Goal: Information Seeking & Learning: Learn about a topic

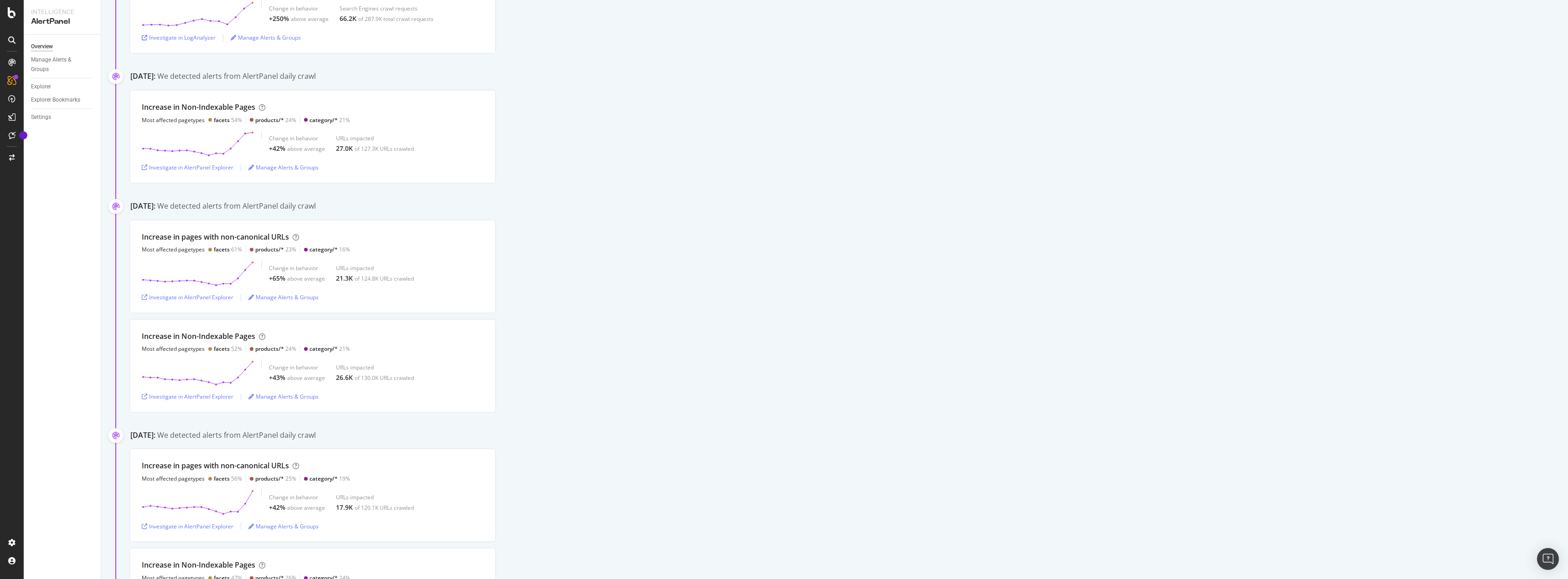
scroll to position [911, 0]
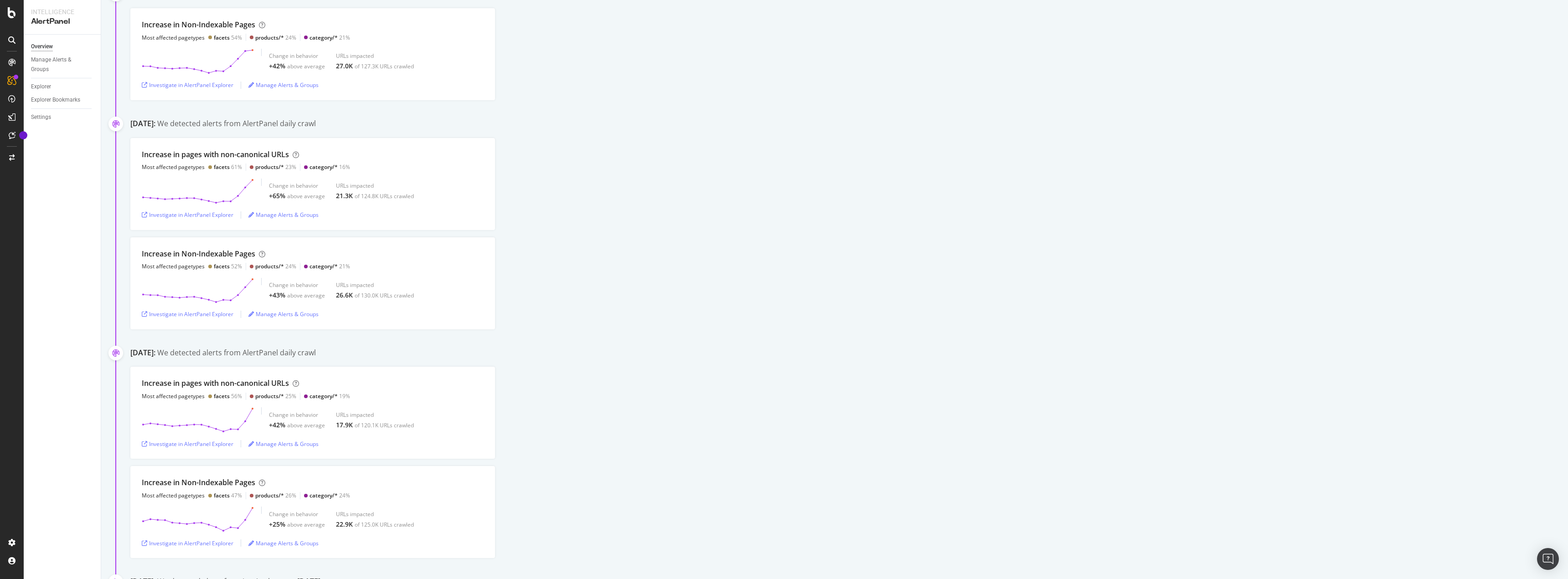
click at [826, 463] on div "Increase in pages with non-canonical URLs Most affected pagetypes facets 56% pr…" at bounding box center [849, 462] width 1438 height 192
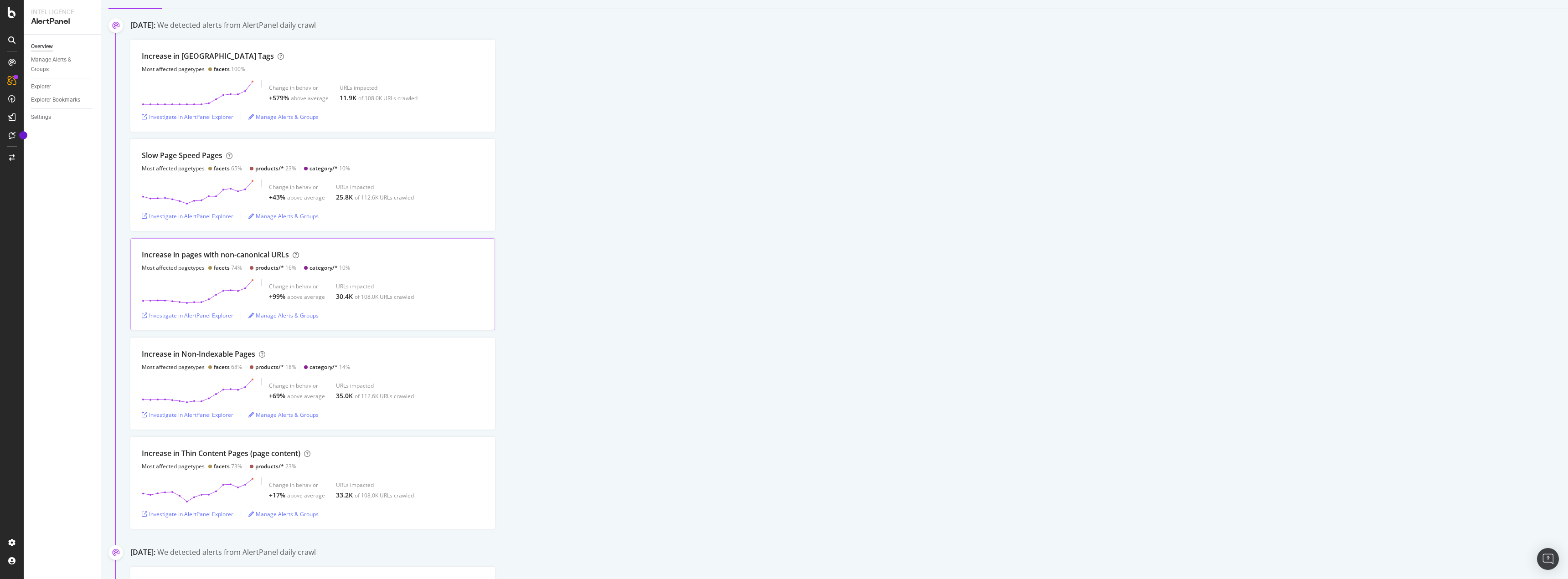
scroll to position [46, 0]
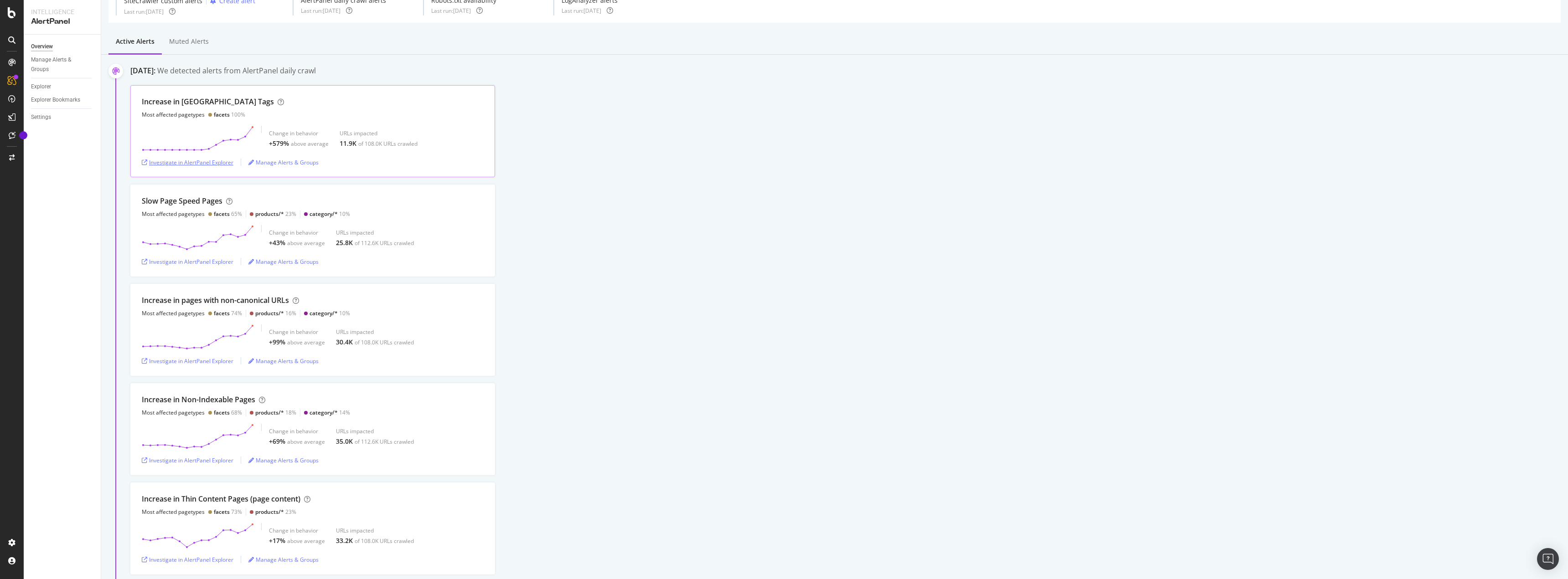
click at [203, 159] on div "Investigate in AlertPanel Explorer" at bounding box center [187, 162] width 92 height 8
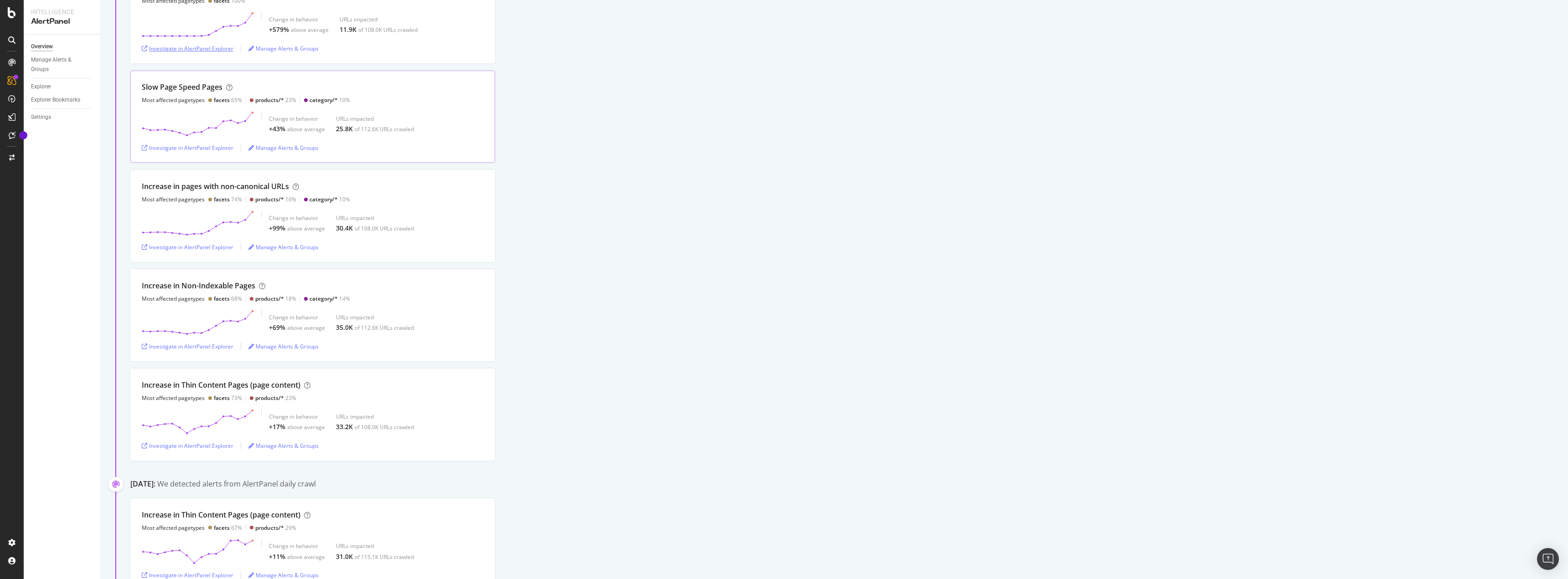
scroll to position [182, 0]
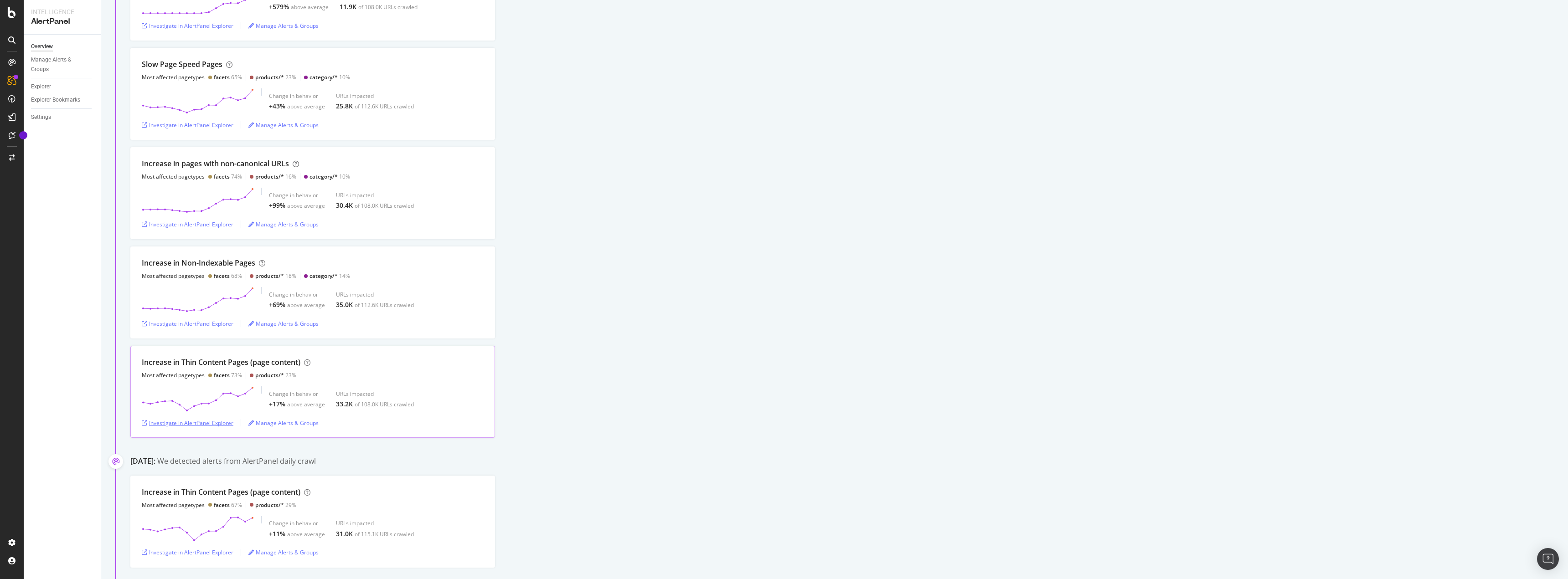
click at [209, 425] on div "Investigate in AlertPanel Explorer" at bounding box center [187, 423] width 92 height 8
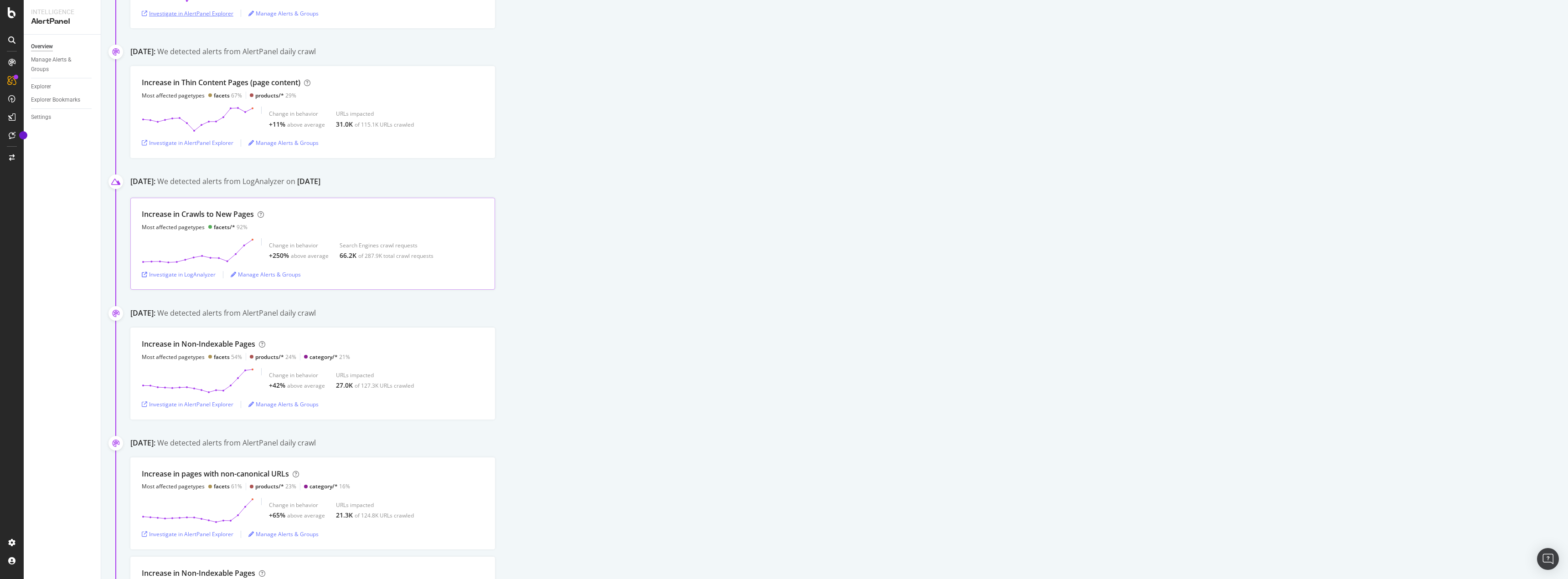
scroll to position [683, 0]
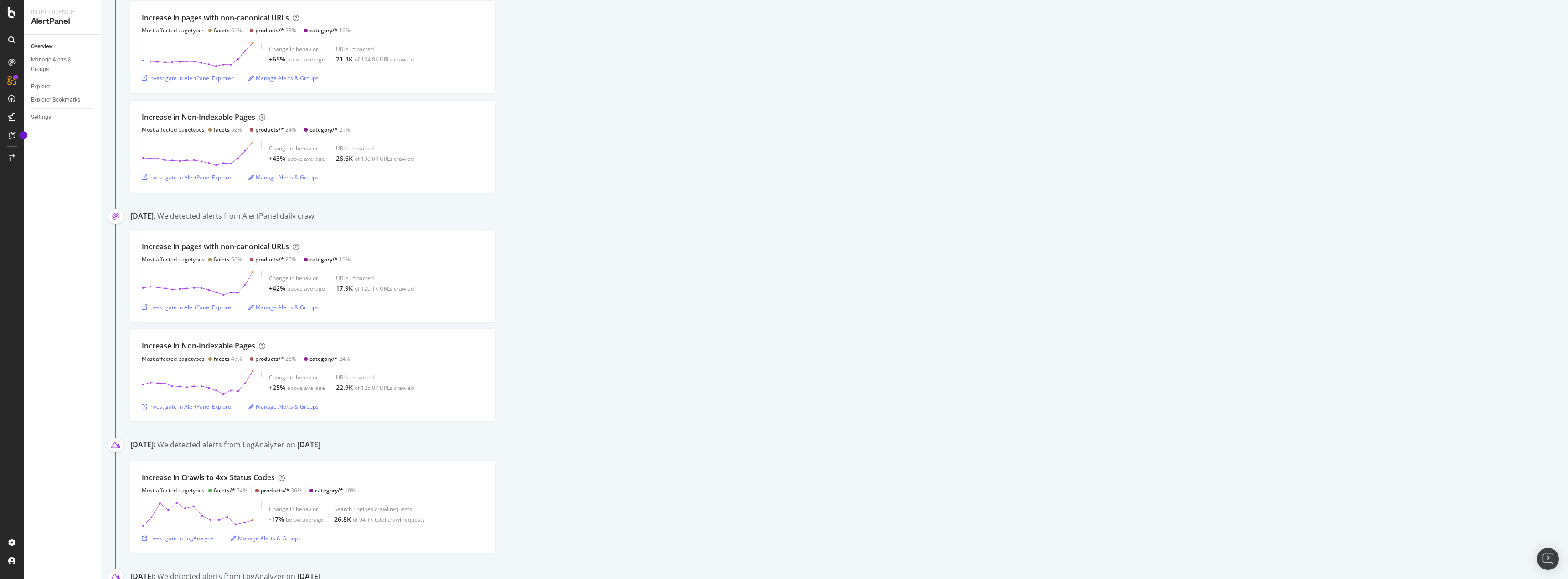
click at [620, 328] on div "Increase in pages with non-canonical URLs Most affected pagetypes facets 56% pr…" at bounding box center [849, 325] width 1438 height 192
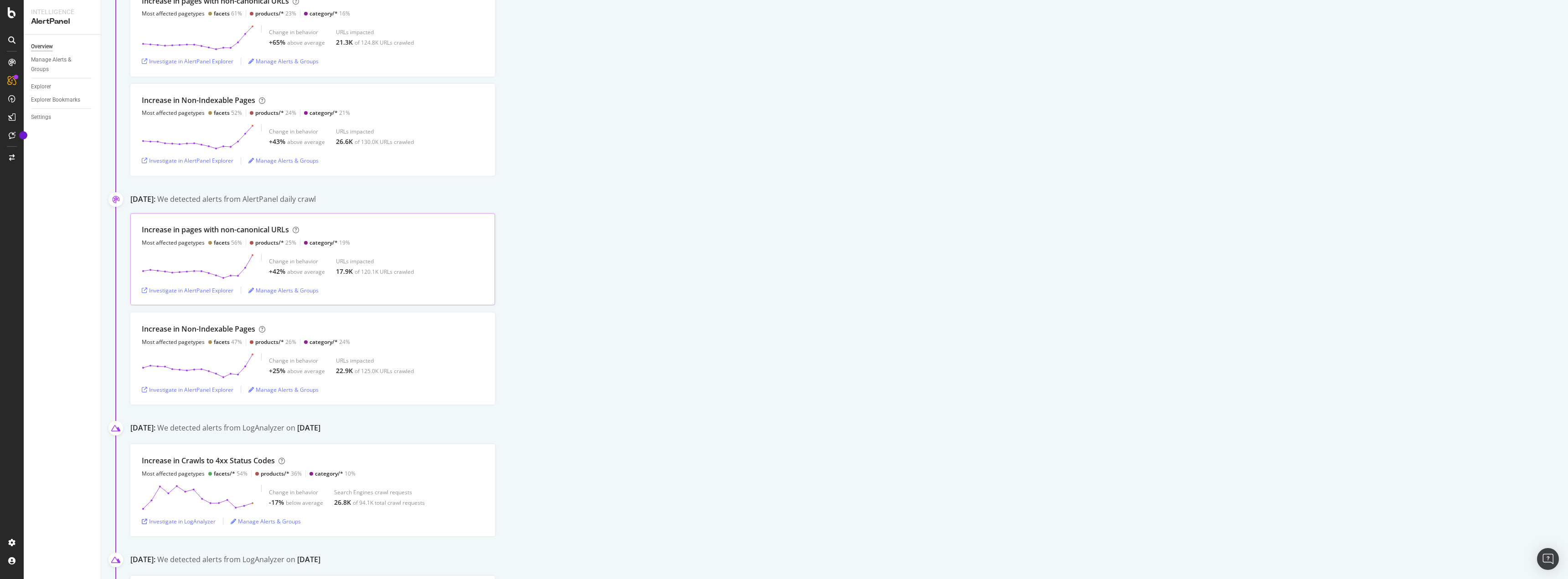
scroll to position [1047, 0]
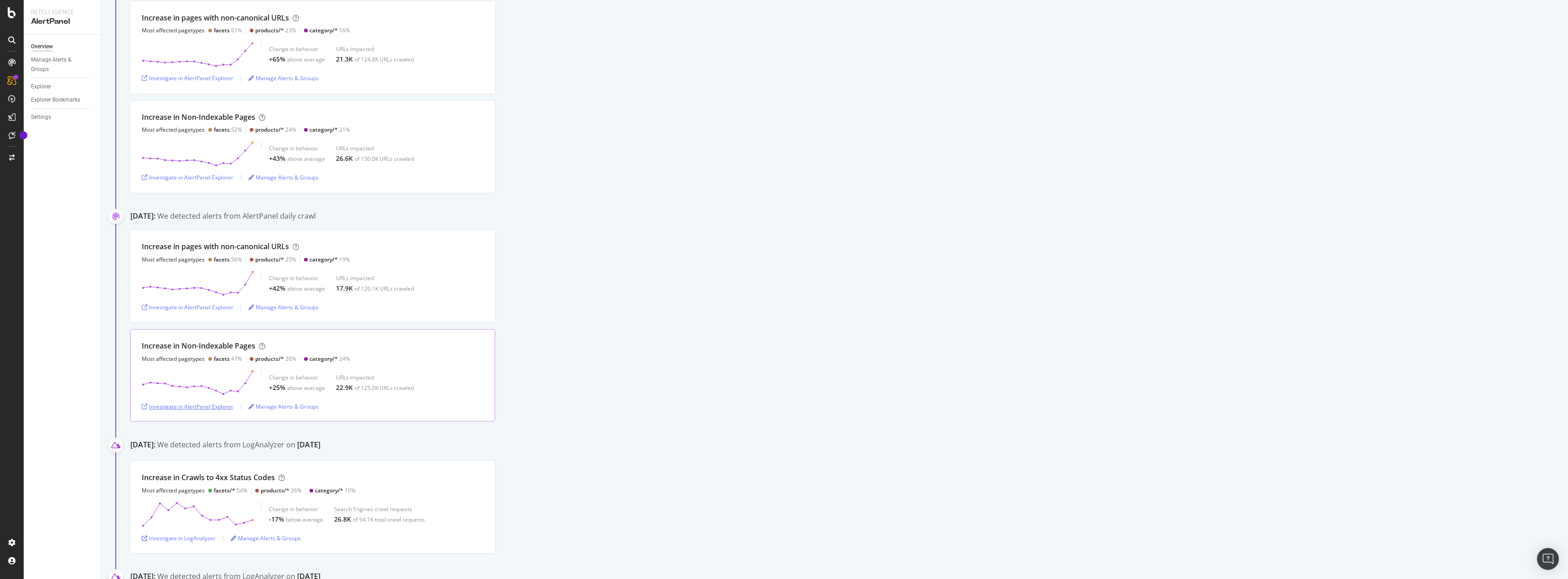
click at [226, 409] on div "Investigate in AlertPanel Explorer" at bounding box center [187, 406] width 92 height 8
click at [42, 99] on div "SiteCrawler" at bounding box center [49, 102] width 32 height 9
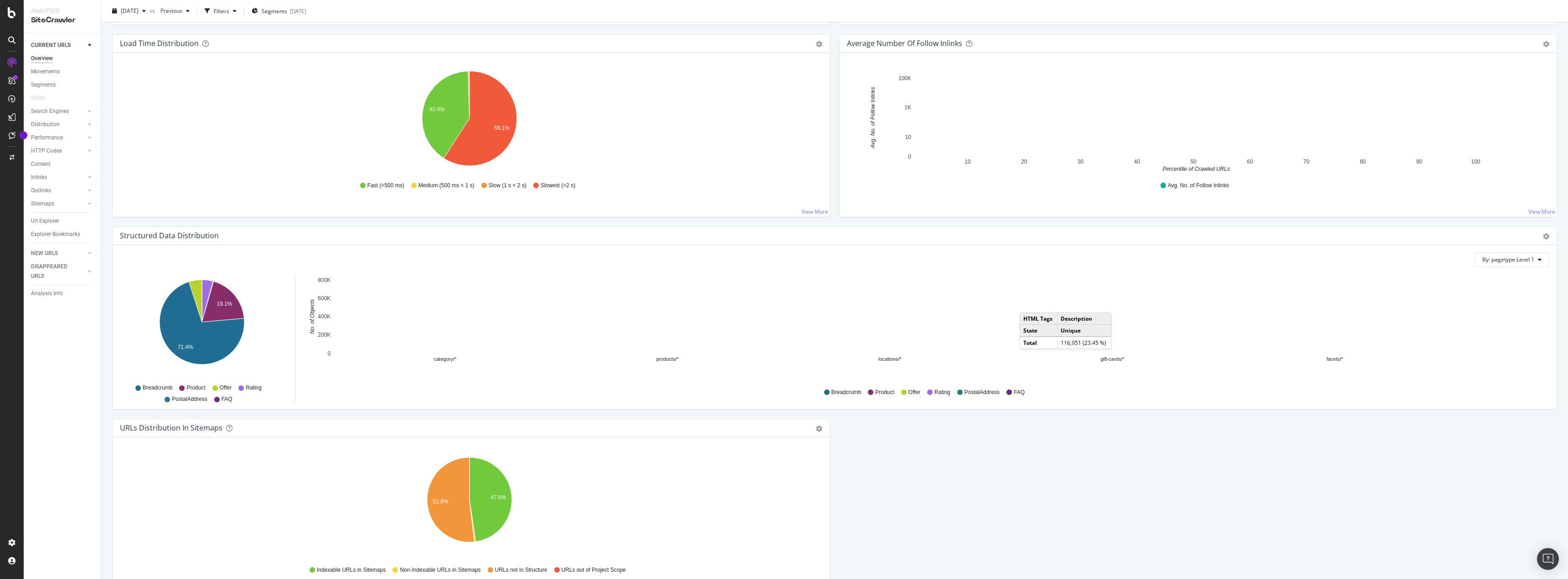
scroll to position [743, 0]
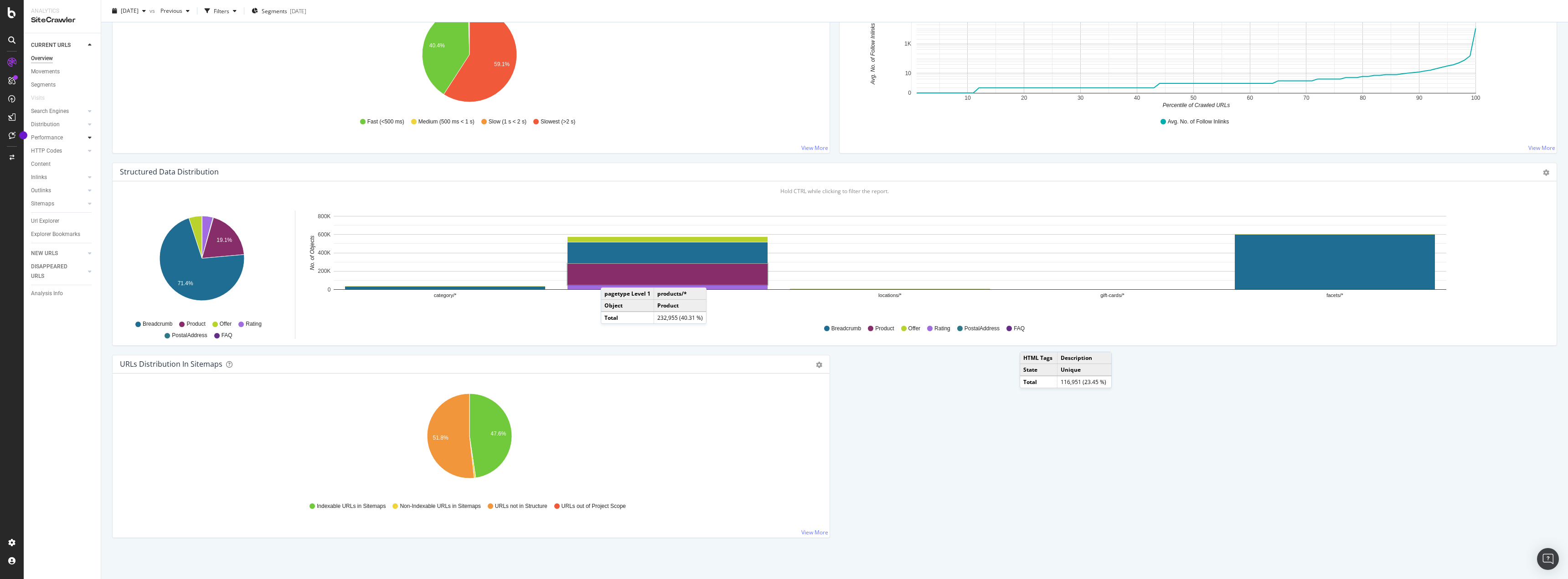
click at [88, 137] on div at bounding box center [89, 137] width 9 height 9
click at [87, 122] on div at bounding box center [89, 124] width 9 height 9
click at [95, 109] on div "Search Engines" at bounding box center [66, 111] width 70 height 13
click at [91, 108] on icon at bounding box center [90, 111] width 4 height 5
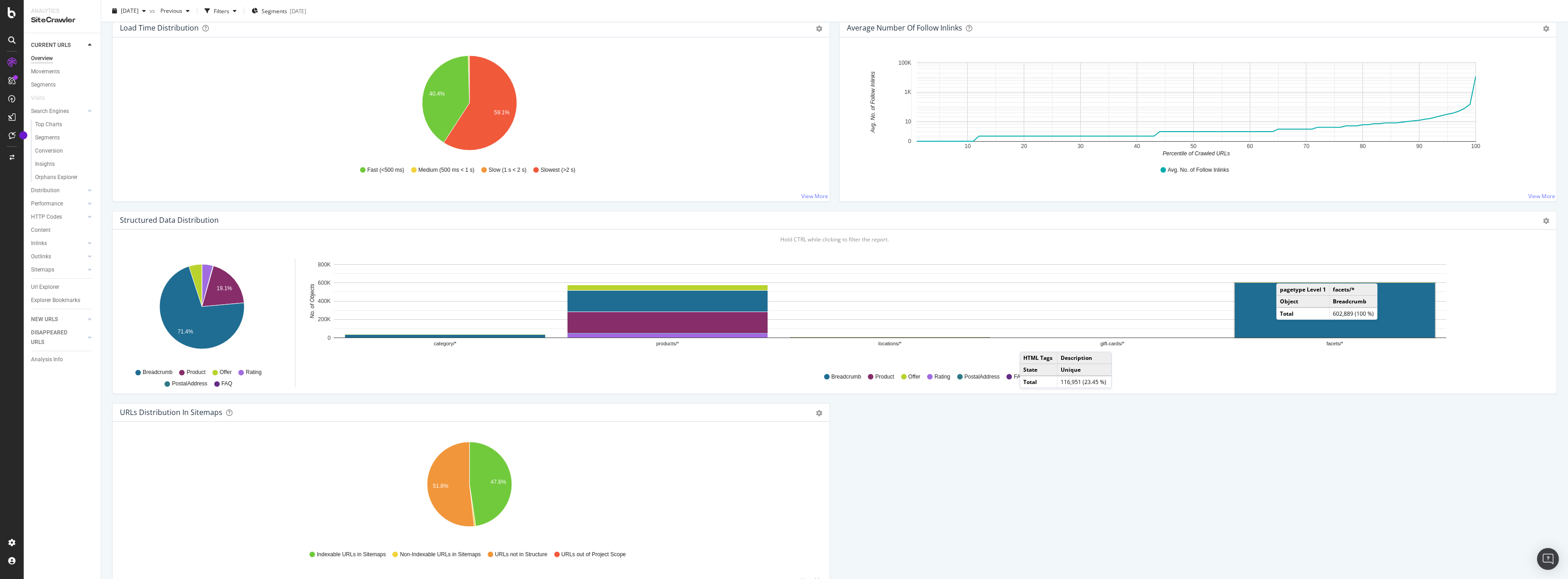
scroll to position [560, 0]
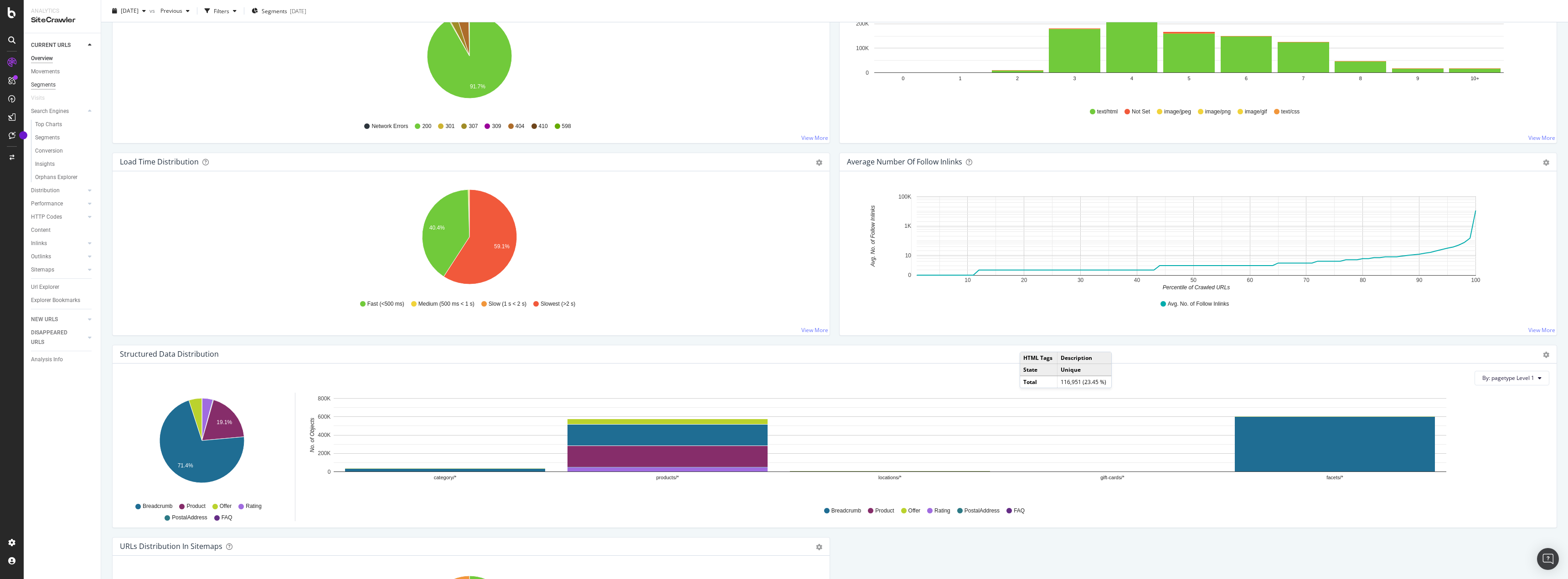
click at [39, 84] on div "Segments" at bounding box center [43, 85] width 24 height 10
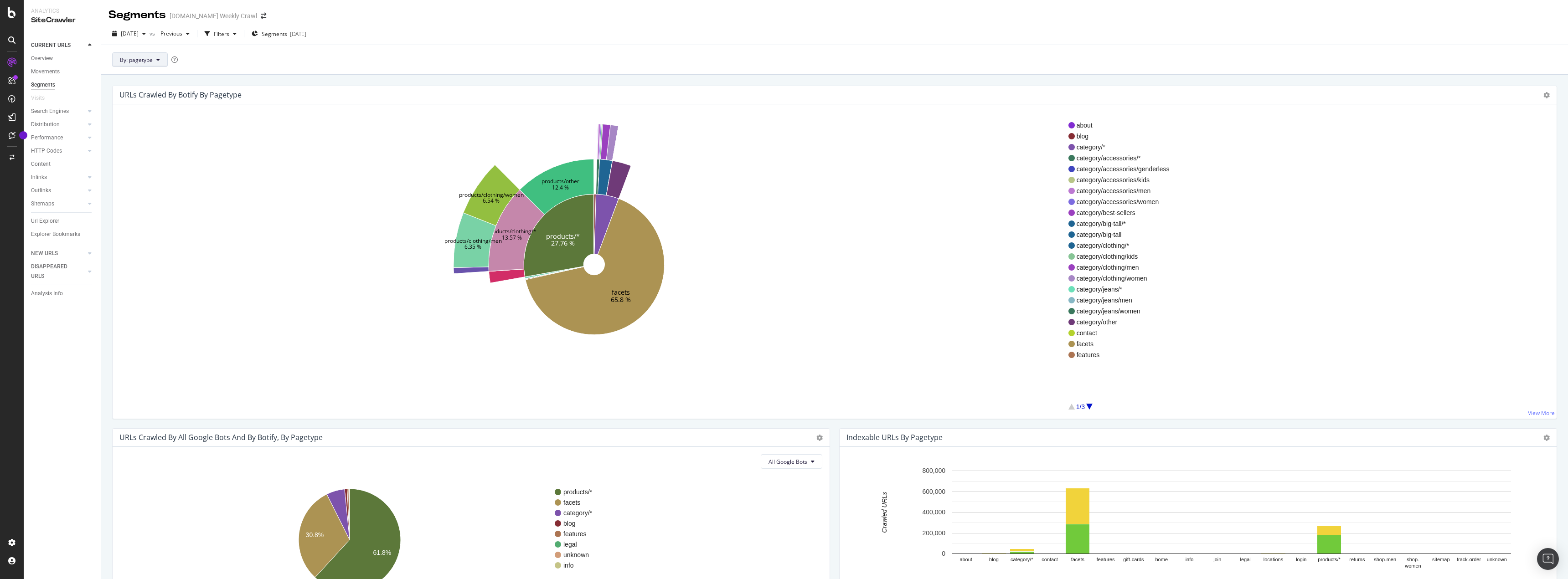
click at [148, 66] on button "By: pagetype" at bounding box center [139, 60] width 55 height 15
click at [149, 61] on span "By: pagetype" at bounding box center [136, 60] width 33 height 8
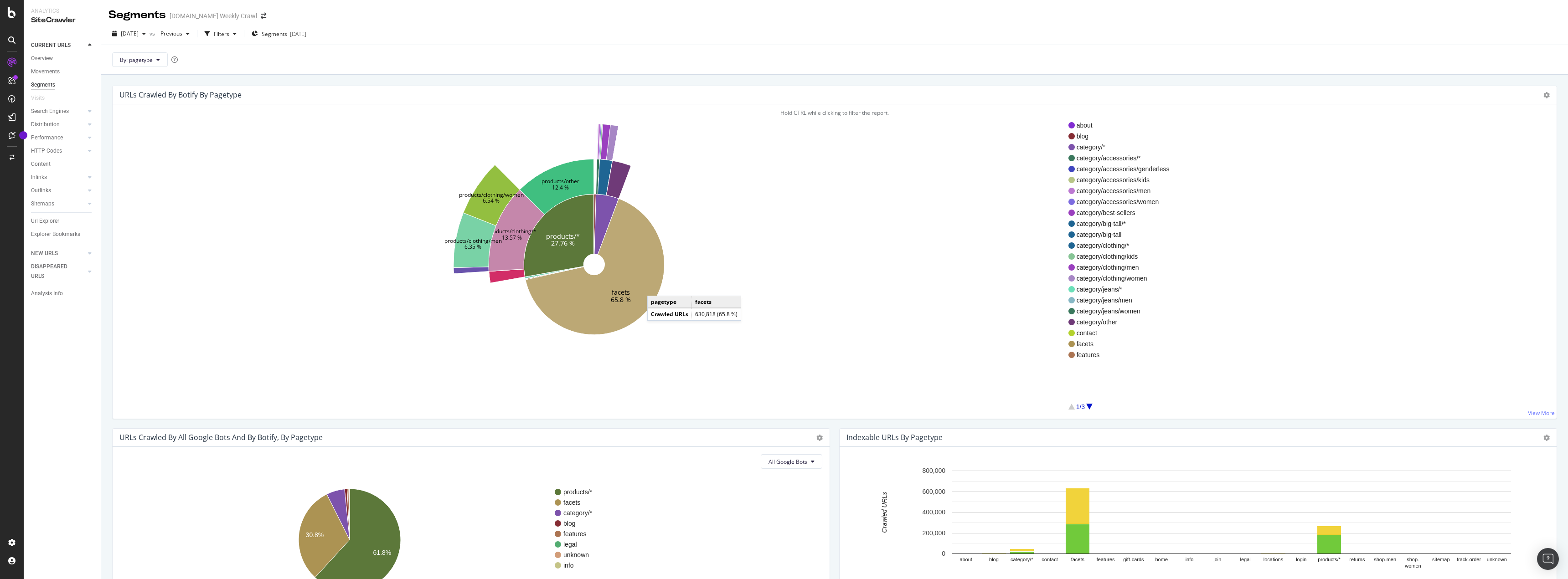
click at [656, 286] on icon at bounding box center [595, 266] width 139 height 136
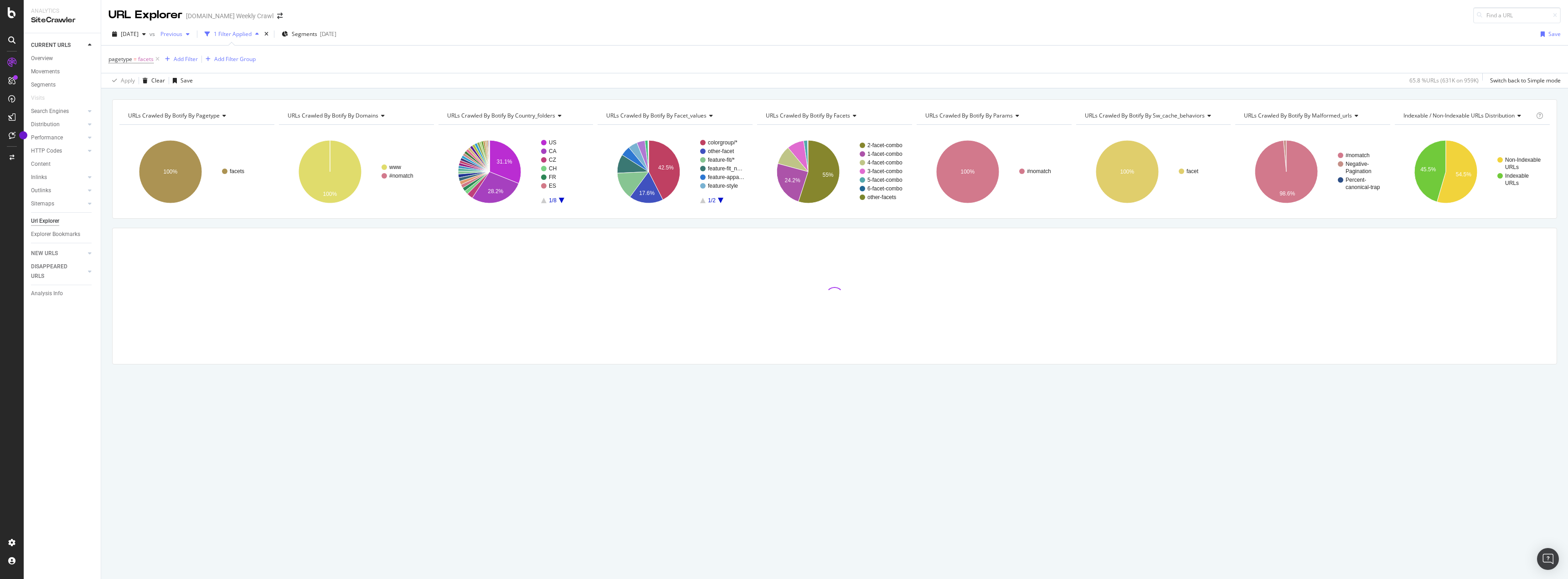
click at [183, 37] on span "Previous" at bounding box center [170, 33] width 26 height 8
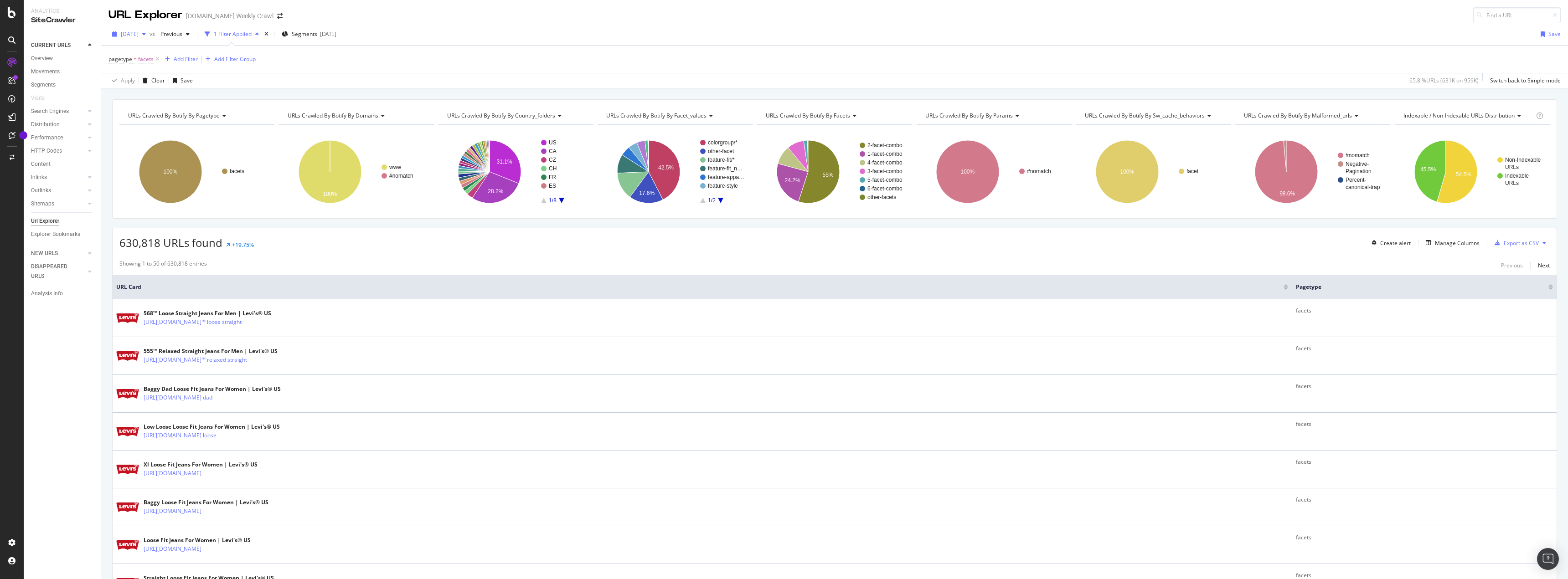
click at [150, 35] on div "button" at bounding box center [144, 34] width 11 height 5
click at [139, 33] on span "[DATE]" at bounding box center [129, 33] width 18 height 8
click at [179, 31] on span "Previous" at bounding box center [170, 33] width 26 height 8
click at [416, 62] on div "pagetype = facets Add Filter Add Filter Group" at bounding box center [835, 59] width 1452 height 27
click at [545, 142] on rect "A chart." at bounding box center [563, 142] width 44 height 5
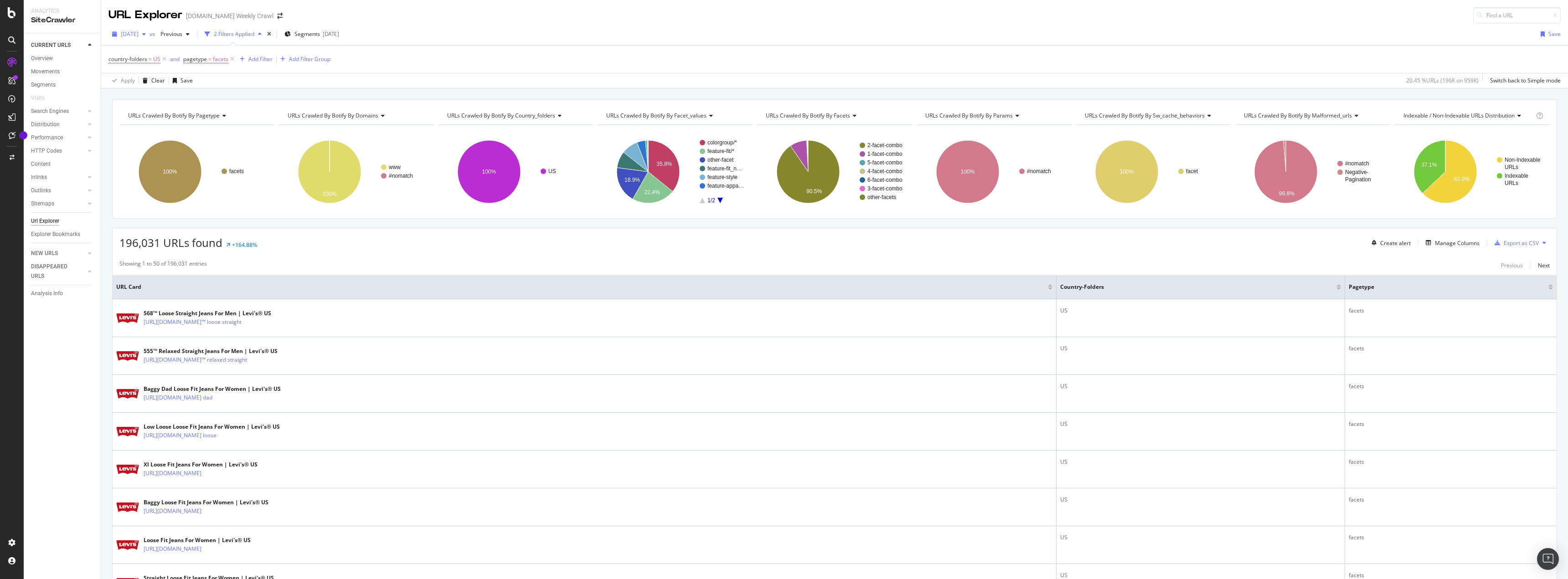
click at [150, 31] on div "[DATE]" at bounding box center [128, 34] width 41 height 13
click at [405, 59] on div "country-folders = US and pagetype = facets Add Filter Add Filter Group" at bounding box center [835, 59] width 1452 height 27
click at [150, 37] on div "[DATE]" at bounding box center [128, 34] width 41 height 13
click at [496, 244] on div "196,031 URLs found +164.88% Create alert Manage Columns Export as CSV" at bounding box center [835, 239] width 1444 height 23
click at [137, 33] on span "[DATE]" at bounding box center [129, 33] width 18 height 8
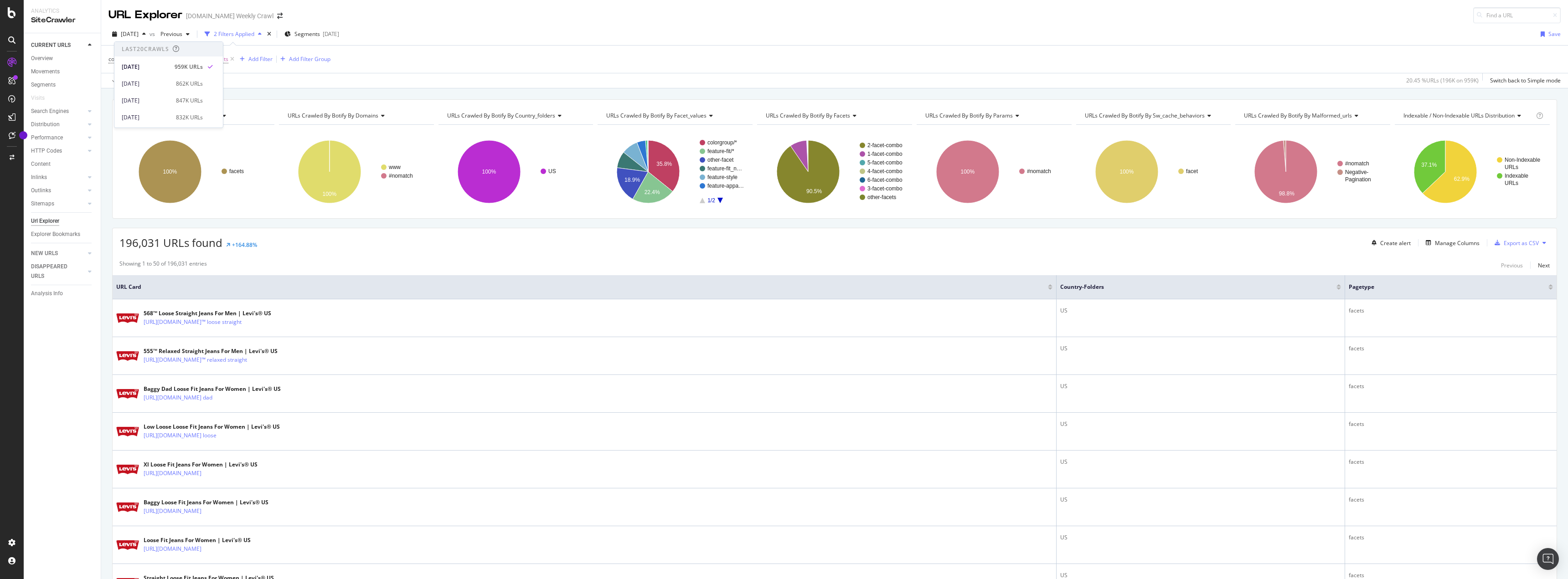
click at [511, 243] on div "196,031 URLs found +164.88% Create alert Manage Columns Export as CSV" at bounding box center [835, 239] width 1444 height 23
click at [265, 62] on div "Add Filter" at bounding box center [261, 59] width 24 height 8
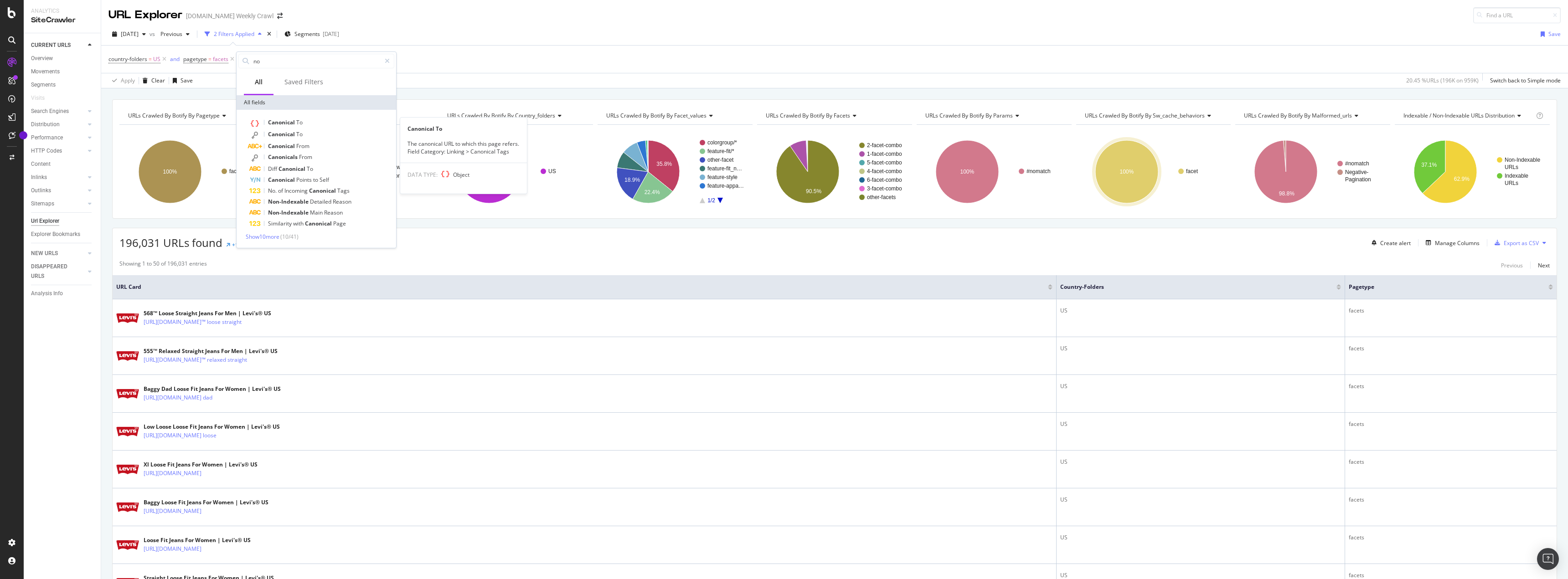
type input "n"
type input "s"
type input "canonical"
click at [282, 235] on div "Show 10 more ( 10 / 32 )" at bounding box center [317, 237] width 156 height 8
click at [279, 237] on span "Show 10 more" at bounding box center [262, 237] width 33 height 8
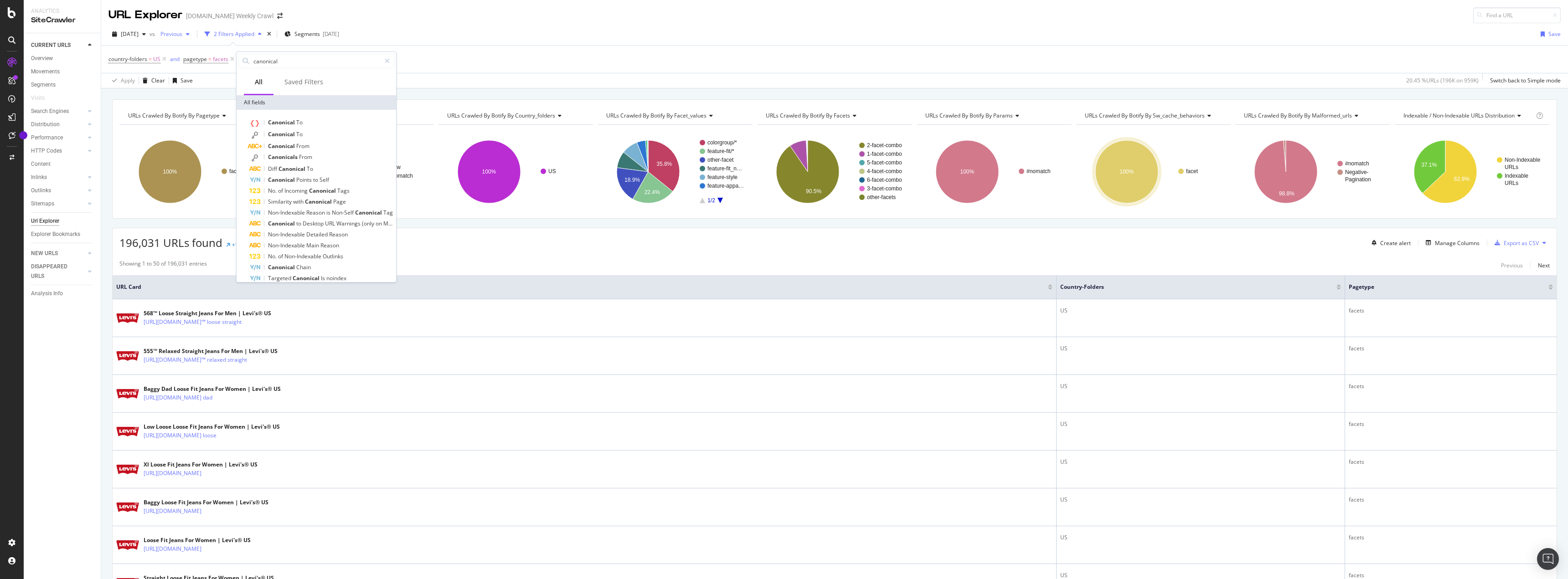
click at [184, 38] on div "Previous" at bounding box center [175, 34] width 37 height 13
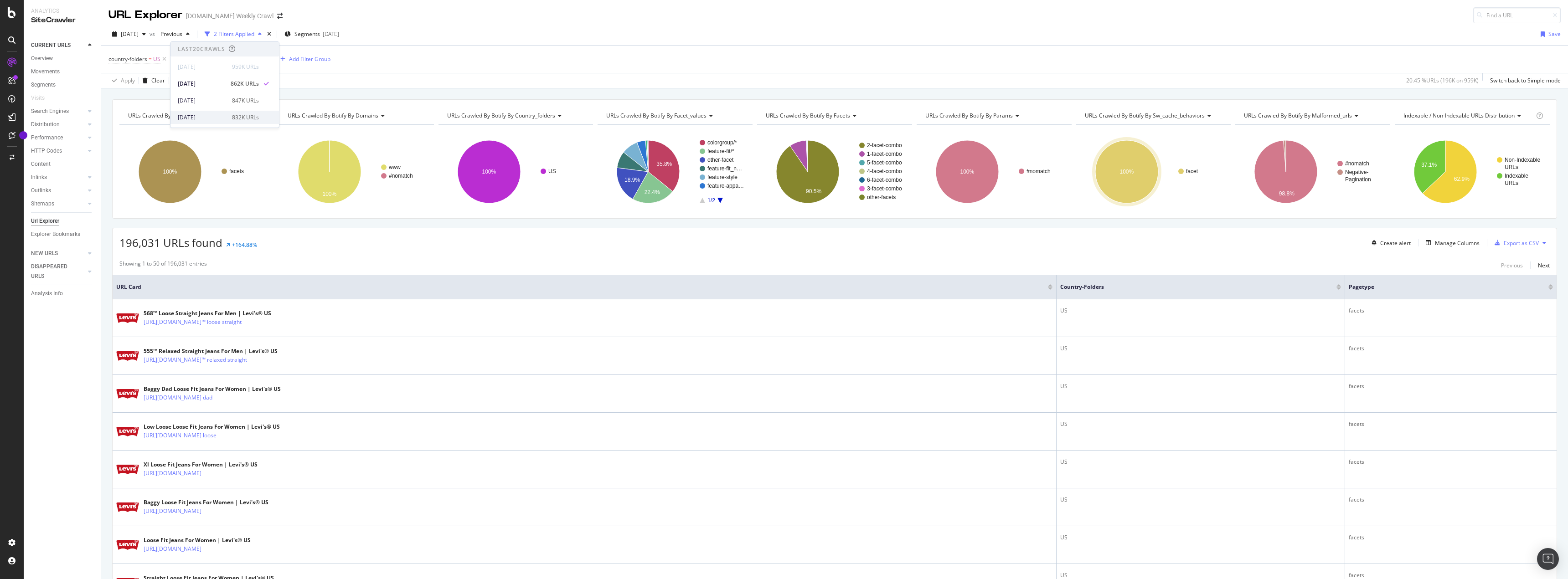
click at [217, 118] on div "[DATE]" at bounding box center [202, 117] width 49 height 8
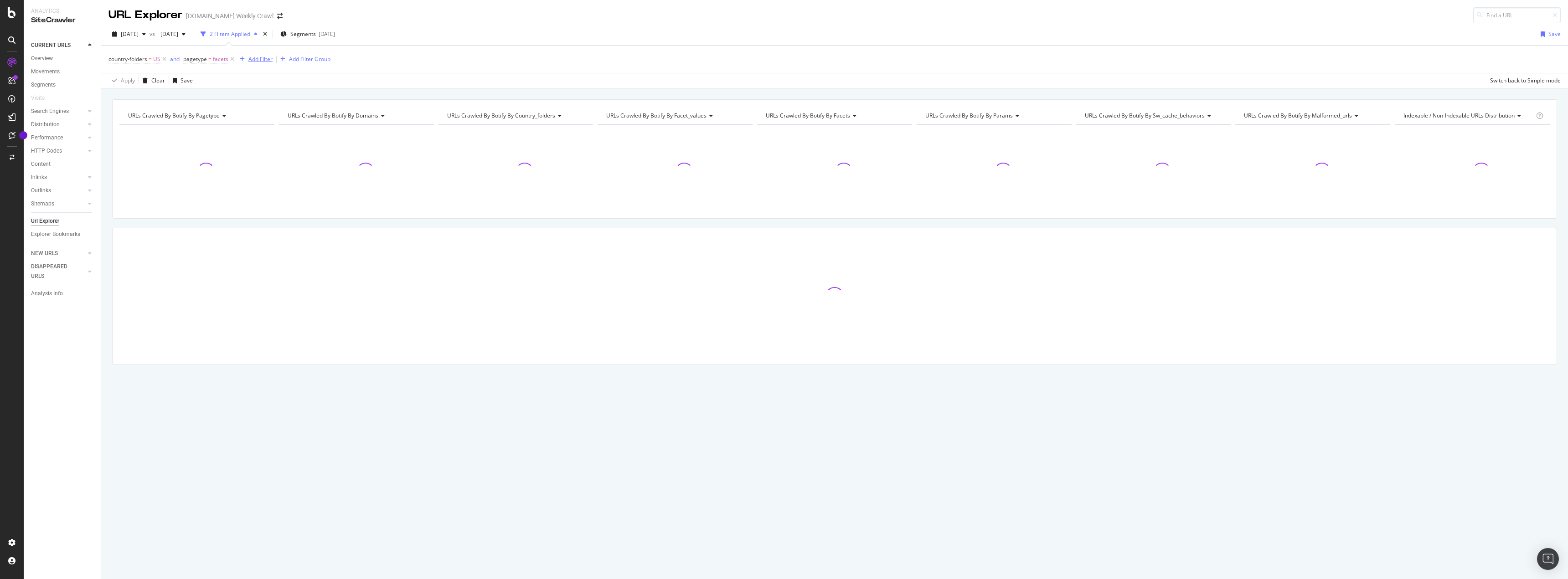
click at [266, 60] on div "Add Filter" at bounding box center [261, 59] width 24 height 8
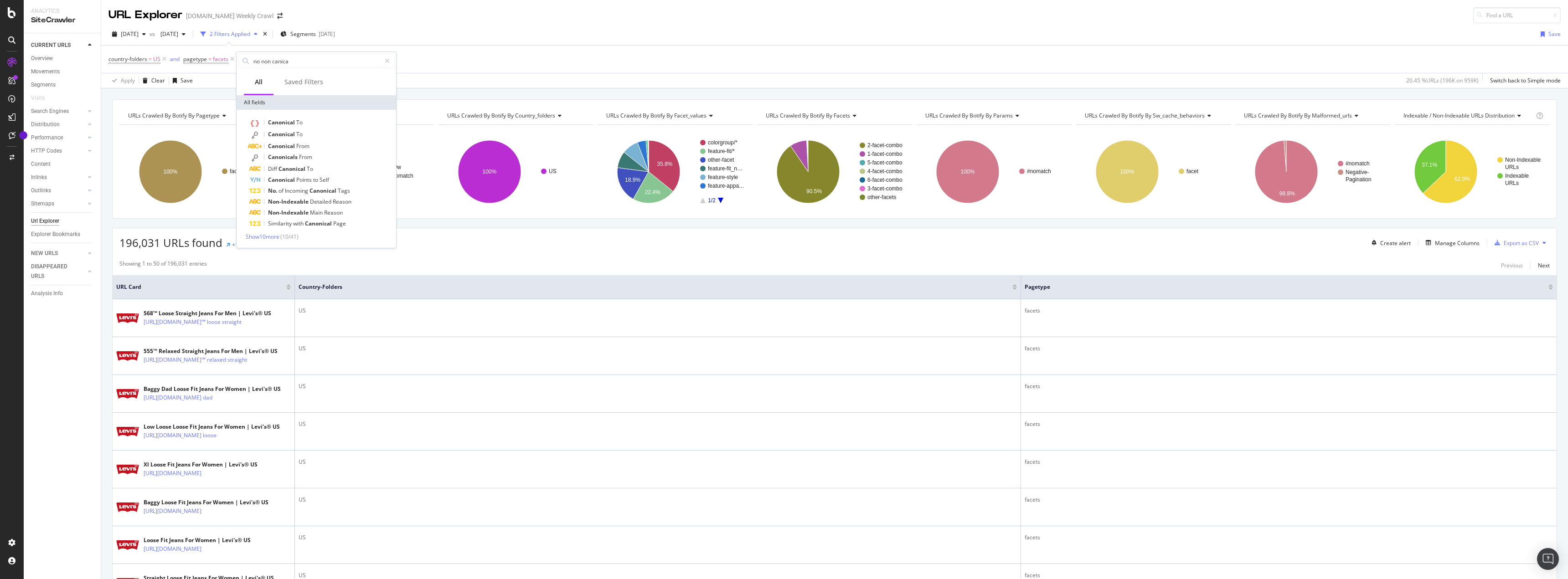
type input "no non canical"
type input "non canonical"
click at [266, 238] on span "Show 10 more" at bounding box center [262, 237] width 33 height 8
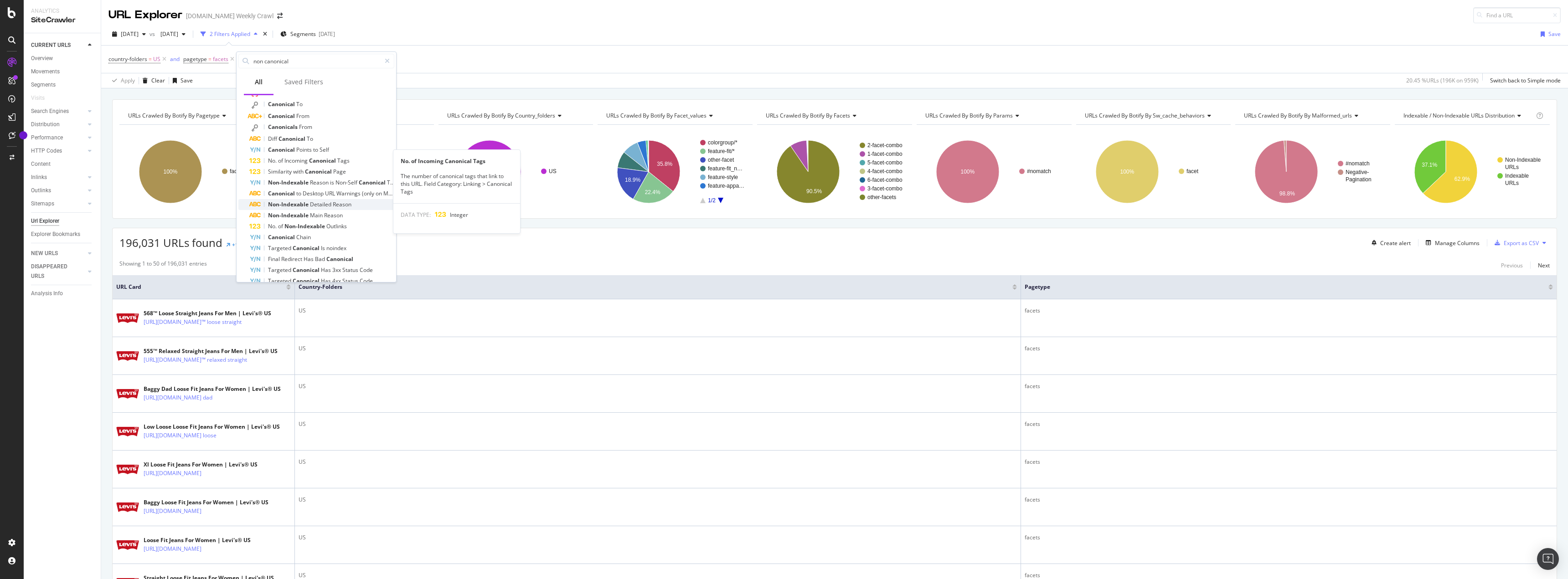
scroll to position [46, 0]
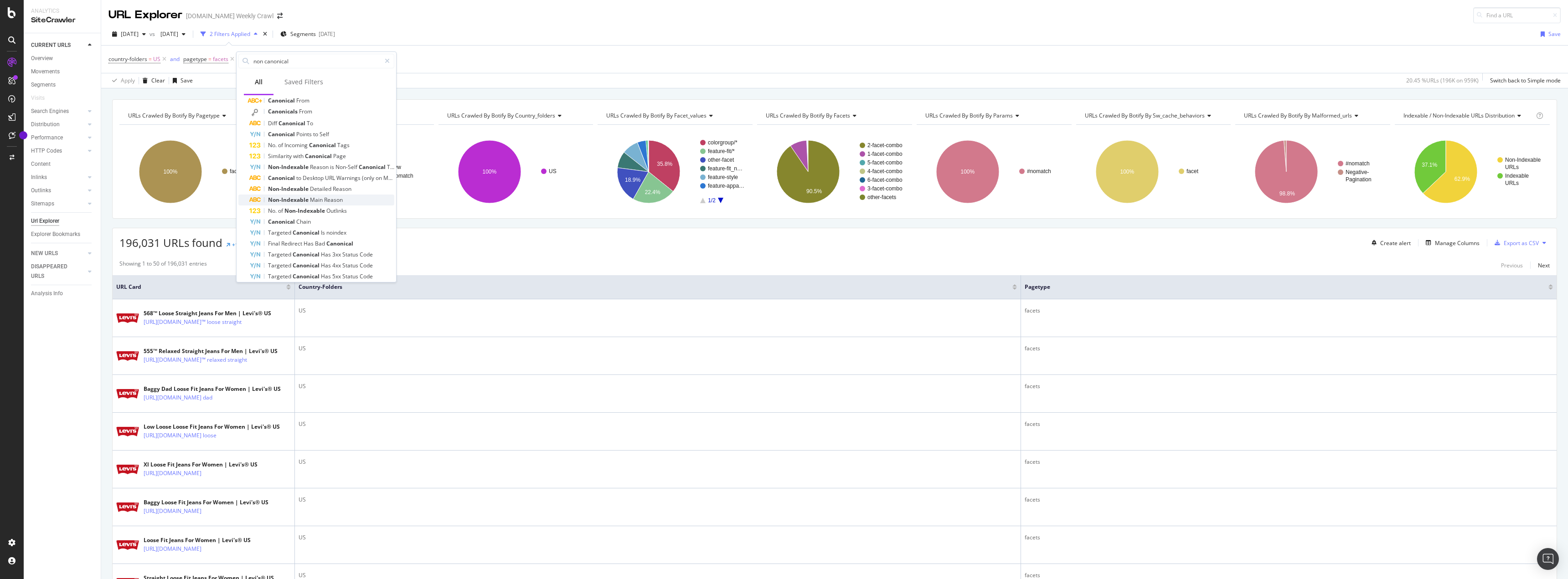
click at [309, 203] on span "Non-Indexable" at bounding box center [289, 199] width 42 height 8
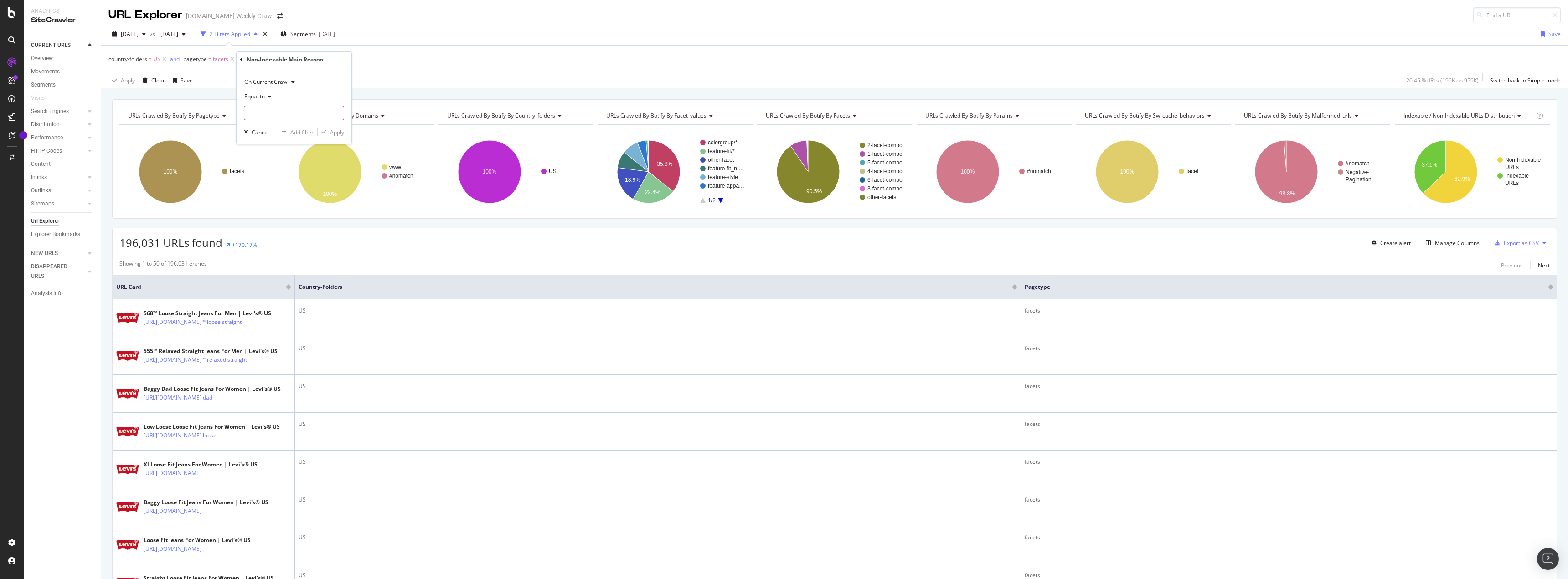
click at [313, 111] on input "text" at bounding box center [293, 113] width 99 height 15
click at [242, 60] on icon "button" at bounding box center [242, 59] width 5 height 5
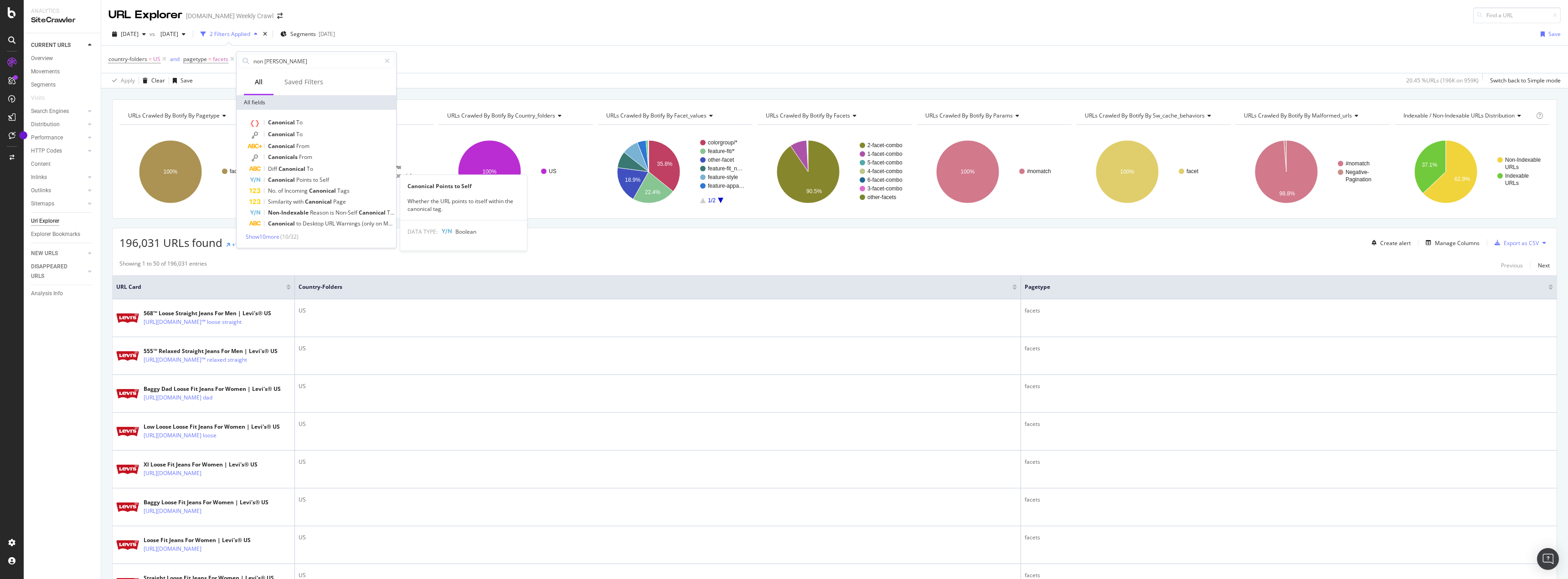
type input "non canonical"
click at [336, 172] on div "Diff Canonical To" at bounding box center [322, 169] width 145 height 11
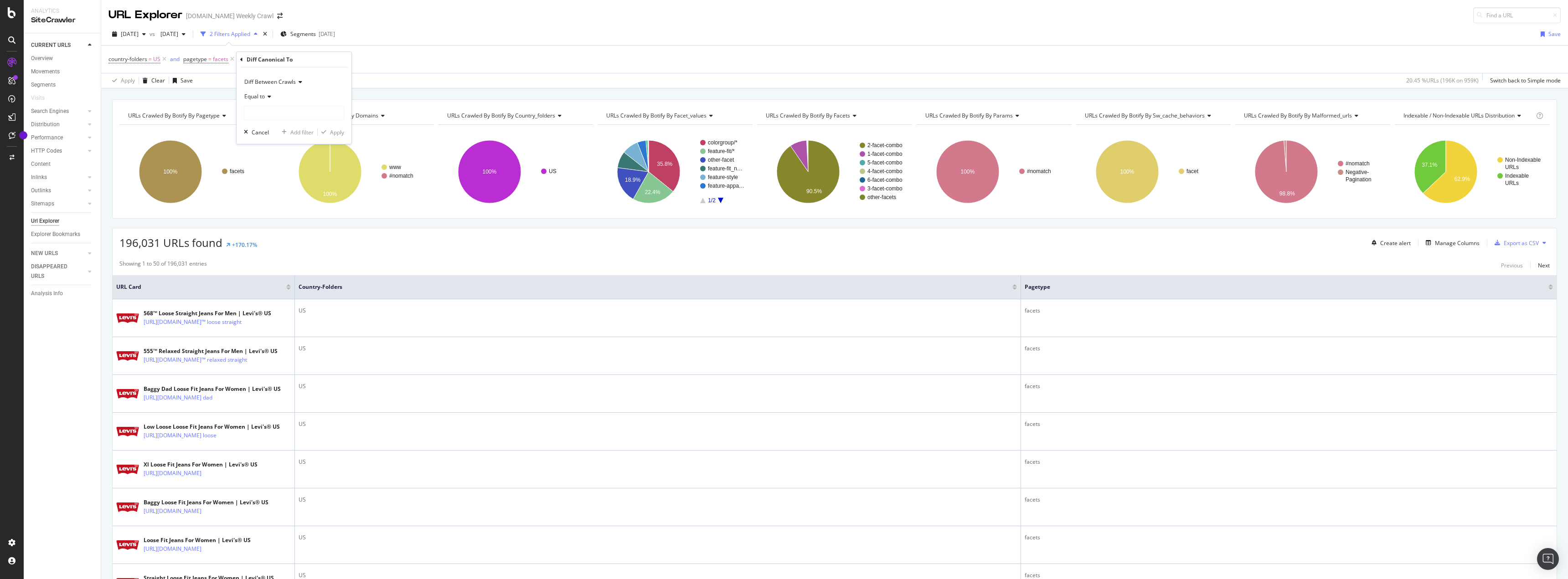
click at [275, 104] on div "Equal to" at bounding box center [294, 105] width 100 height 31
click at [273, 107] on input "text" at bounding box center [293, 113] width 99 height 15
click at [453, 76] on div "Apply Clear Save Switch back to Simple mode" at bounding box center [835, 80] width 1467 height 15
click at [343, 57] on icon at bounding box center [346, 59] width 8 height 9
click at [269, 61] on div "Add Filter" at bounding box center [261, 59] width 24 height 8
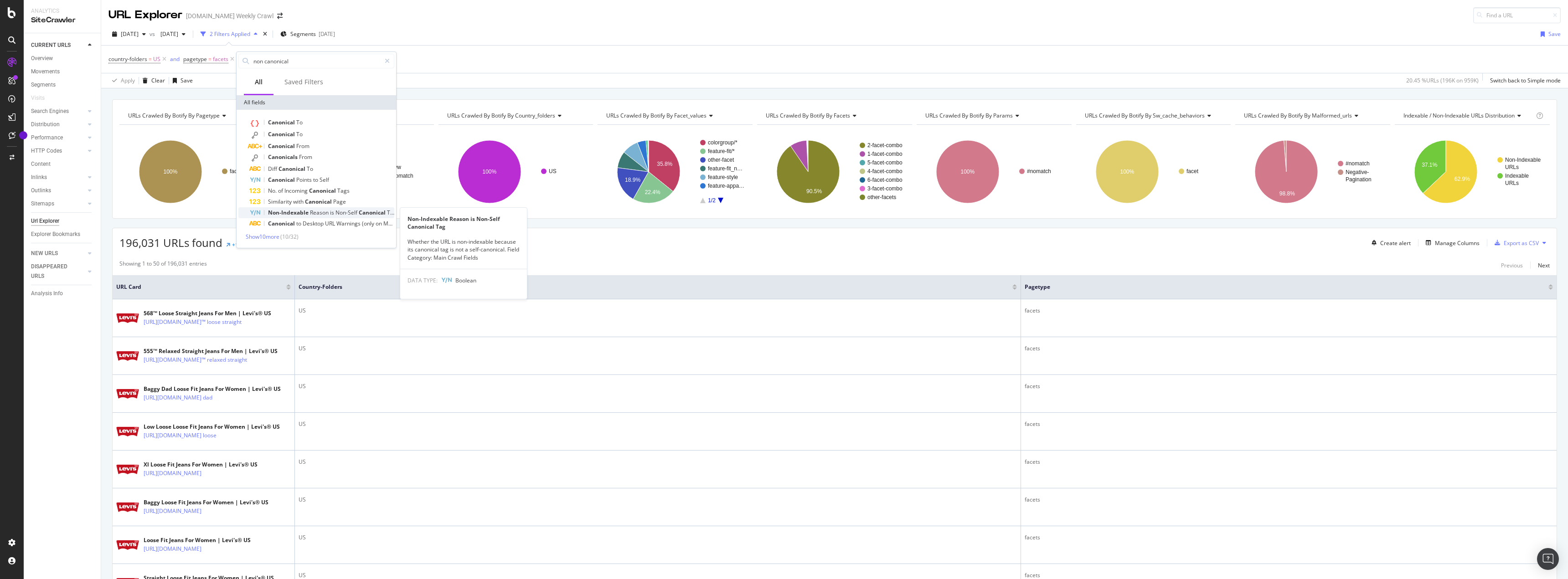
click at [285, 215] on span "Non-Indexable" at bounding box center [289, 212] width 42 height 8
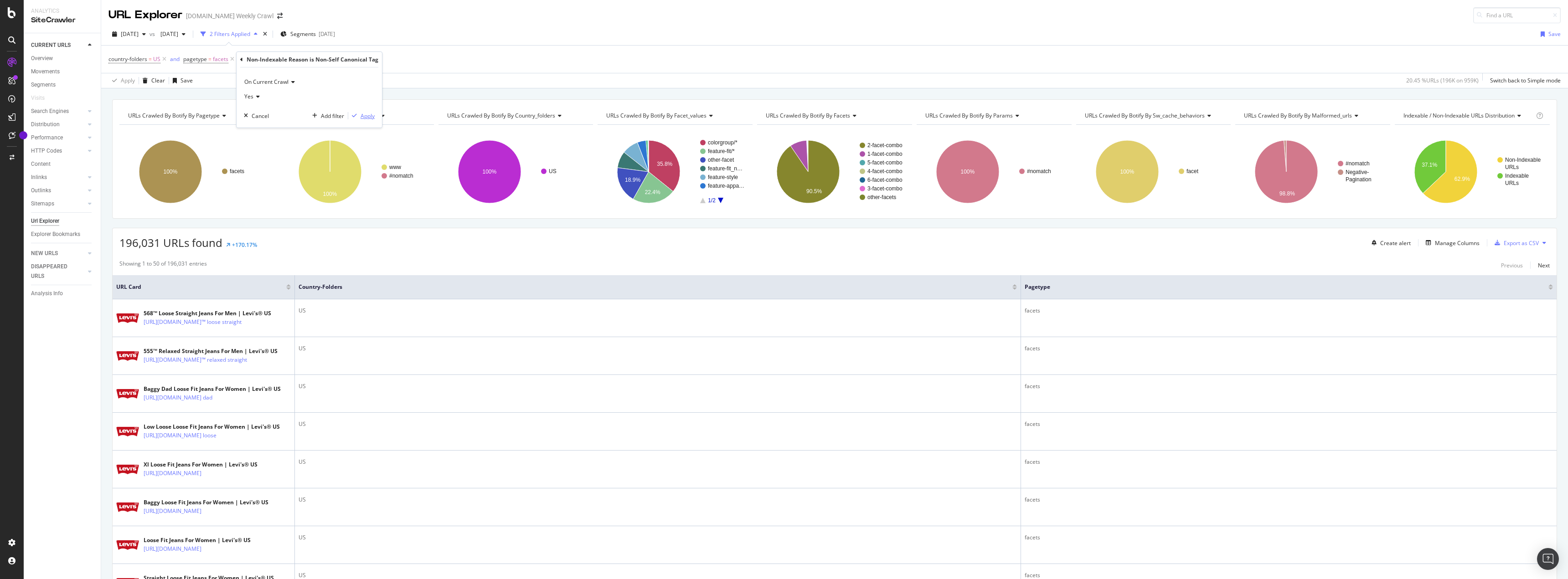
click at [366, 119] on div "Apply" at bounding box center [367, 116] width 14 height 8
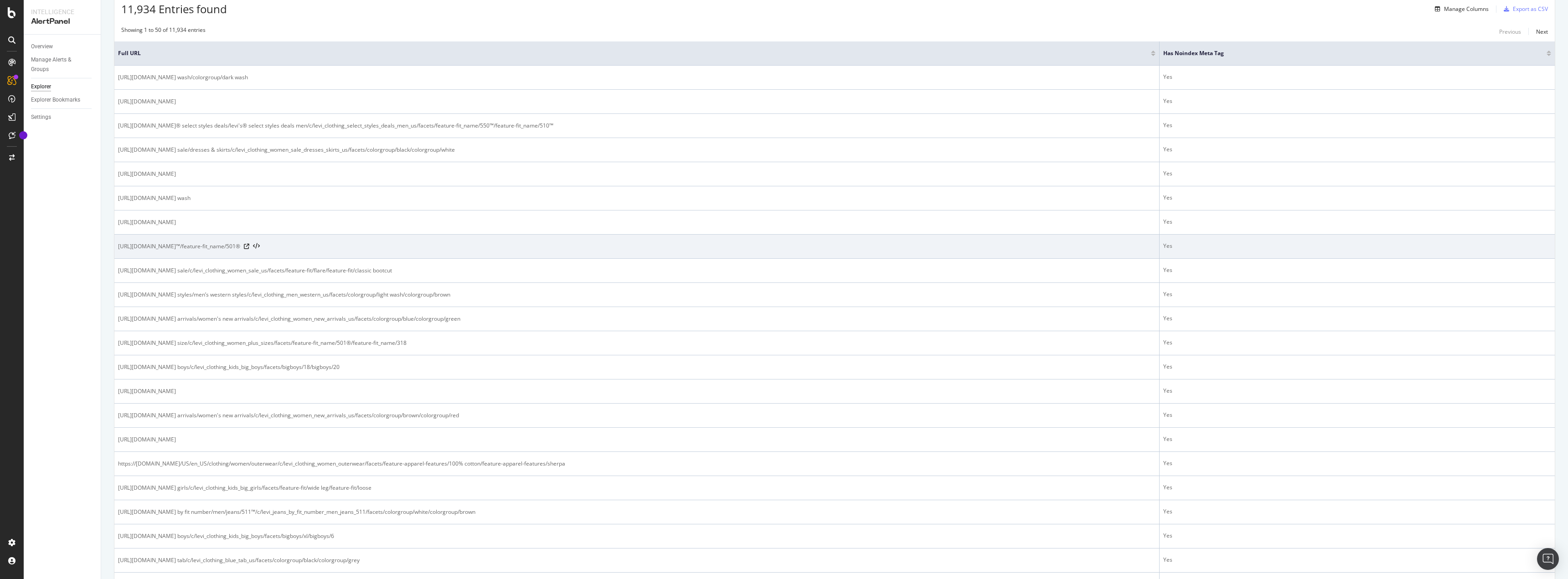
scroll to position [182, 0]
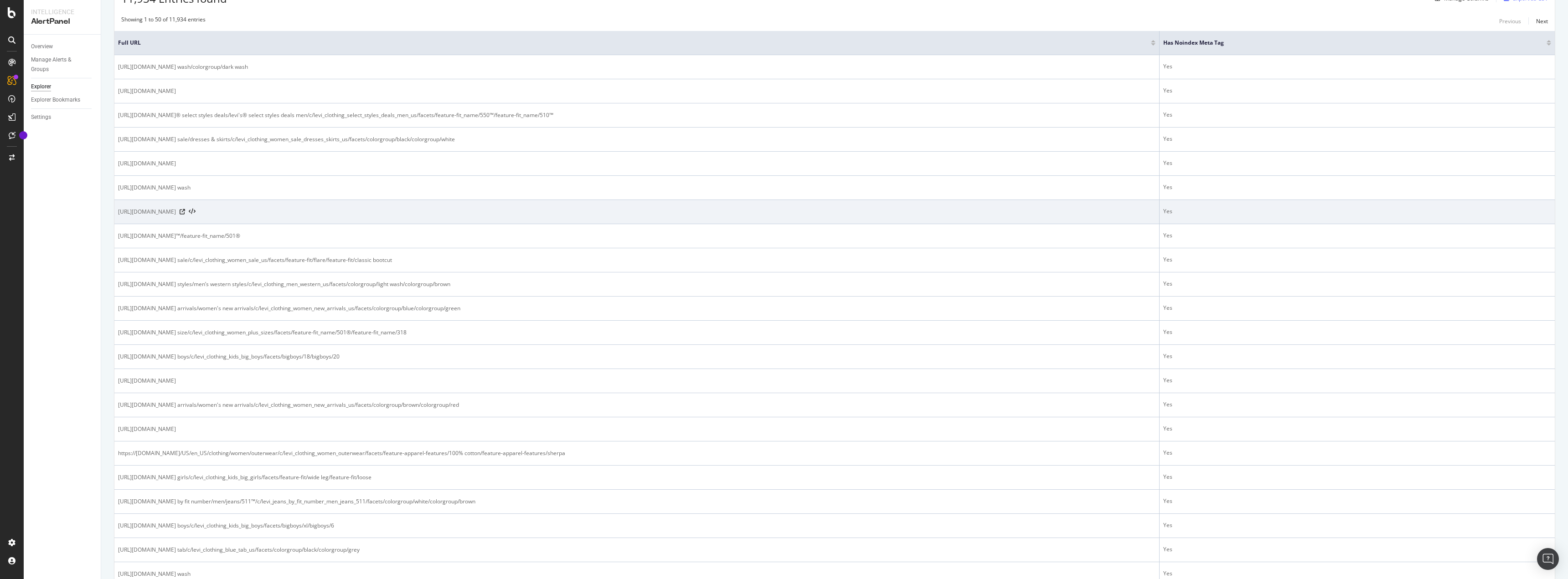
drag, startPoint x: 244, startPoint y: 210, endPoint x: 280, endPoint y: 209, distance: 36.0
click at [176, 209] on span "https://www.levi.com/US/en_US/clothing/kids/c/levi_clothing_kids/facets/colorgr…" at bounding box center [147, 212] width 58 height 9
drag, startPoint x: 293, startPoint y: 206, endPoint x: 197, endPoint y: 210, distance: 96.1
click at [198, 211] on td "https://www.levi.com/US/en_US/clothing/kids/c/levi_clothing_kids/facets/colorgr…" at bounding box center [637, 212] width 1045 height 24
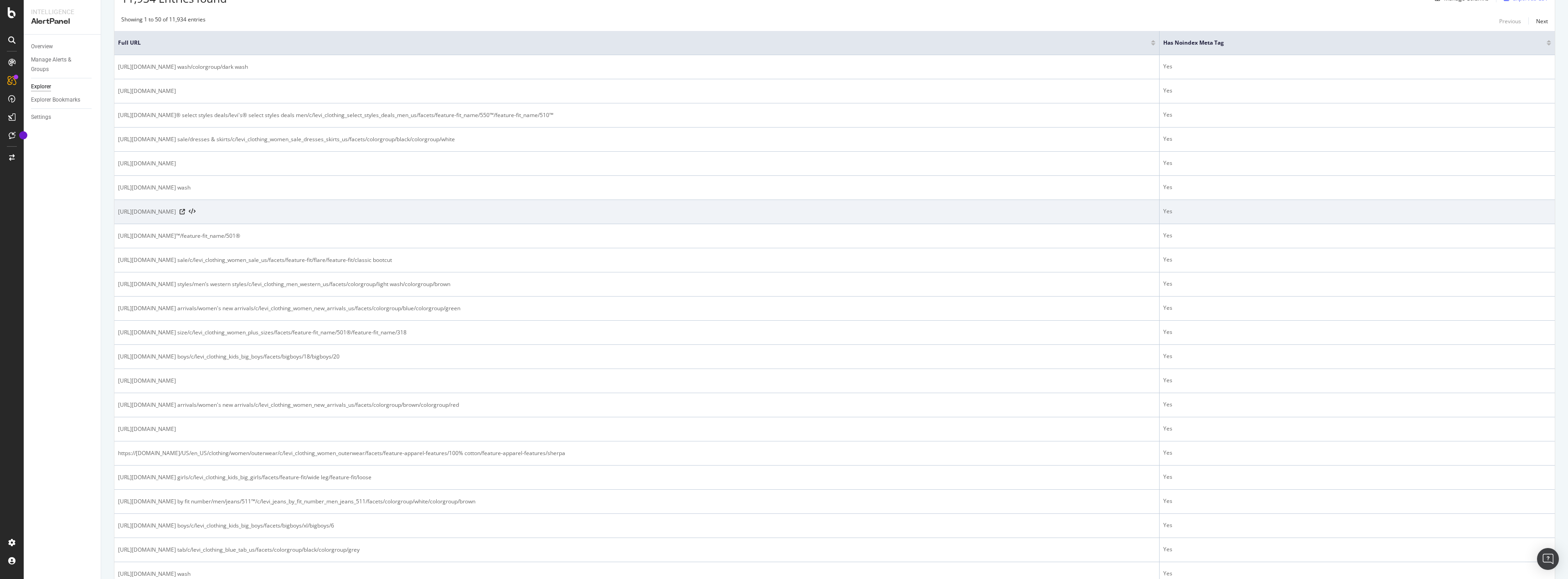
click at [176, 209] on span "https://www.levi.com/US/en_US/clothing/kids/c/levi_clothing_kids/facets/colorgr…" at bounding box center [147, 212] width 58 height 9
drag, startPoint x: 194, startPoint y: 209, endPoint x: 373, endPoint y: 213, distance: 179.0
click at [176, 213] on span "https://www.levi.com/US/en_US/clothing/kids/c/levi_clothing_kids/facets/colorgr…" at bounding box center [147, 212] width 58 height 9
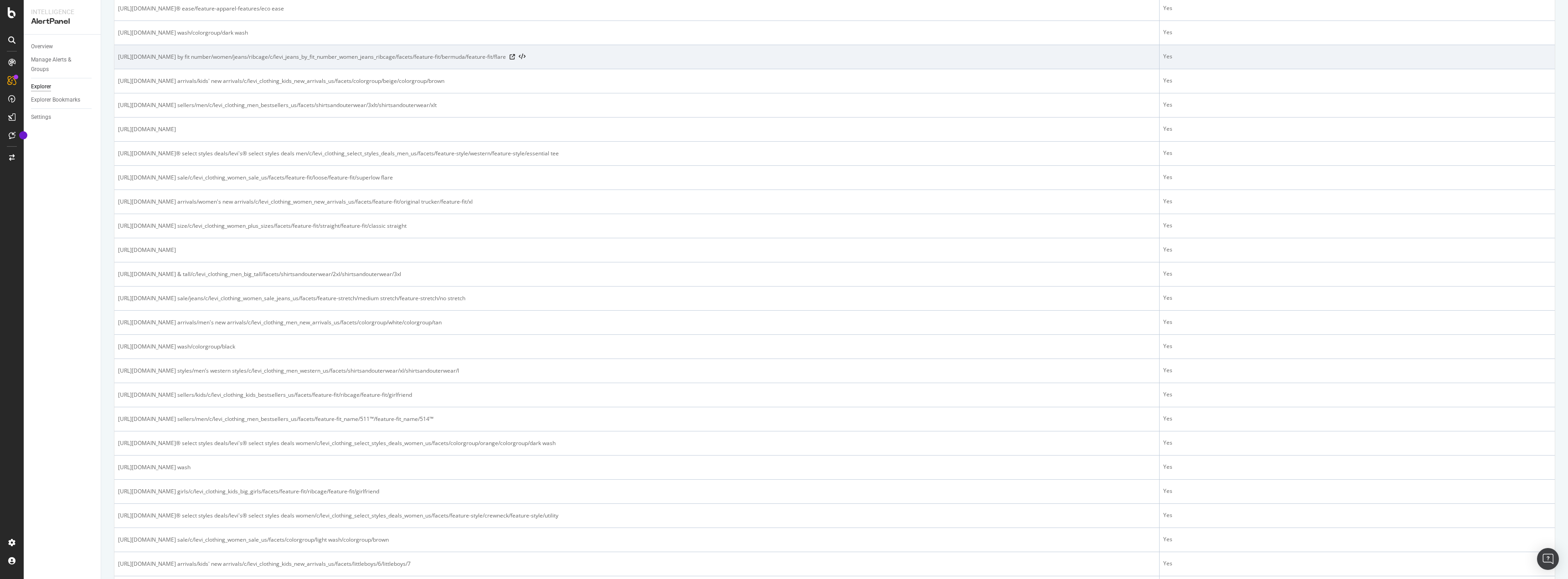
scroll to position [918, 0]
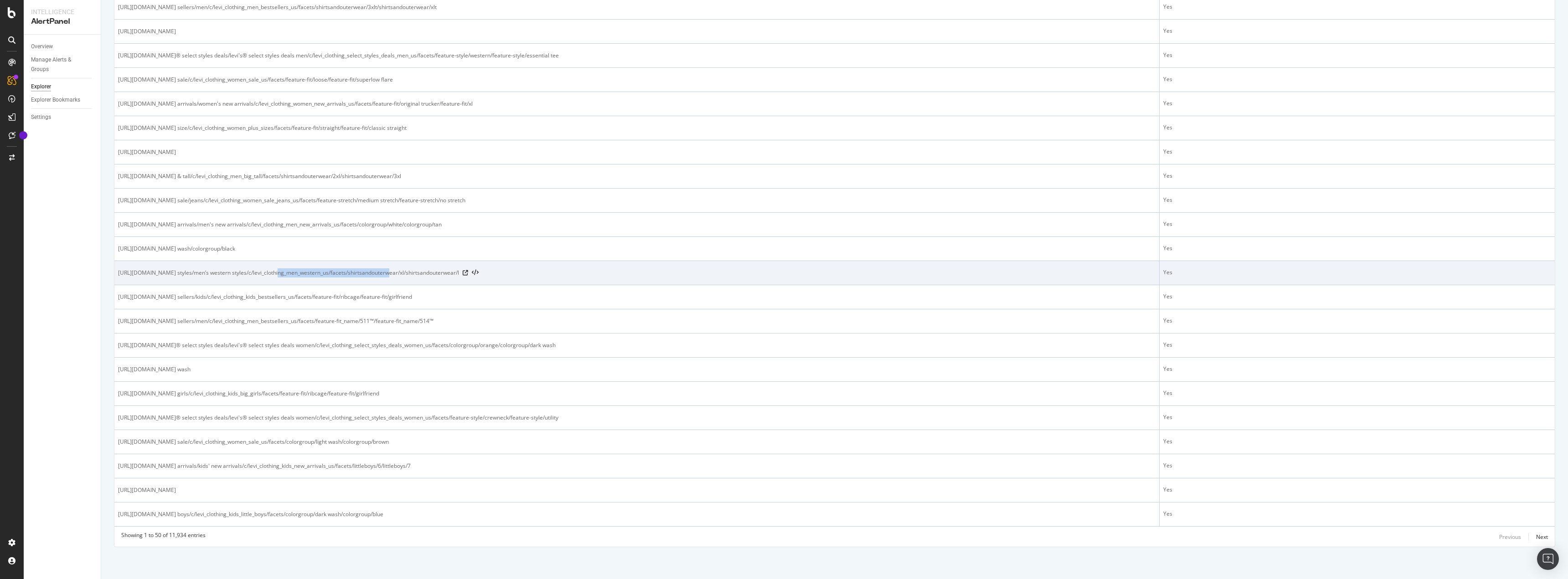
drag, startPoint x: 382, startPoint y: 271, endPoint x: 275, endPoint y: 267, distance: 107.1
click at [275, 267] on td "https://www.levi.com/US/en_US/clothing/western styles/men’s western styles/c/le…" at bounding box center [637, 273] width 1045 height 24
drag, startPoint x: 318, startPoint y: 270, endPoint x: 226, endPoint y: 272, distance: 92.0
click at [226, 272] on span "https://www.levi.com/US/en_US/clothing/western styles/men’s western styles/c/le…" at bounding box center [289, 272] width 341 height 9
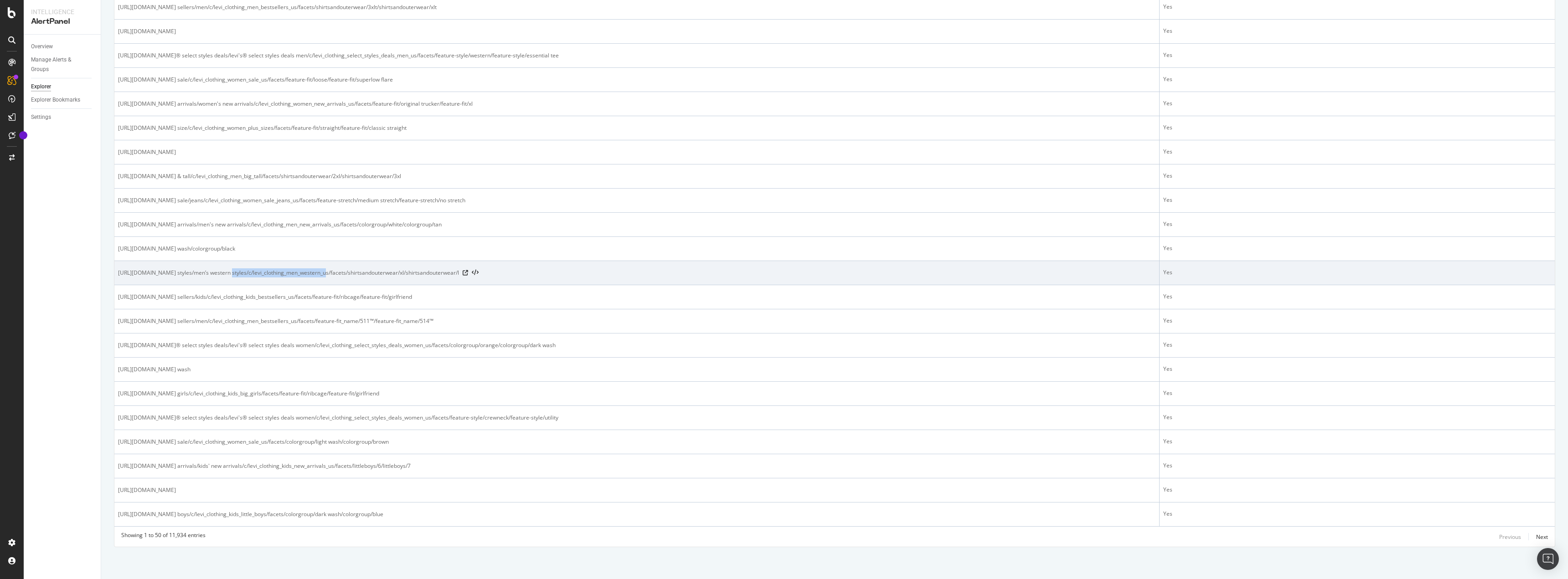
click at [226, 272] on span "[URL][DOMAIN_NAME] styles/men’s western styles/c/levi_clothing_men_western_us/f…" at bounding box center [289, 272] width 341 height 9
drag, startPoint x: 239, startPoint y: 269, endPoint x: 305, endPoint y: 271, distance: 66.0
click at [305, 271] on span "[URL][DOMAIN_NAME] styles/men’s western styles/c/levi_clothing_men_western_us/f…" at bounding box center [289, 272] width 341 height 9
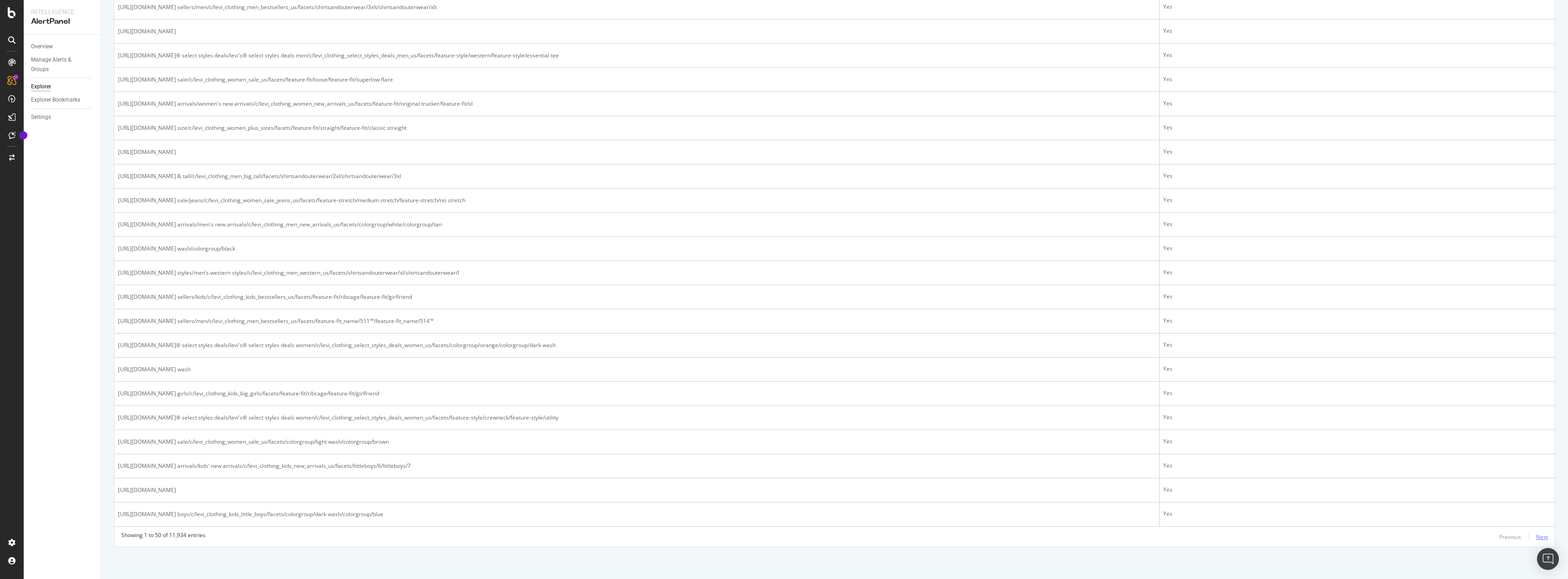
click at [1539, 535] on div "Next" at bounding box center [1542, 536] width 12 height 8
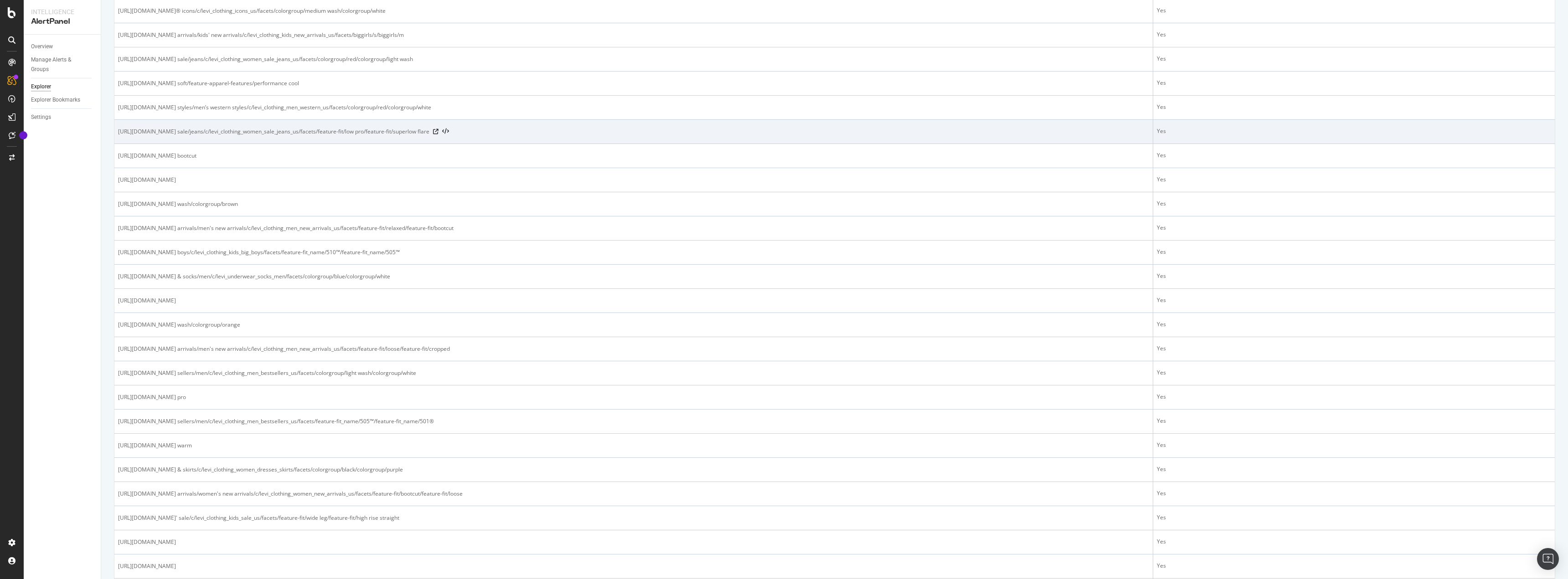
scroll to position [319, 0]
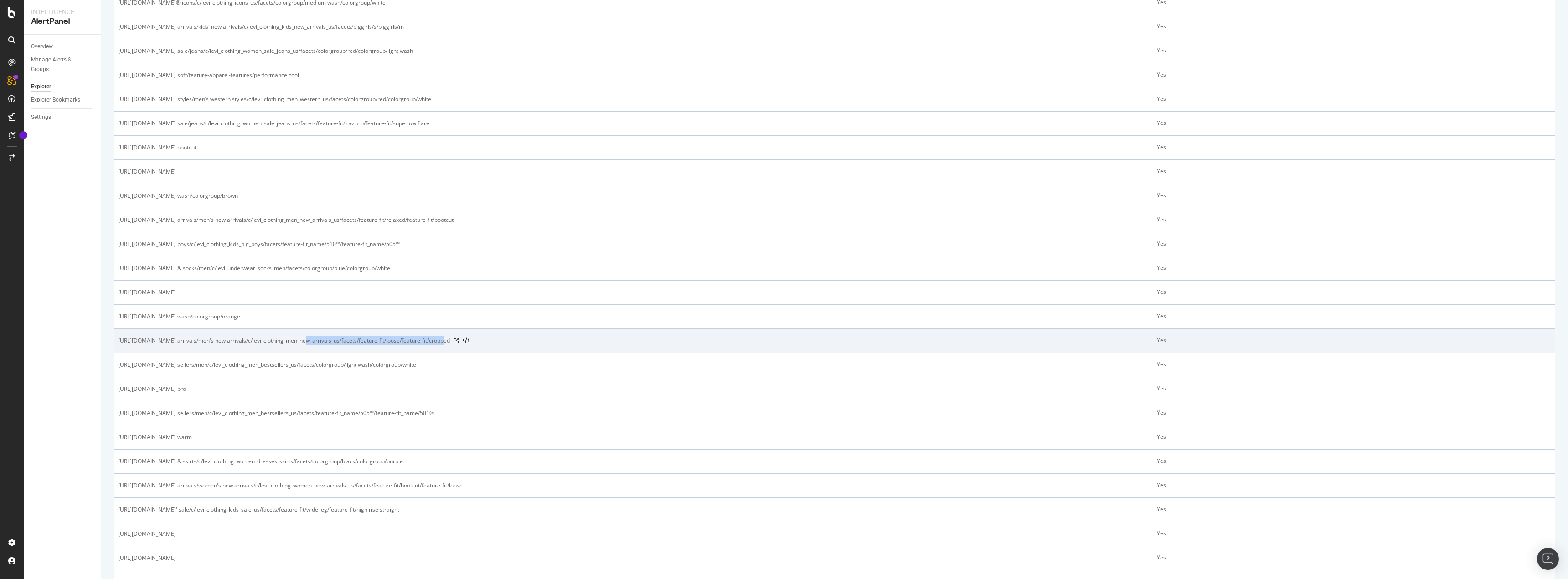
drag, startPoint x: 442, startPoint y: 338, endPoint x: 300, endPoint y: 337, distance: 142.0
click at [300, 337] on span "https://www.levi.com/US/en_US/clothing/new arrivals/men's new arrivals/c/levi_c…" at bounding box center [284, 341] width 332 height 9
click at [299, 337] on span "https://www.levi.com/US/en_US/clothing/new arrivals/men's new arrivals/c/levi_c…" at bounding box center [284, 341] width 332 height 9
drag, startPoint x: 295, startPoint y: 337, endPoint x: 385, endPoint y: 343, distance: 90.2
click at [385, 343] on span "https://www.levi.com/US/en_US/clothing/new arrivals/men's new arrivals/c/levi_c…" at bounding box center [284, 341] width 332 height 9
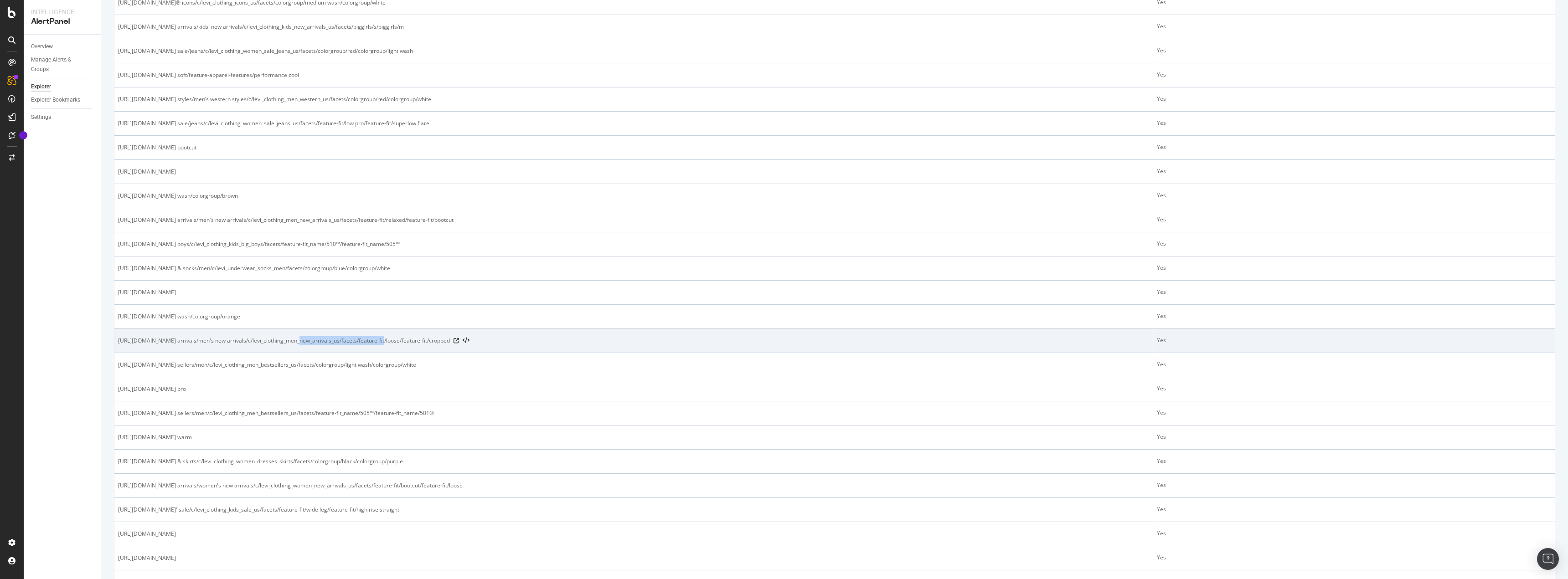
click at [385, 343] on span "https://www.levi.com/US/en_US/clothing/new arrivals/men's new arrivals/c/levi_c…" at bounding box center [284, 341] width 332 height 9
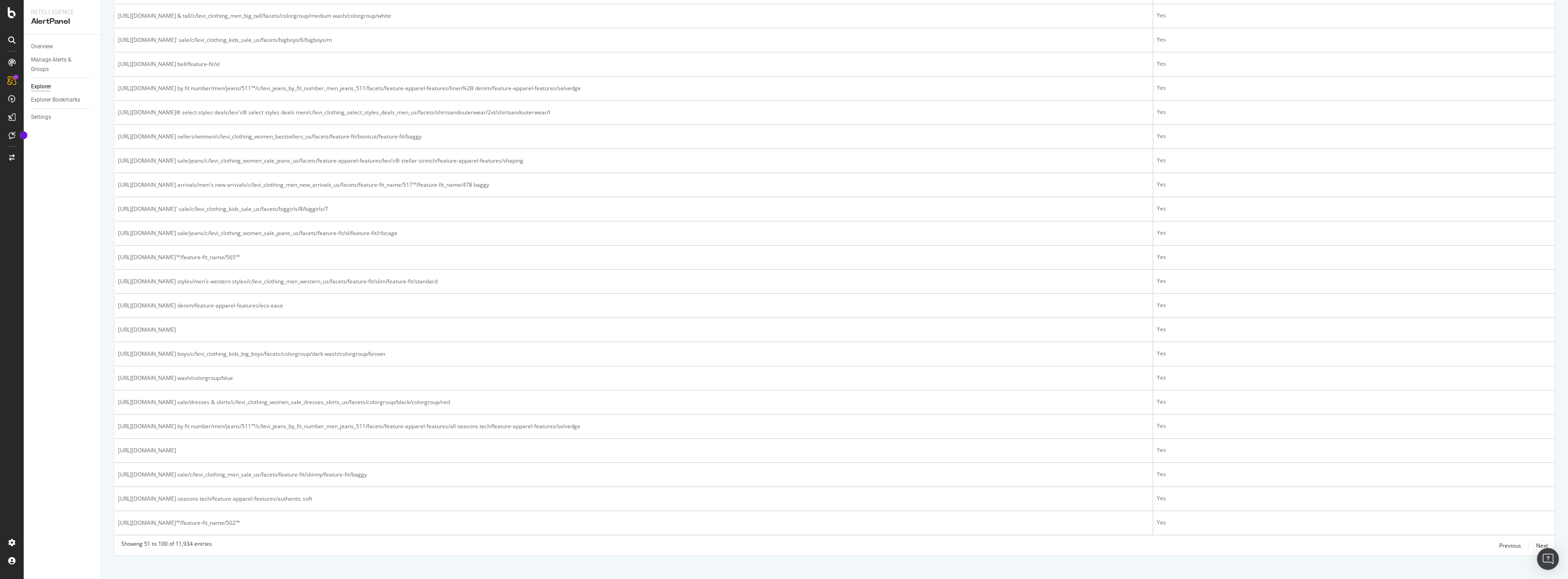
scroll to position [918, 0]
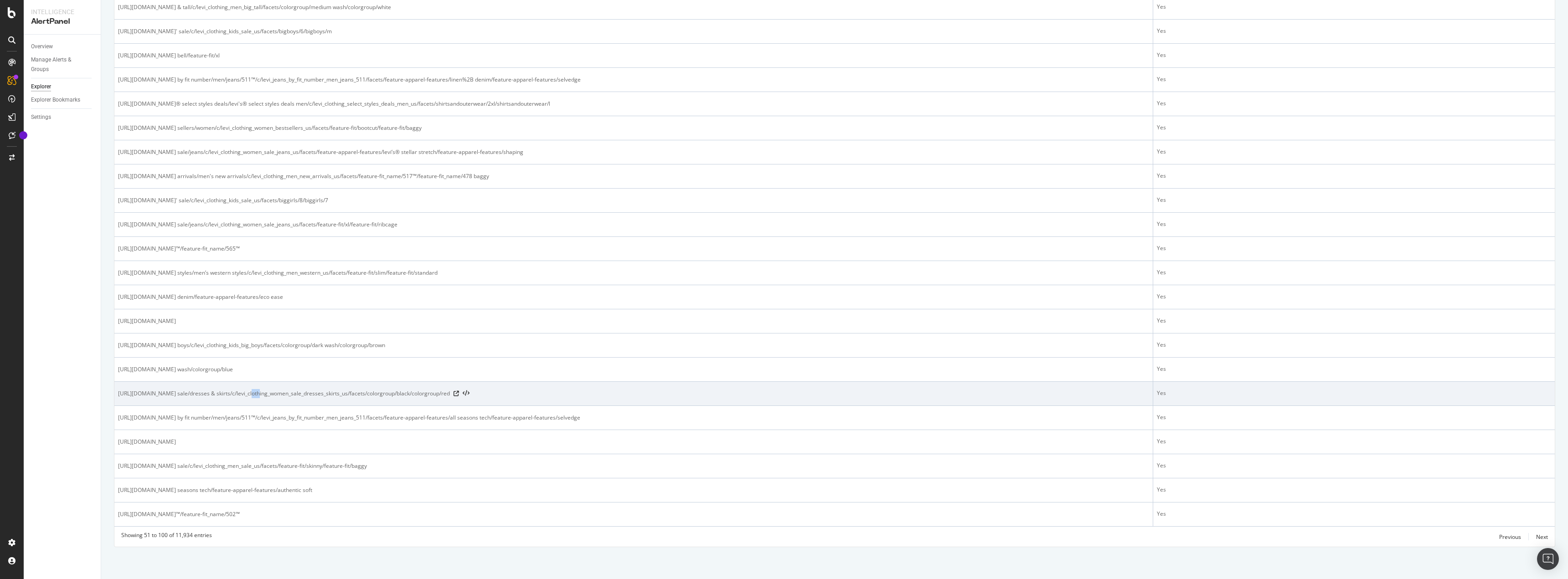
drag, startPoint x: 261, startPoint y: 392, endPoint x: 256, endPoint y: 392, distance: 5.0
click at [256, 392] on span "https://www.levi.com/US/en_US/clothing/sale/women's sale/dresses & skirts/c/lev…" at bounding box center [284, 394] width 332 height 9
click at [262, 392] on span "https://www.levi.com/US/en_US/clothing/sale/women's sale/dresses & skirts/c/lev…" at bounding box center [284, 394] width 332 height 9
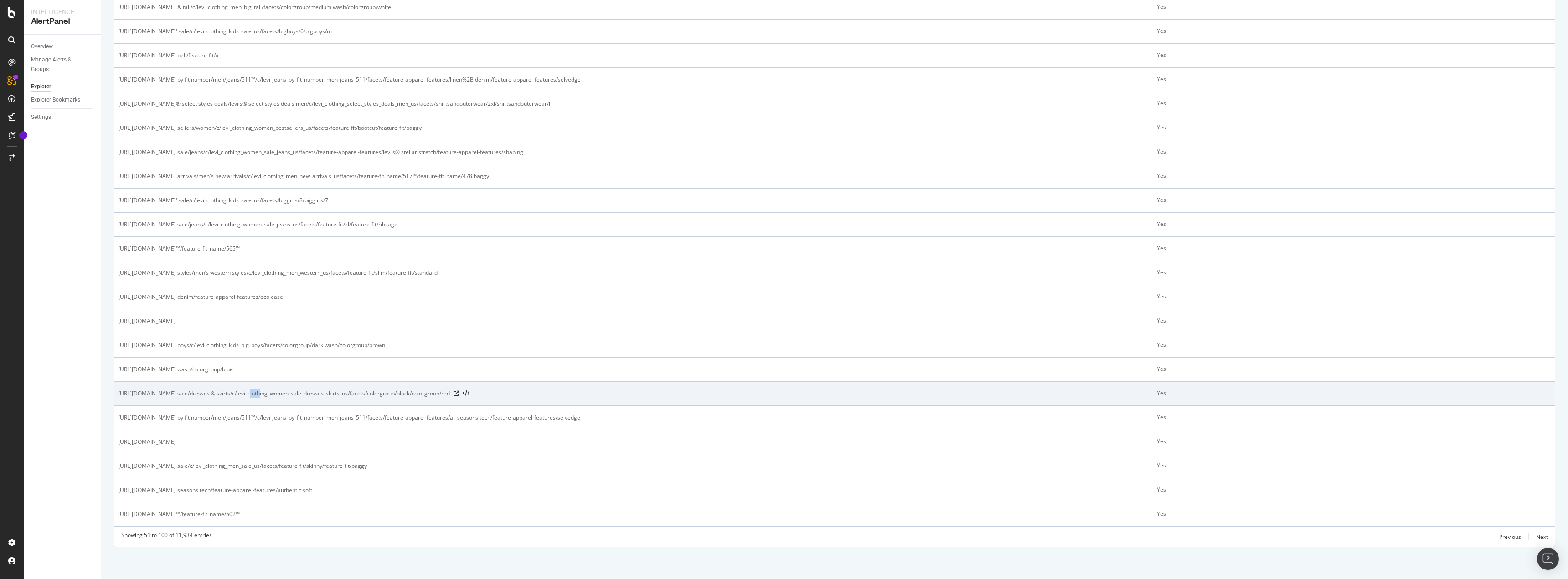
drag, startPoint x: 259, startPoint y: 393, endPoint x: 253, endPoint y: 392, distance: 6.1
click at [253, 392] on span "https://www.levi.com/US/en_US/clothing/sale/women's sale/dresses & skirts/c/lev…" at bounding box center [284, 394] width 332 height 9
click at [259, 392] on span "https://www.levi.com/US/en_US/clothing/sale/women's sale/dresses & skirts/c/lev…" at bounding box center [284, 394] width 332 height 9
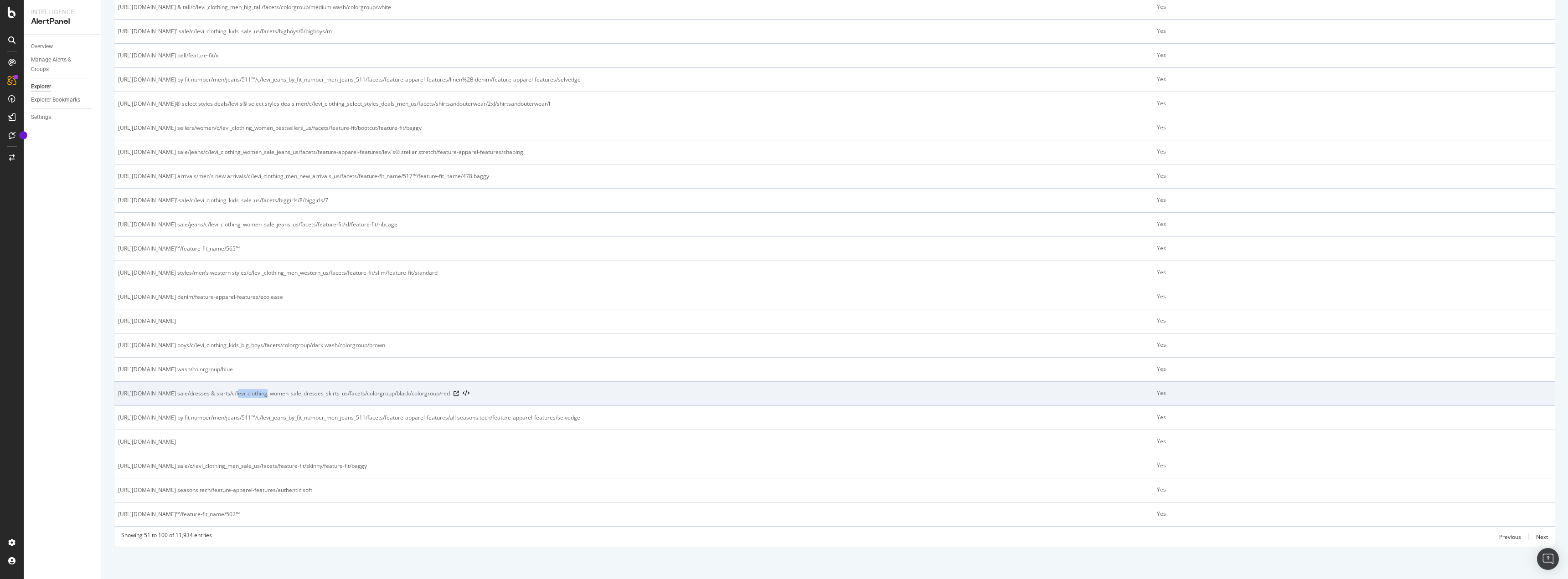
drag, startPoint x: 259, startPoint y: 392, endPoint x: 255, endPoint y: 390, distance: 4.5
click at [255, 390] on span "https://www.levi.com/US/en_US/clothing/sale/women's sale/dresses & skirts/c/lev…" at bounding box center [284, 394] width 332 height 9
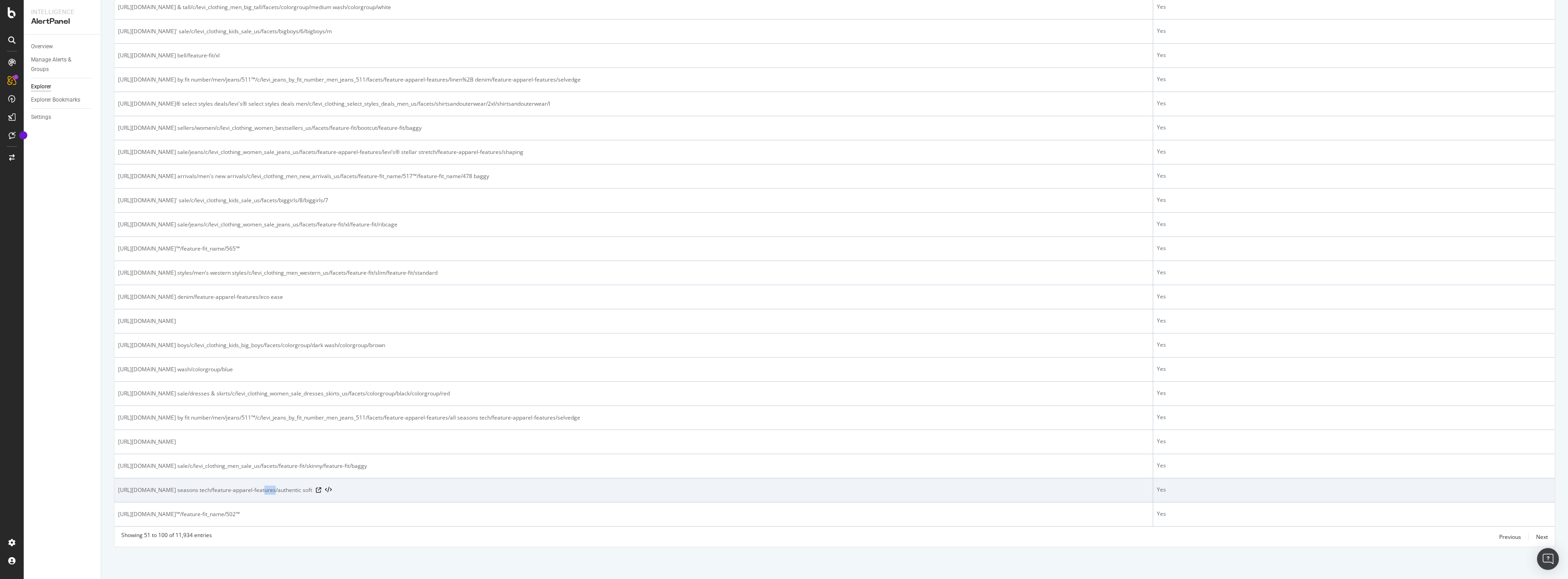
drag, startPoint x: 259, startPoint y: 497, endPoint x: 270, endPoint y: 491, distance: 12.5
click at [270, 492] on td "https://www.levi.com/US/en_US/clothing/men/jeans/slim/c/levi_clothing_men_jeans…" at bounding box center [634, 490] width 1039 height 24
click at [270, 491] on span "https://www.levi.com/US/en_US/clothing/men/jeans/slim/c/levi_clothing_men_jeans…" at bounding box center [215, 490] width 194 height 9
drag, startPoint x: 276, startPoint y: 490, endPoint x: 245, endPoint y: 489, distance: 31.0
click at [253, 490] on span "https://www.levi.com/US/en_US/clothing/men/jeans/slim/c/levi_clothing_men_jeans…" at bounding box center [215, 490] width 194 height 9
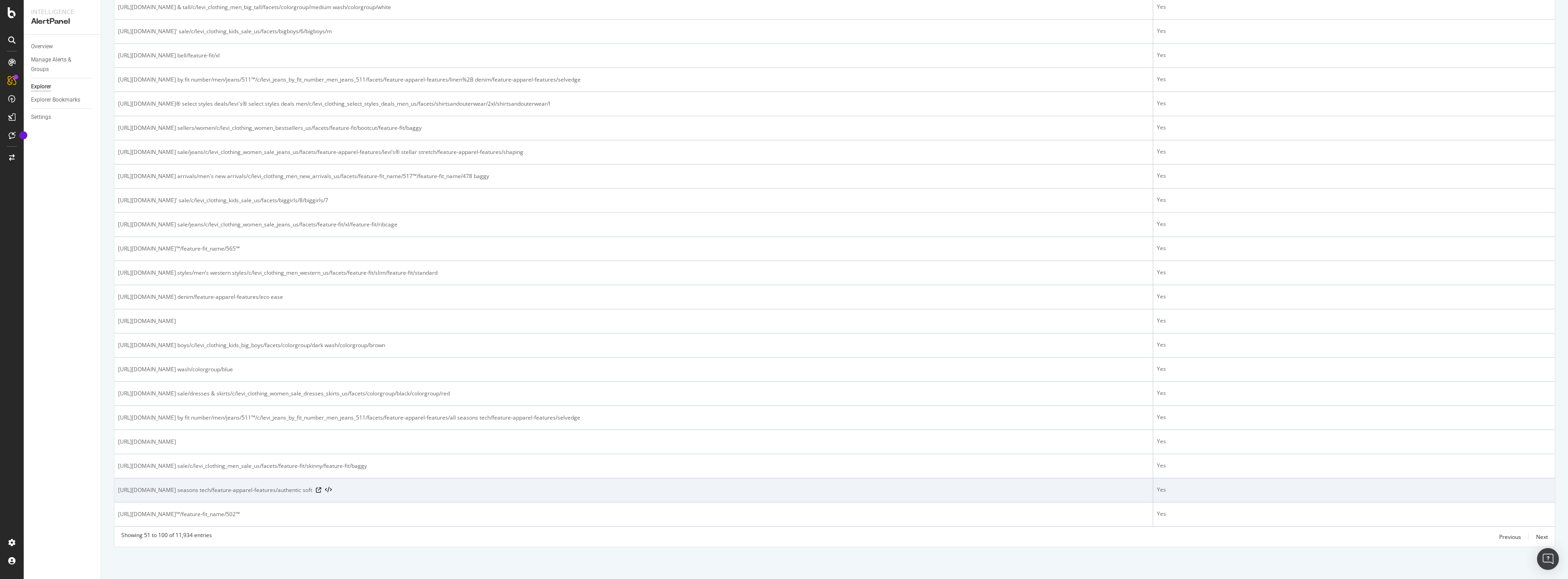
click at [245, 489] on span "https://www.levi.com/US/en_US/clothing/men/jeans/slim/c/levi_clothing_men_jeans…" at bounding box center [215, 490] width 194 height 9
drag, startPoint x: 243, startPoint y: 490, endPoint x: 264, endPoint y: 490, distance: 21.0
click at [263, 490] on span "https://www.levi.com/US/en_US/clothing/men/jeans/slim/c/levi_clothing_men_jeans…" at bounding box center [215, 490] width 194 height 9
click at [265, 490] on span "https://www.levi.com/US/en_US/clothing/men/jeans/slim/c/levi_clothing_men_jeans…" at bounding box center [215, 490] width 194 height 9
drag, startPoint x: 277, startPoint y: 488, endPoint x: 253, endPoint y: 494, distance: 24.7
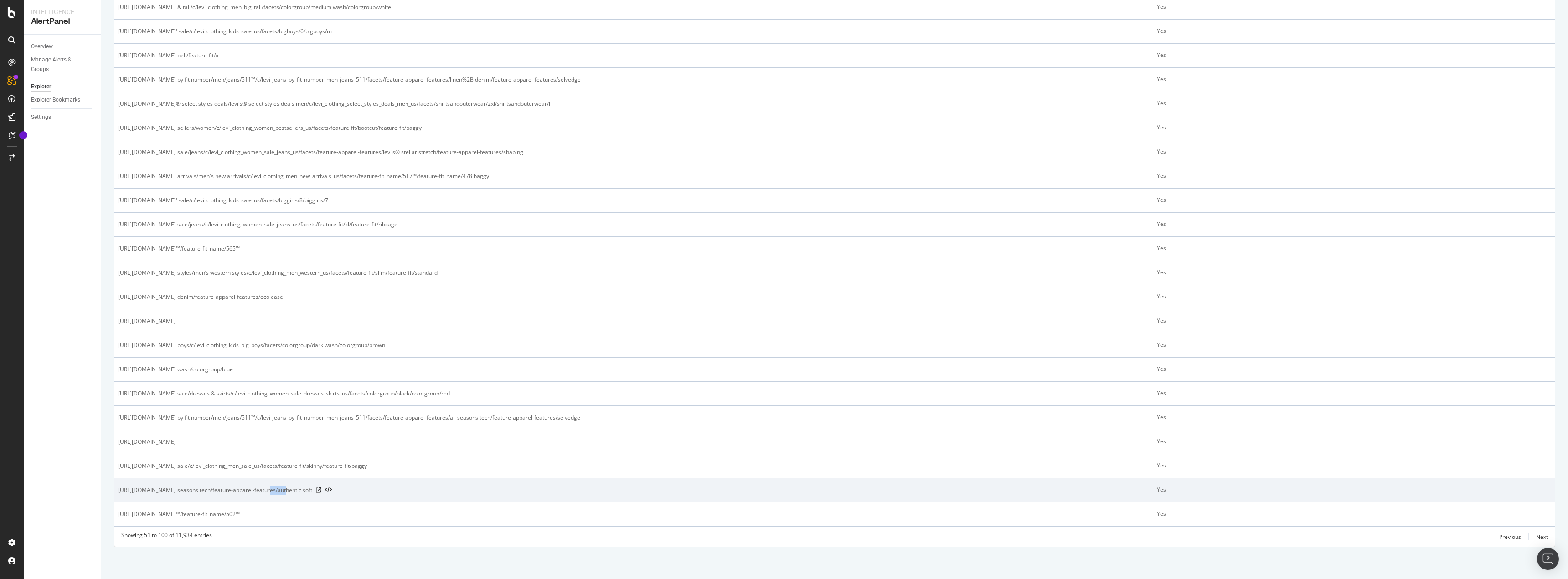
click at [255, 494] on span "https://www.levi.com/US/en_US/clothing/men/jeans/slim/c/levi_clothing_men_jeans…" at bounding box center [215, 490] width 194 height 9
click at [253, 494] on span "https://www.levi.com/US/en_US/clothing/men/jeans/slim/c/levi_clothing_men_jeans…" at bounding box center [215, 490] width 194 height 9
drag, startPoint x: 244, startPoint y: 495, endPoint x: 350, endPoint y: 492, distance: 106.0
click at [350, 492] on td "https://www.levi.com/US/en_US/clothing/men/jeans/slim/c/levi_clothing_men_jeans…" at bounding box center [634, 490] width 1039 height 24
click at [312, 492] on span "https://www.levi.com/US/en_US/clothing/men/jeans/slim/c/levi_clothing_men_jeans…" at bounding box center [215, 490] width 194 height 9
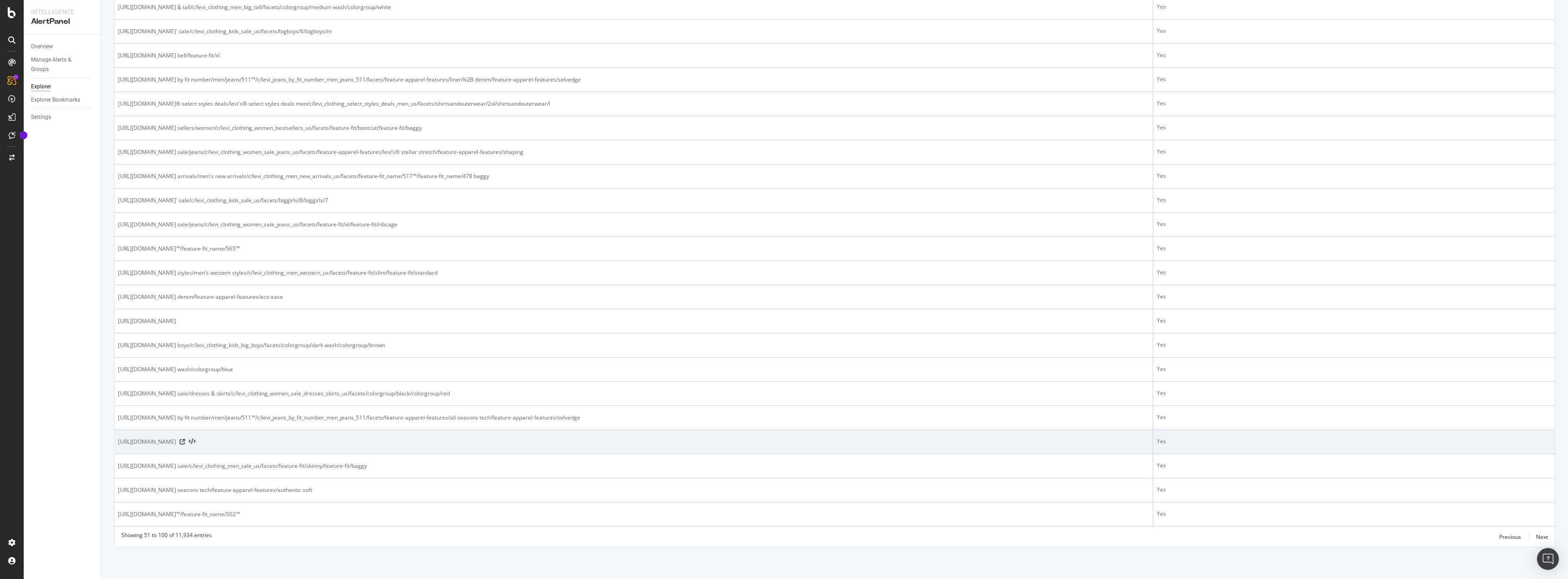
drag, startPoint x: 351, startPoint y: 492, endPoint x: 317, endPoint y: 439, distance: 63.0
click at [176, 439] on span "https://www.levi.com/US/en_US/clothing/kids/c/levi_clothing_kids/facets/feature…" at bounding box center [147, 442] width 58 height 9
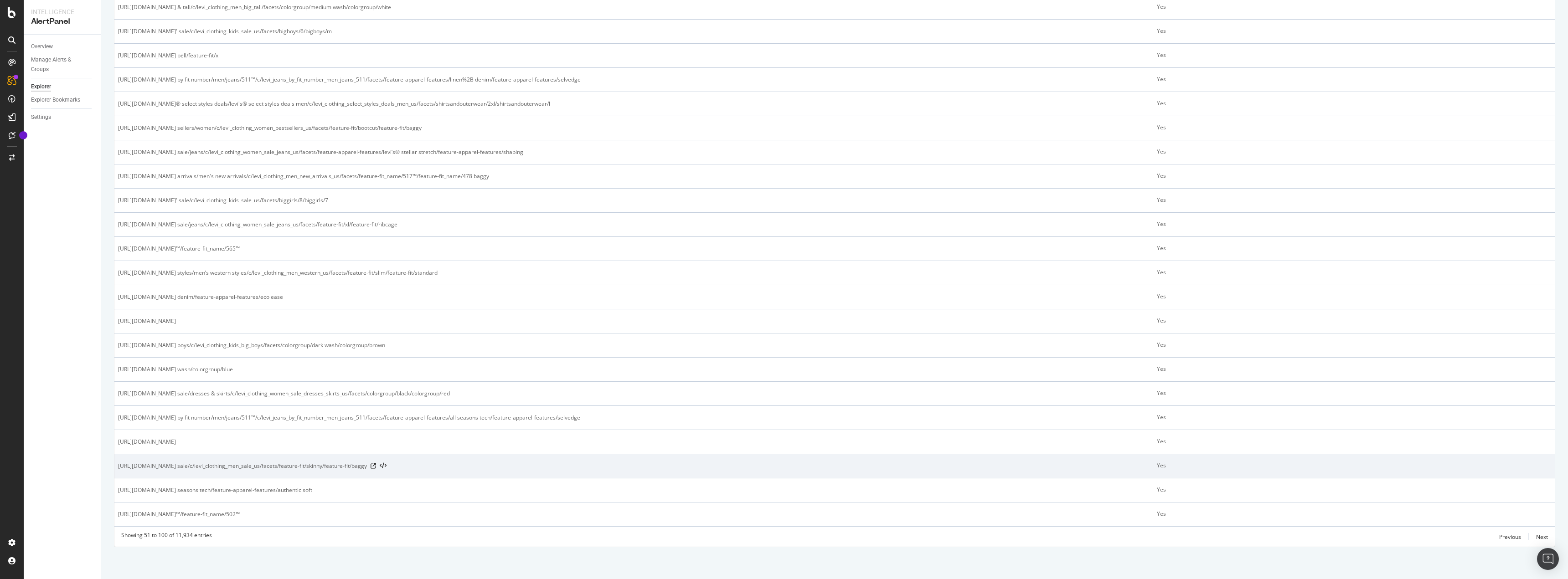
drag, startPoint x: 317, startPoint y: 439, endPoint x: 356, endPoint y: 474, distance: 52.4
click at [356, 474] on td "https://www.levi.com/US/en_US/clothing/sale/men's sale/c/levi_clothing_men_sale…" at bounding box center [634, 466] width 1039 height 24
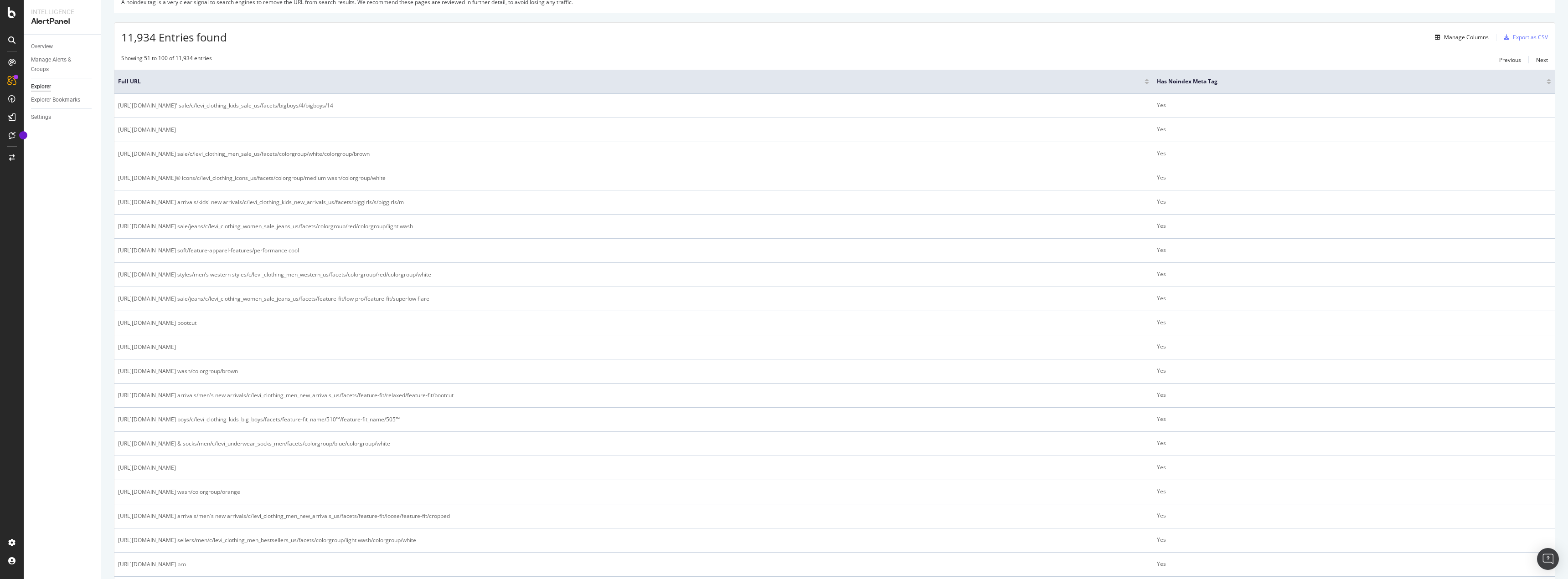
scroll to position [0, 0]
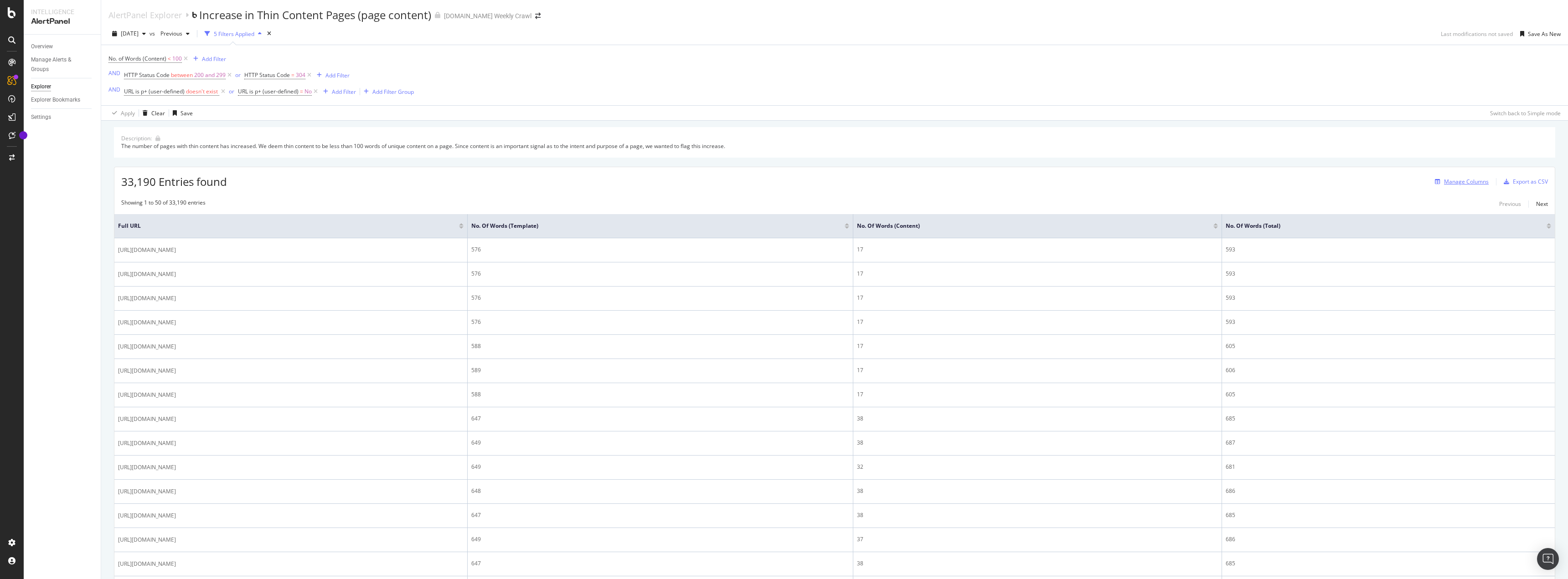
click at [1454, 184] on div "Manage Columns" at bounding box center [1466, 181] width 44 height 8
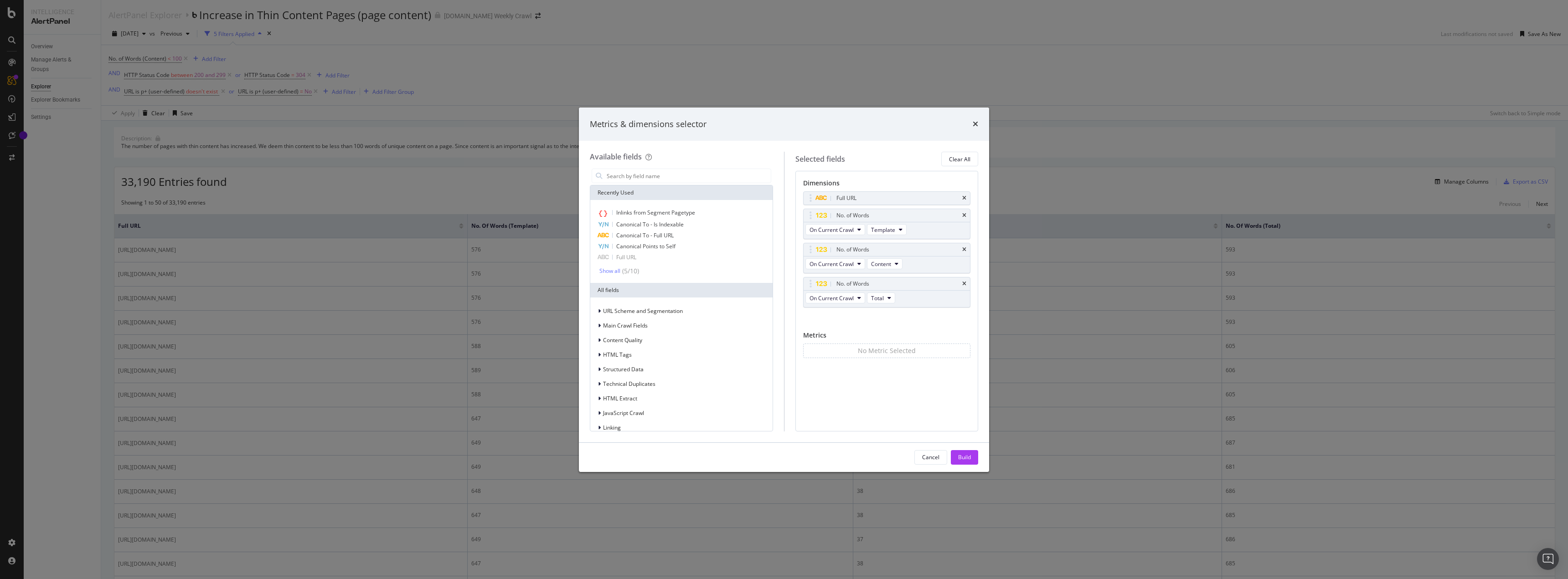
click at [981, 119] on div "Metrics & dimensions selector" at bounding box center [784, 124] width 410 height 33
click at [978, 120] on icon "times" at bounding box center [975, 124] width 5 height 7
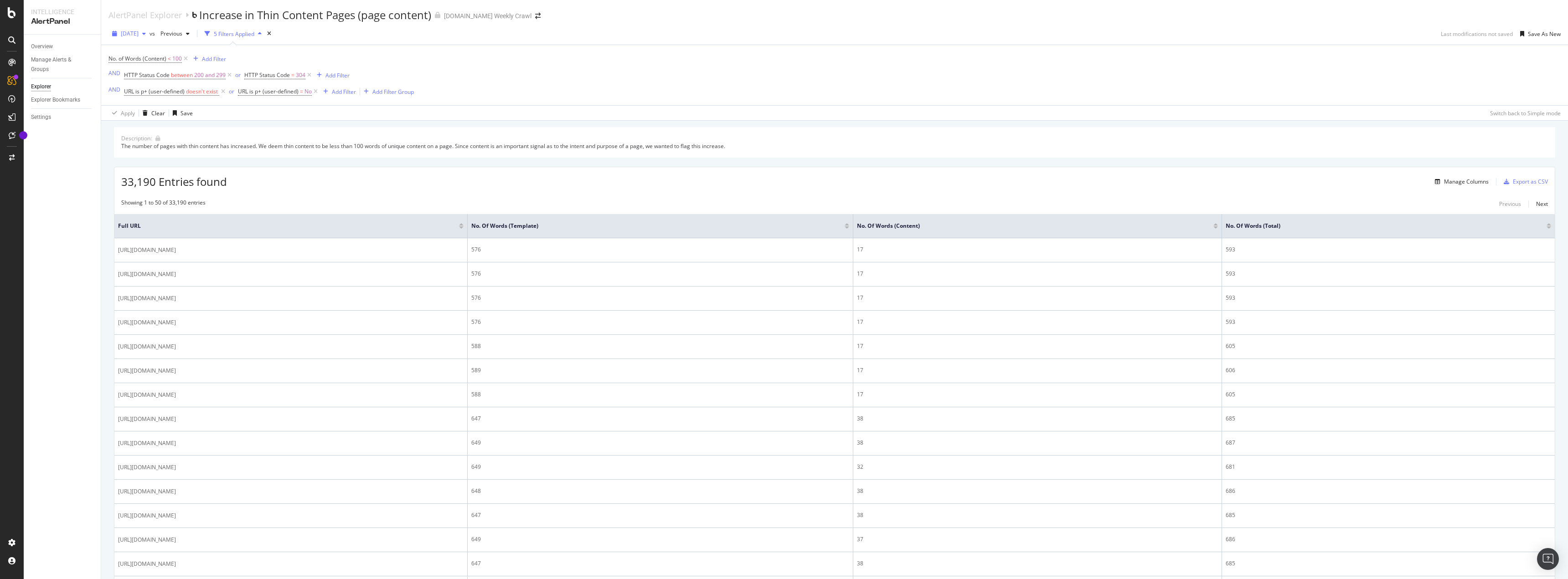
click at [139, 30] on span "[DATE]" at bounding box center [129, 33] width 18 height 8
click at [73, 224] on div "Overview Manage Alerts & Groups Explorer Explorer Bookmarks Settings" at bounding box center [62, 307] width 77 height 544
click at [41, 119] on div "AlertPanel" at bounding box center [48, 120] width 29 height 9
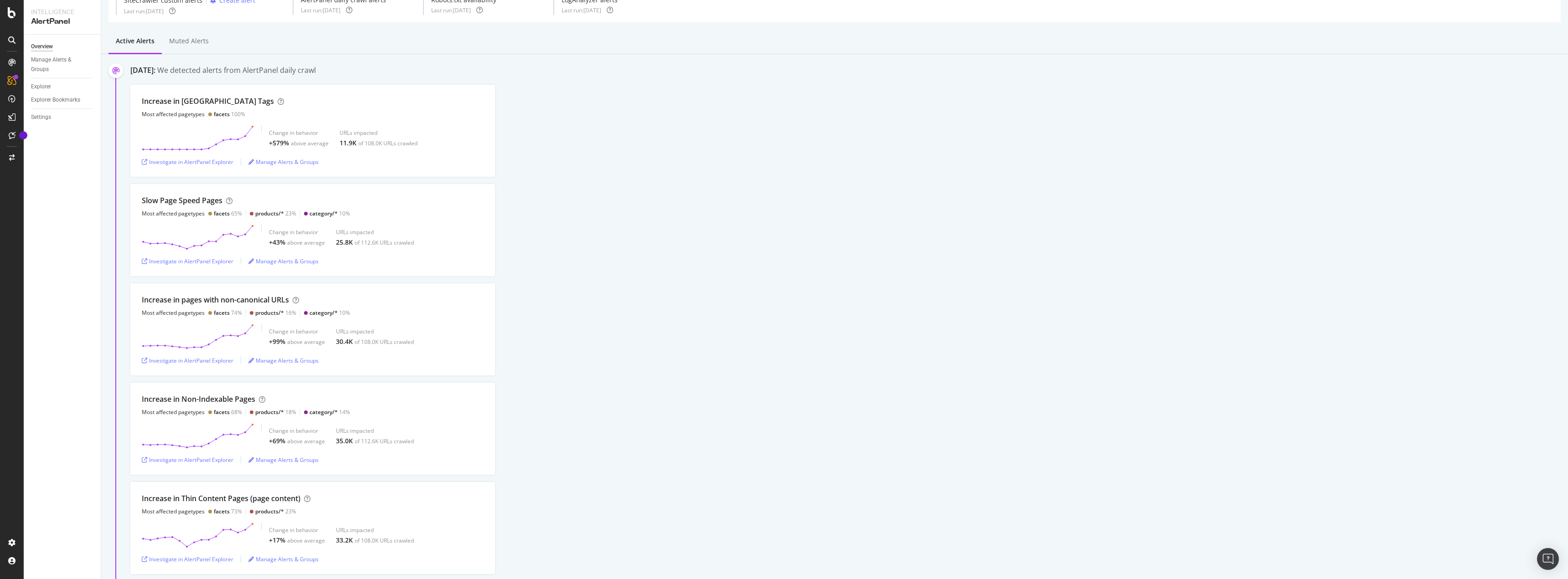
scroll to position [46, 0]
click at [219, 454] on div "Investigate in AlertPanel Explorer" at bounding box center [187, 460] width 92 height 13
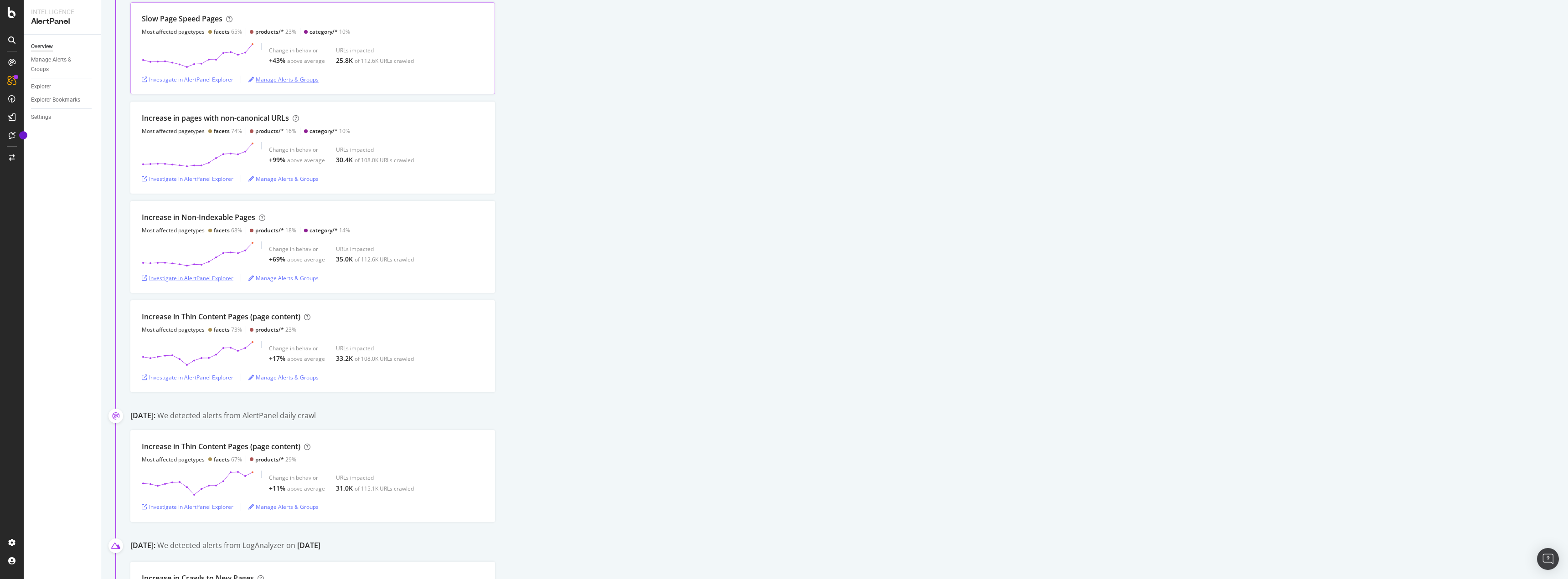
scroll to position [0, 0]
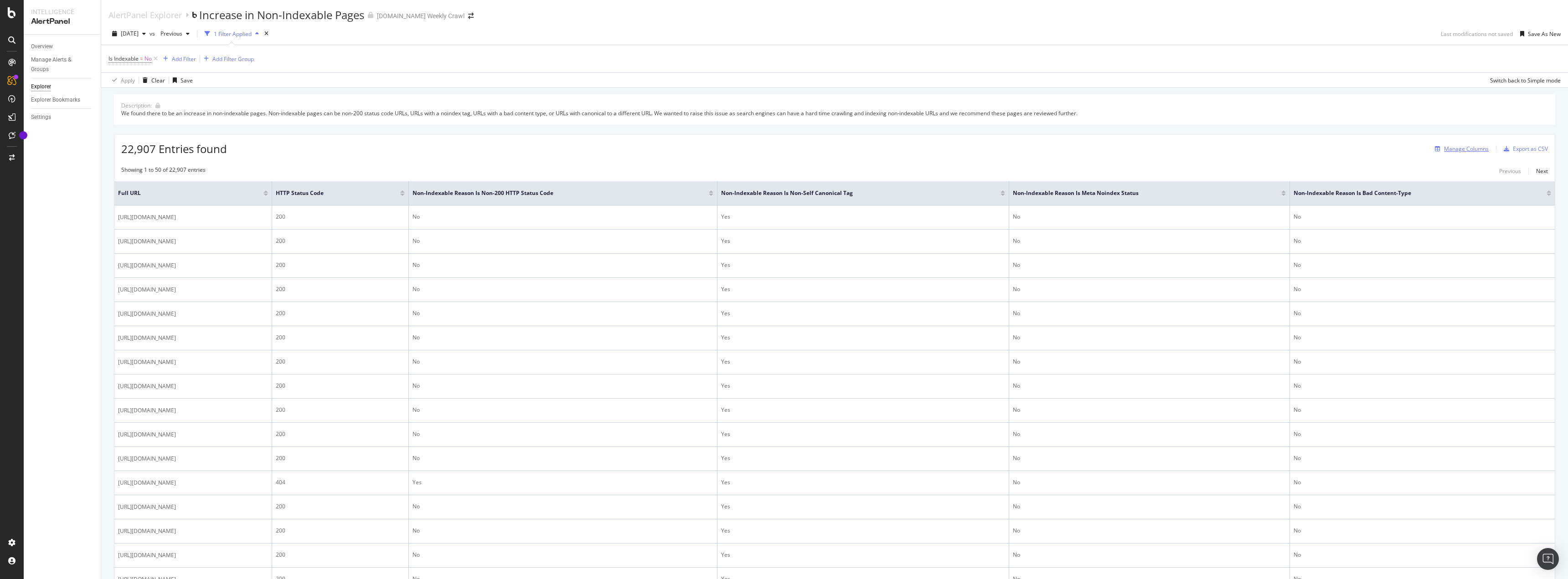
click at [1476, 151] on div "Manage Columns" at bounding box center [1466, 148] width 44 height 8
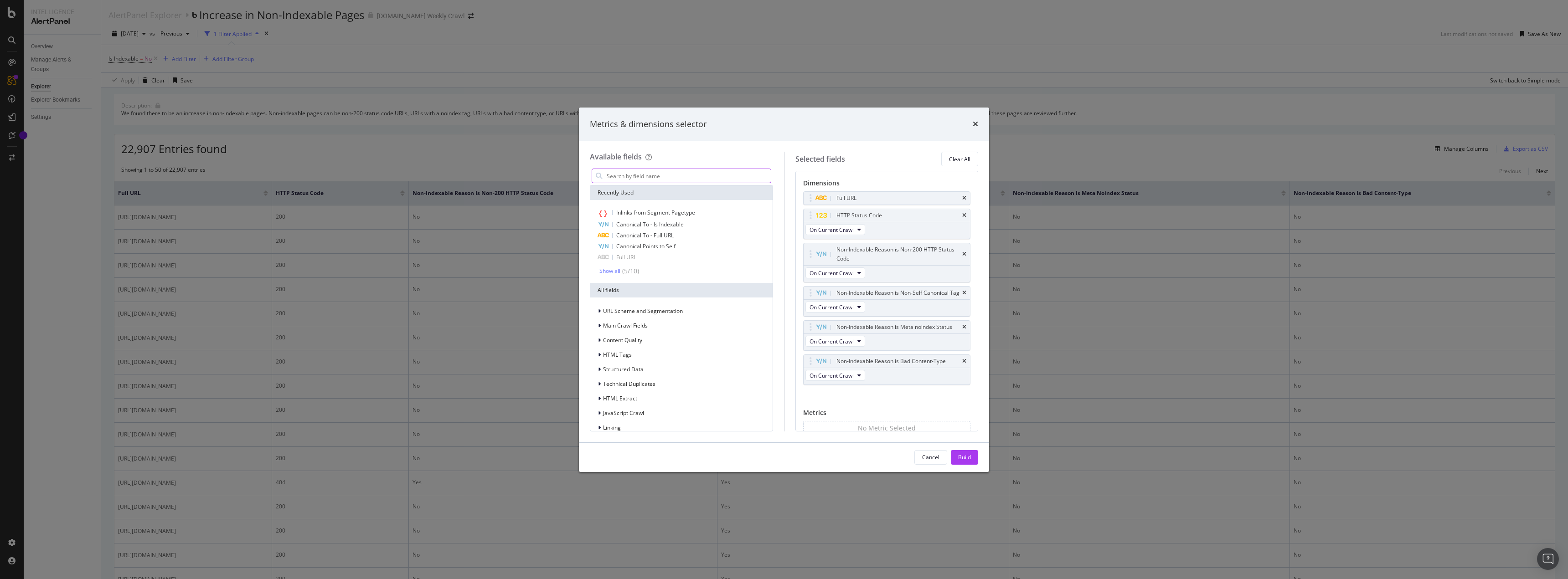
click at [620, 179] on input "modal" at bounding box center [688, 176] width 165 height 13
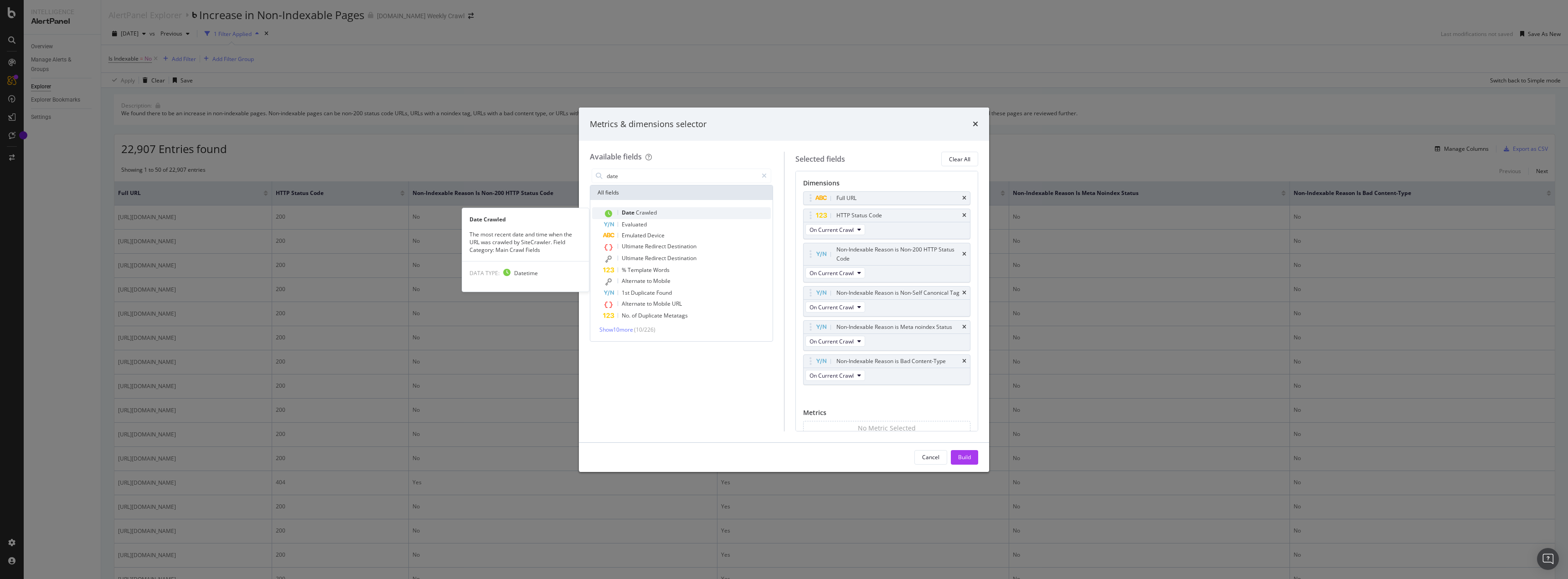
type input "date"
click at [663, 213] on div "Date Crawled" at bounding box center [687, 213] width 168 height 12
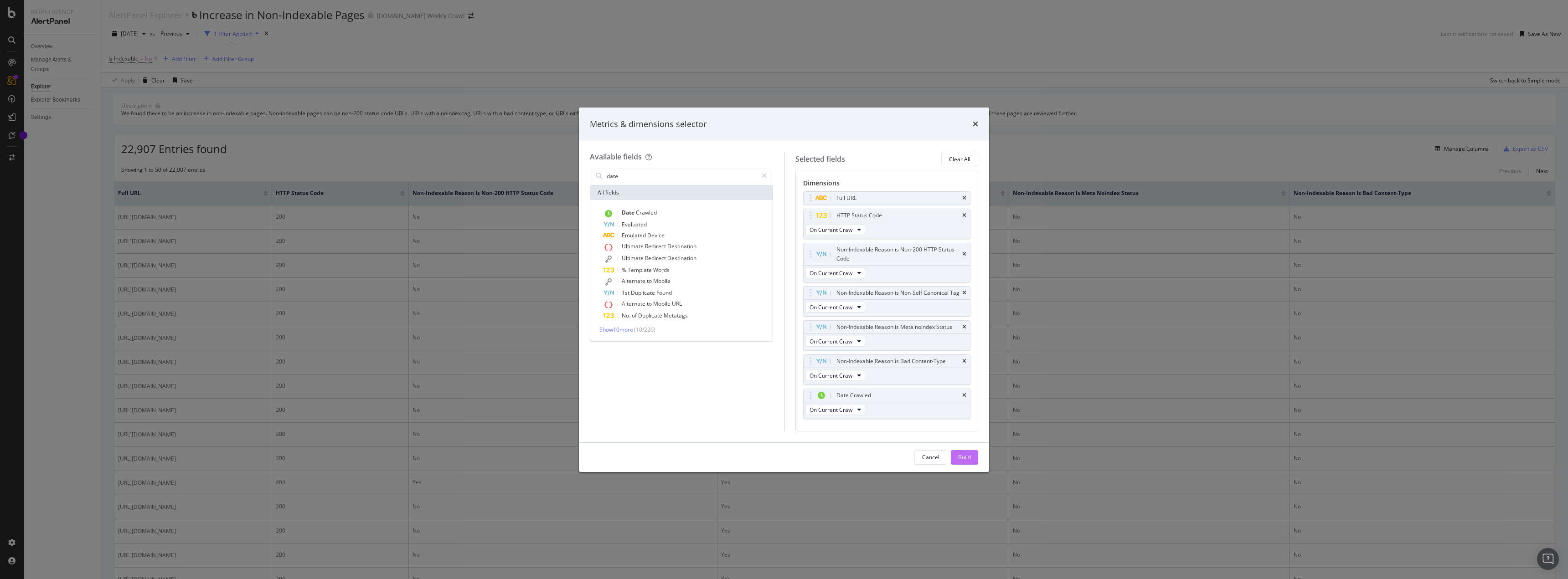
click at [957, 454] on button "Build" at bounding box center [964, 457] width 27 height 15
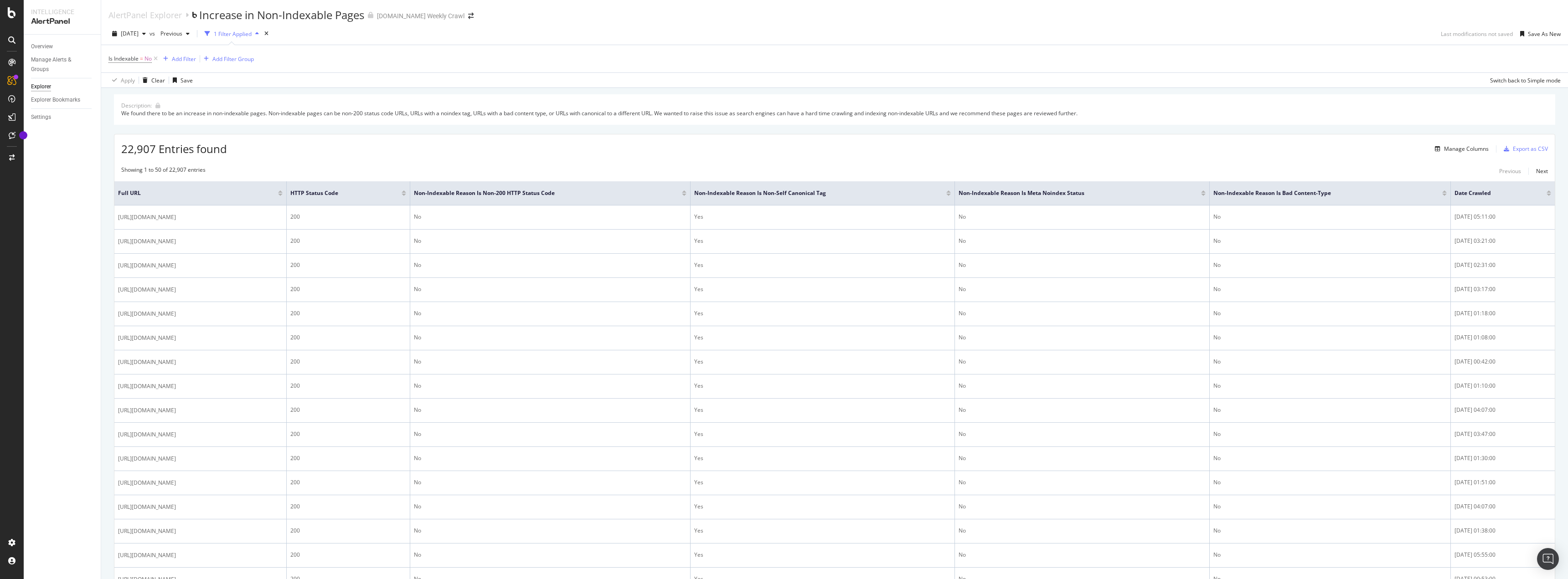
click at [175, 29] on div "vs Previous" at bounding box center [172, 33] width 44 height 15
click at [181, 30] on span "Previous" at bounding box center [170, 33] width 26 height 8
click at [139, 30] on span "[DATE]" at bounding box center [129, 33] width 18 height 8
click at [176, 55] on div "113K URLs" at bounding box center [189, 52] width 27 height 8
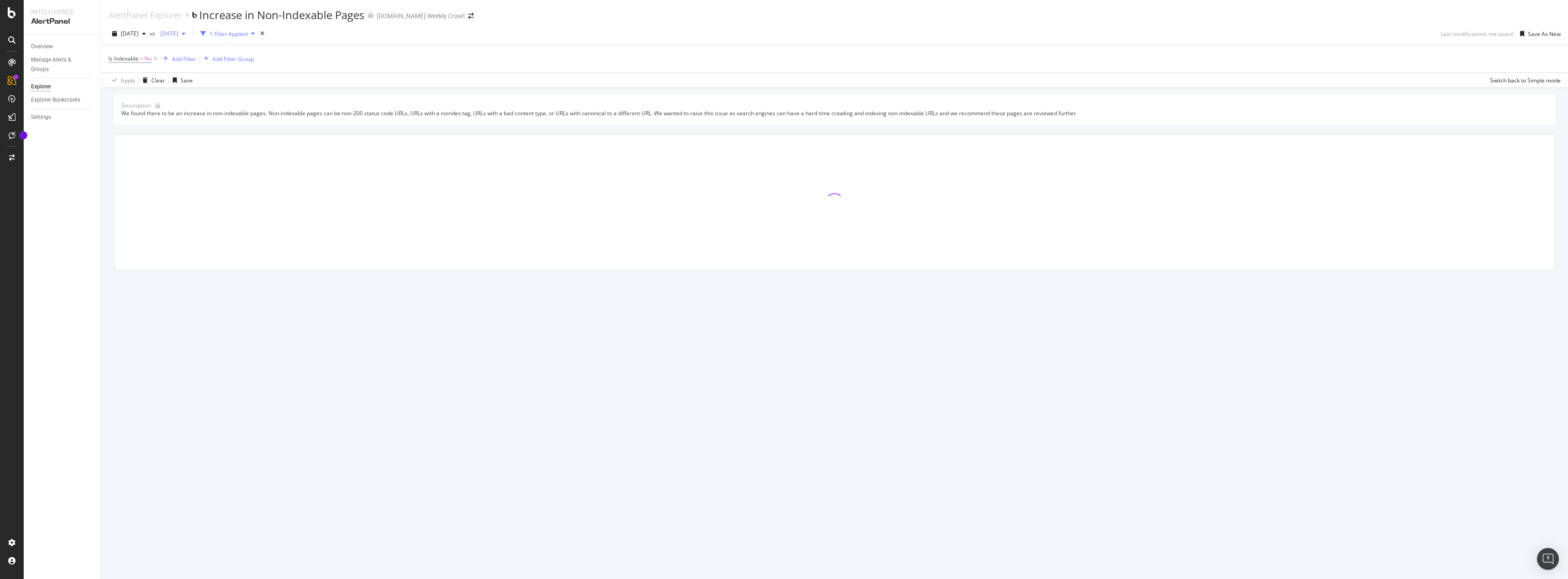
click at [178, 33] on span "[DATE]" at bounding box center [167, 33] width 21 height 8
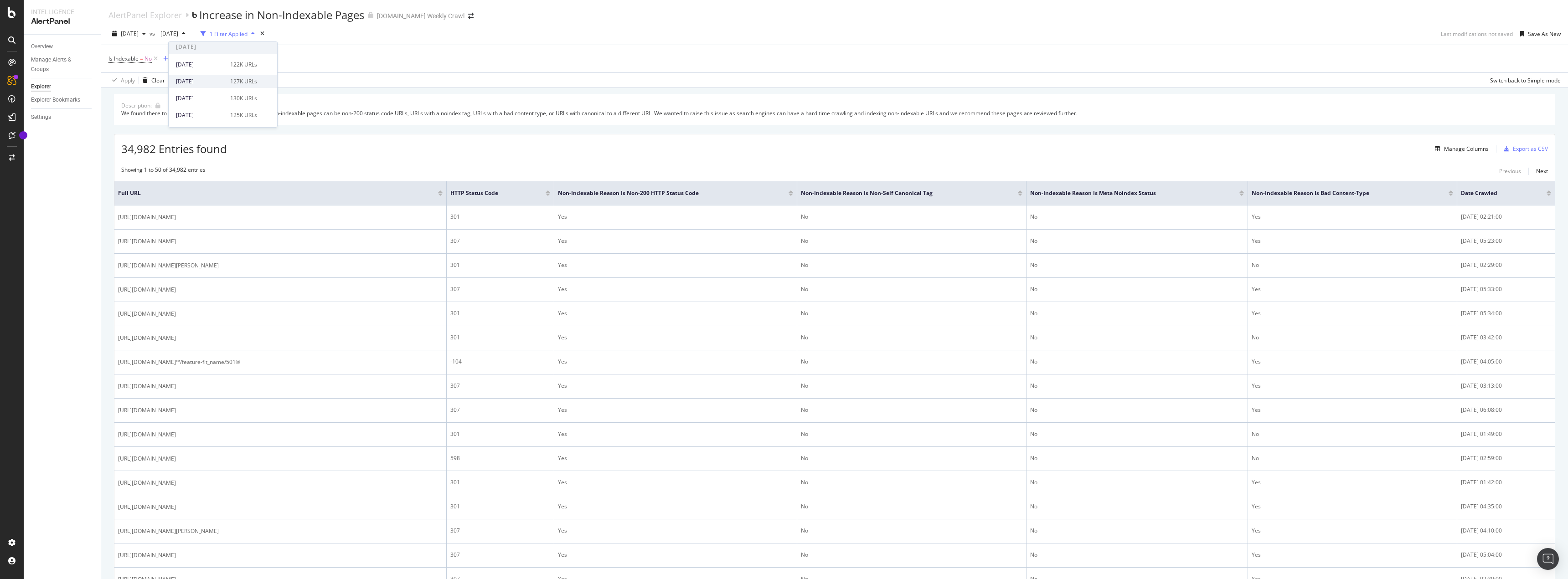
scroll to position [46, 0]
drag, startPoint x: 436, startPoint y: 153, endPoint x: 431, endPoint y: 144, distance: 10.3
click at [436, 153] on div "34,982 Entries found Manage Columns Export as CSV" at bounding box center [835, 145] width 1440 height 23
click at [1517, 151] on div "Export as CSV" at bounding box center [1530, 148] width 35 height 8
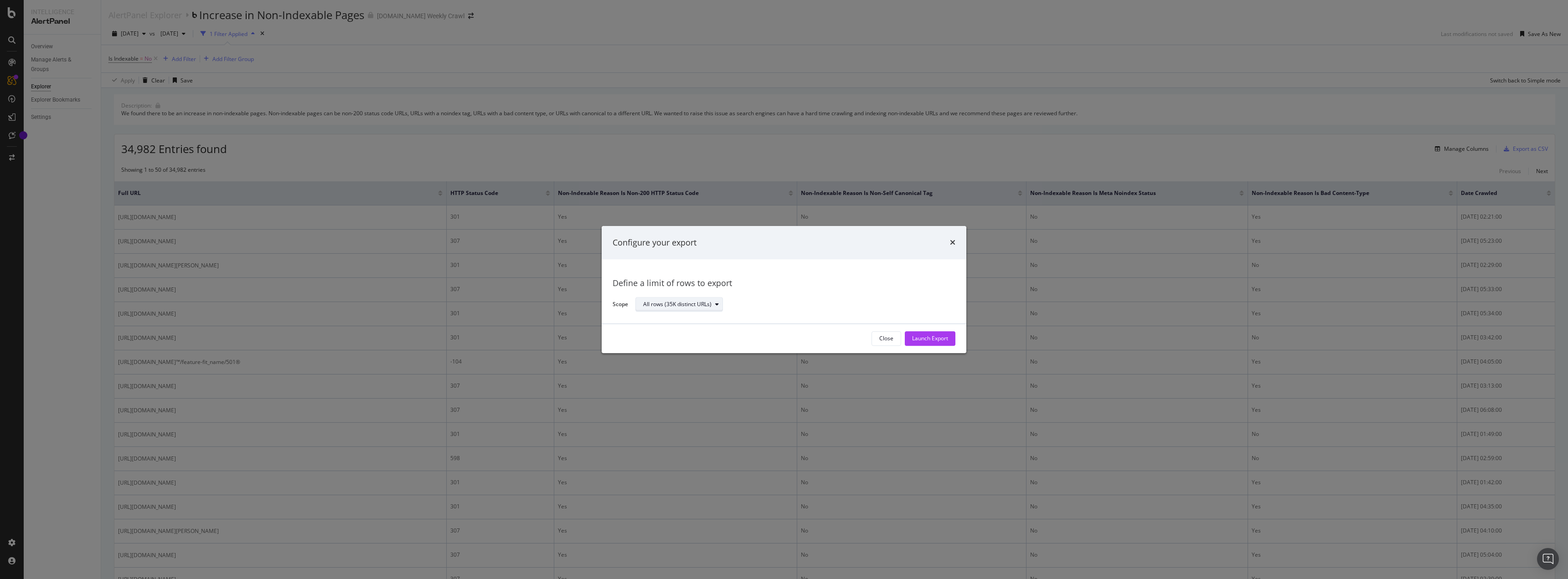
click at [676, 304] on div "All rows (35K distinct URLs)" at bounding box center [677, 304] width 68 height 5
click at [679, 302] on div "All rows (35K distinct URLs)" at bounding box center [677, 304] width 68 height 5
click at [1233, 209] on div "Configure your export Define a limit of rows to export Scope All rows (35K dist…" at bounding box center [784, 290] width 1568 height 579
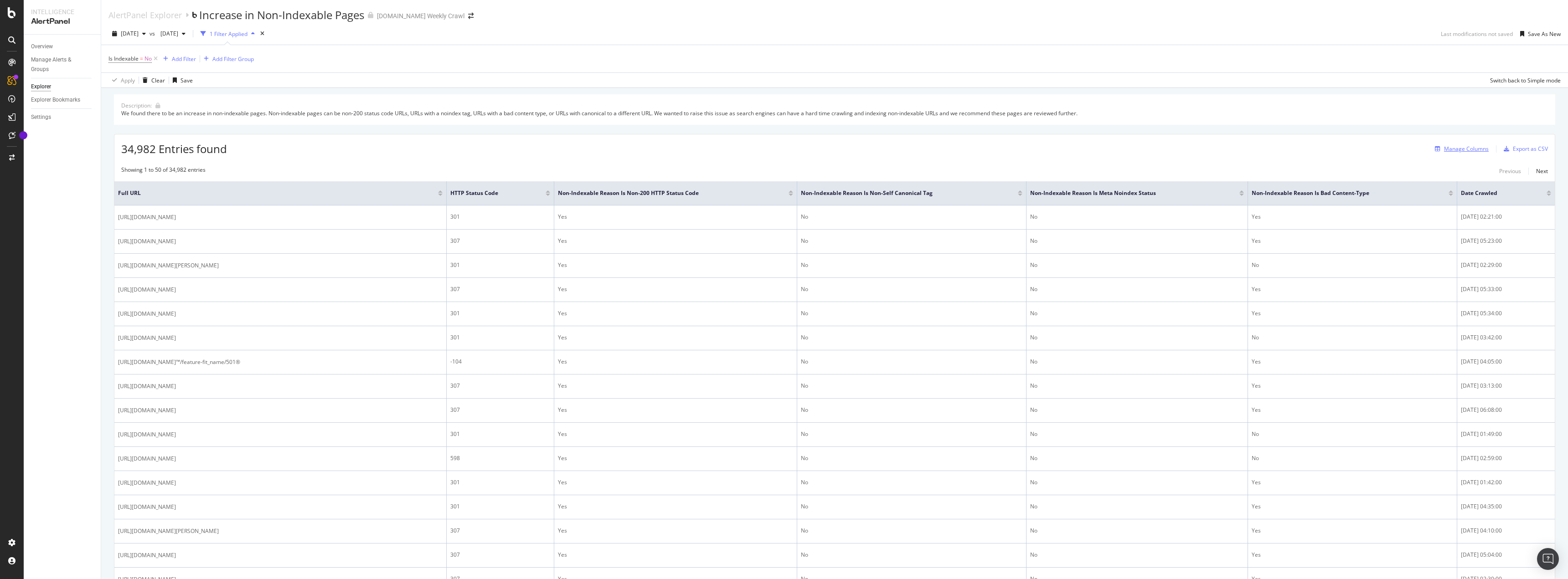
click at [1458, 144] on button "Manage Columns" at bounding box center [1460, 149] width 57 height 11
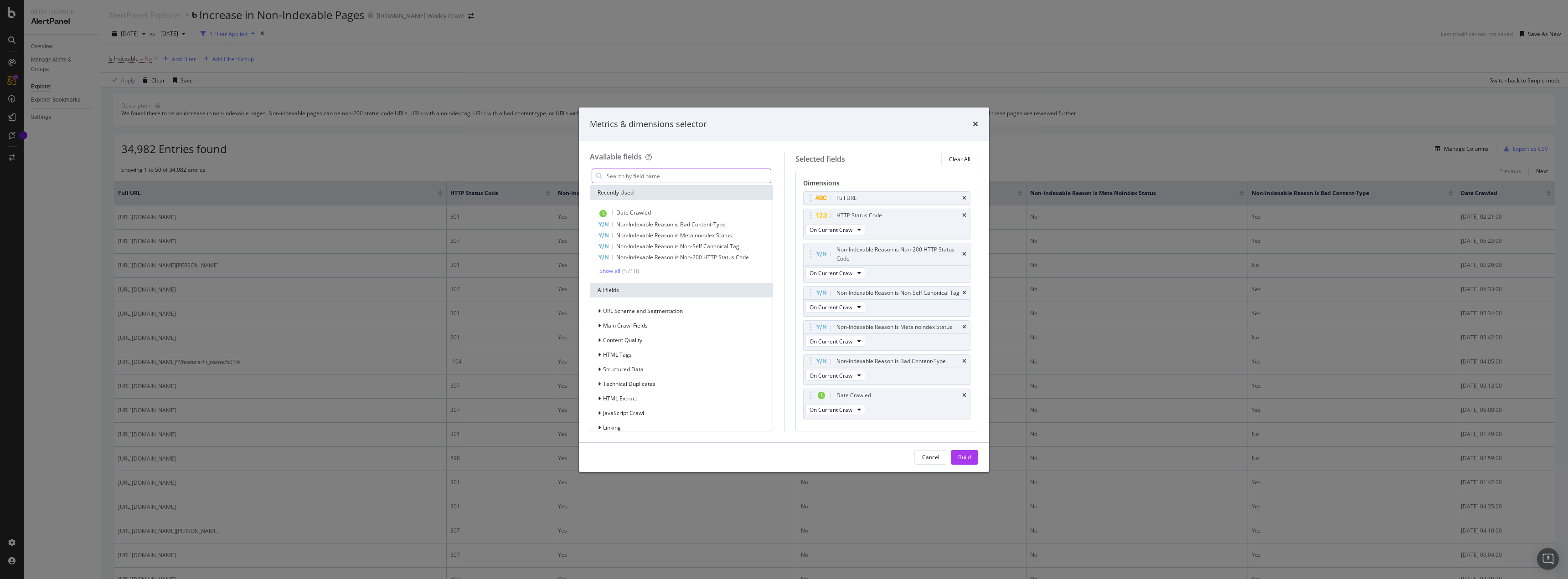
click at [724, 173] on input "modal" at bounding box center [688, 176] width 165 height 13
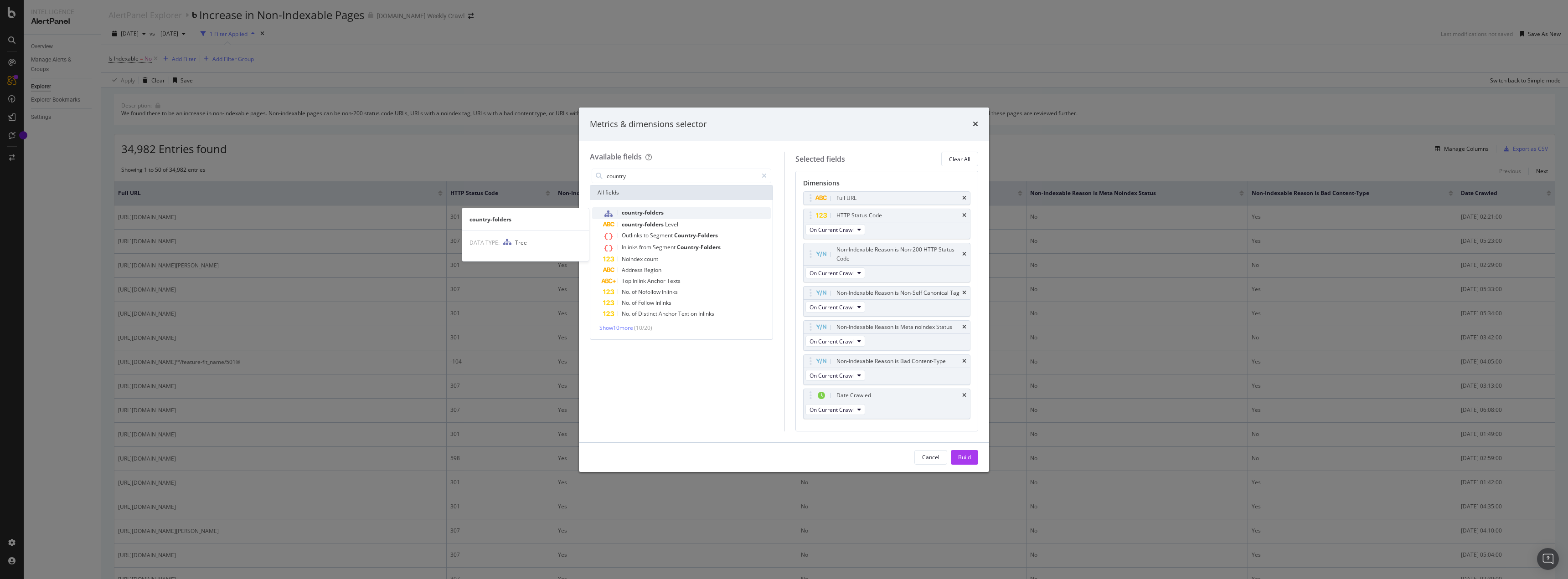
type input "country"
click at [688, 210] on div "country-folders" at bounding box center [687, 213] width 168 height 12
click at [971, 460] on button "Build" at bounding box center [964, 457] width 27 height 15
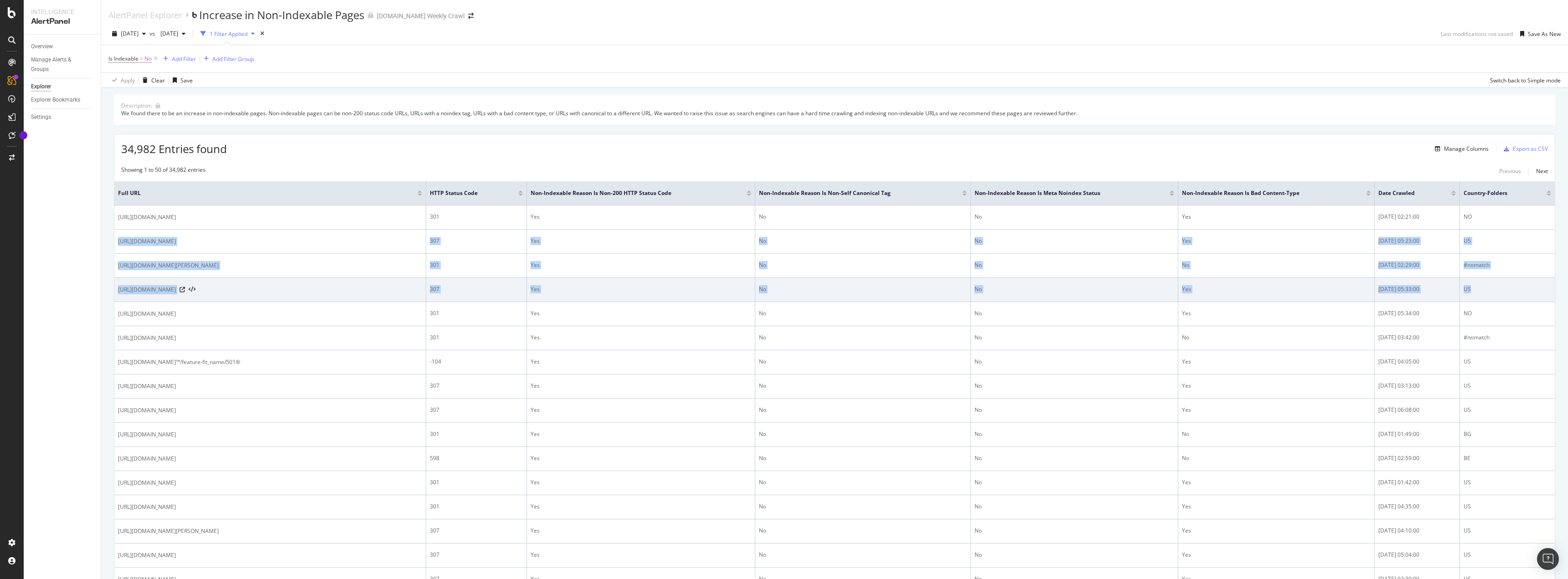
drag, startPoint x: 1489, startPoint y: 227, endPoint x: 1493, endPoint y: 287, distance: 60.1
click at [1493, 288] on div "US" at bounding box center [1508, 289] width 88 height 8
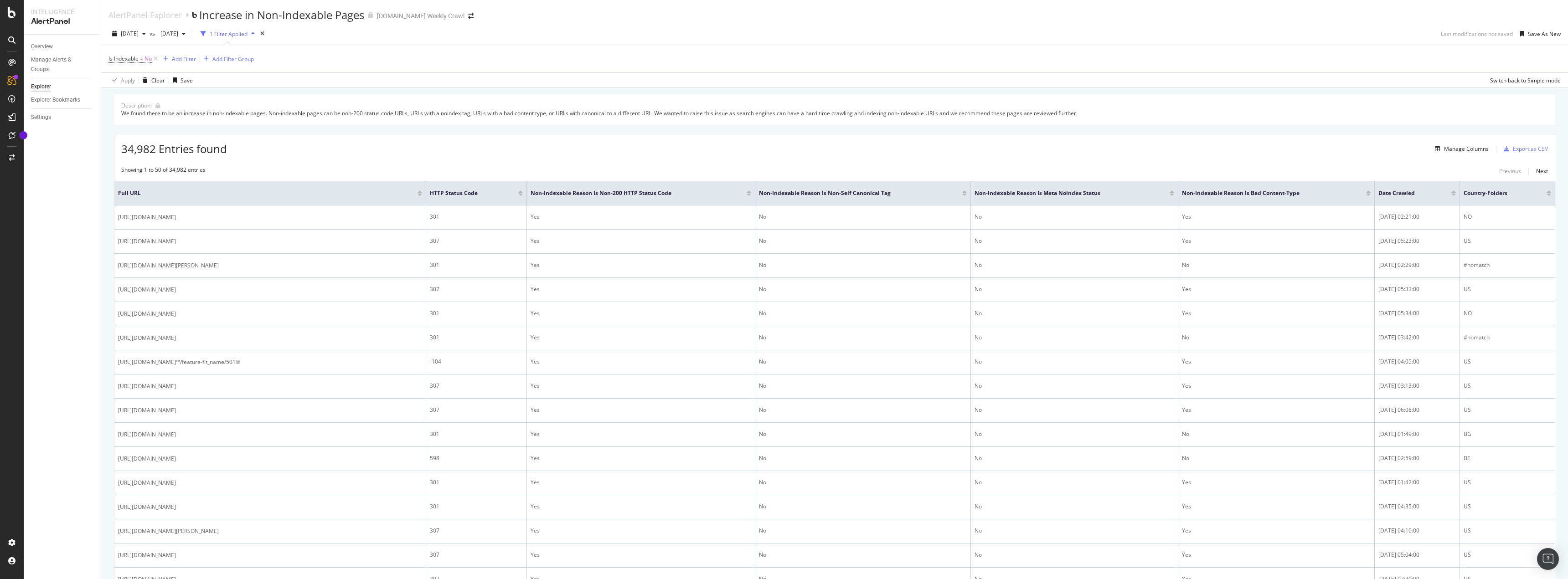
click at [1460, 117] on div "We found there to be an increase in non-indexable pages. Non-indexable pages ca…" at bounding box center [835, 113] width 1427 height 8
click at [1510, 144] on div "Export as CSV" at bounding box center [1524, 149] width 48 height 13
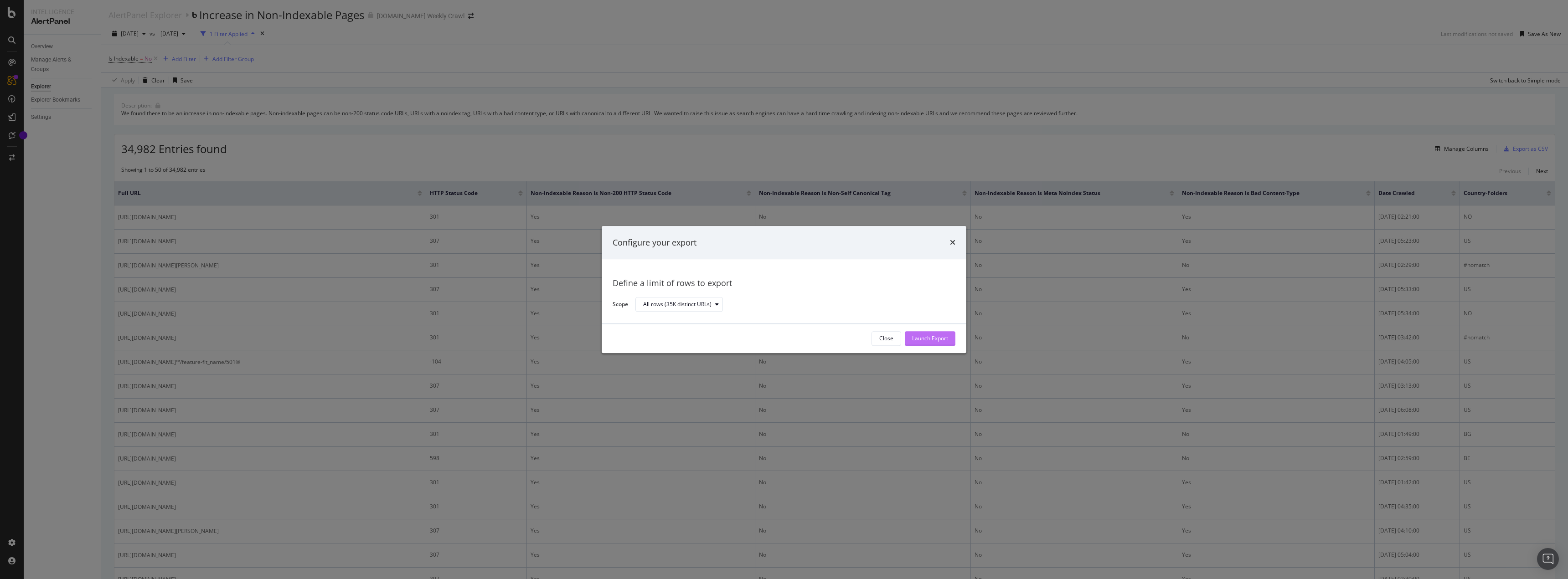
click at [942, 337] on div "Launch Export" at bounding box center [929, 338] width 36 height 8
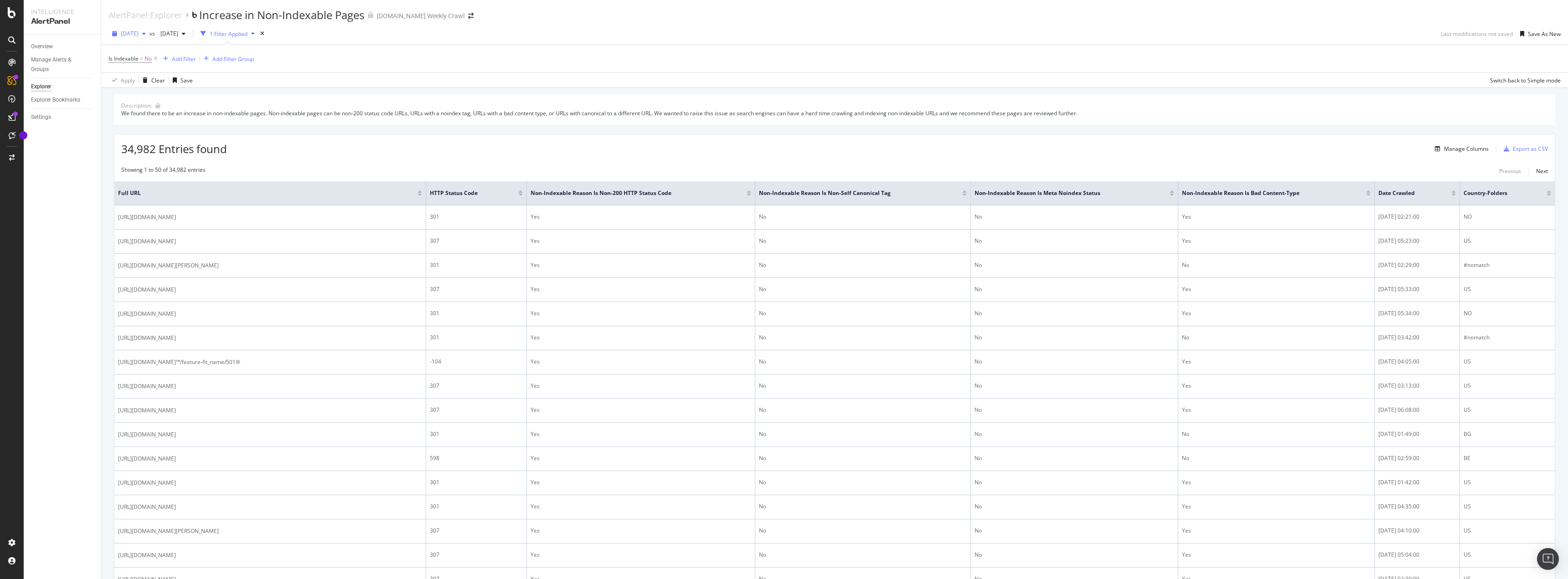
click at [139, 32] on span "[DATE]" at bounding box center [129, 33] width 18 height 8
click at [139, 33] on span "[DATE]" at bounding box center [129, 33] width 18 height 8
click at [139, 32] on span "[DATE]" at bounding box center [129, 33] width 18 height 8
click at [178, 32] on span "[DATE]" at bounding box center [167, 33] width 21 height 8
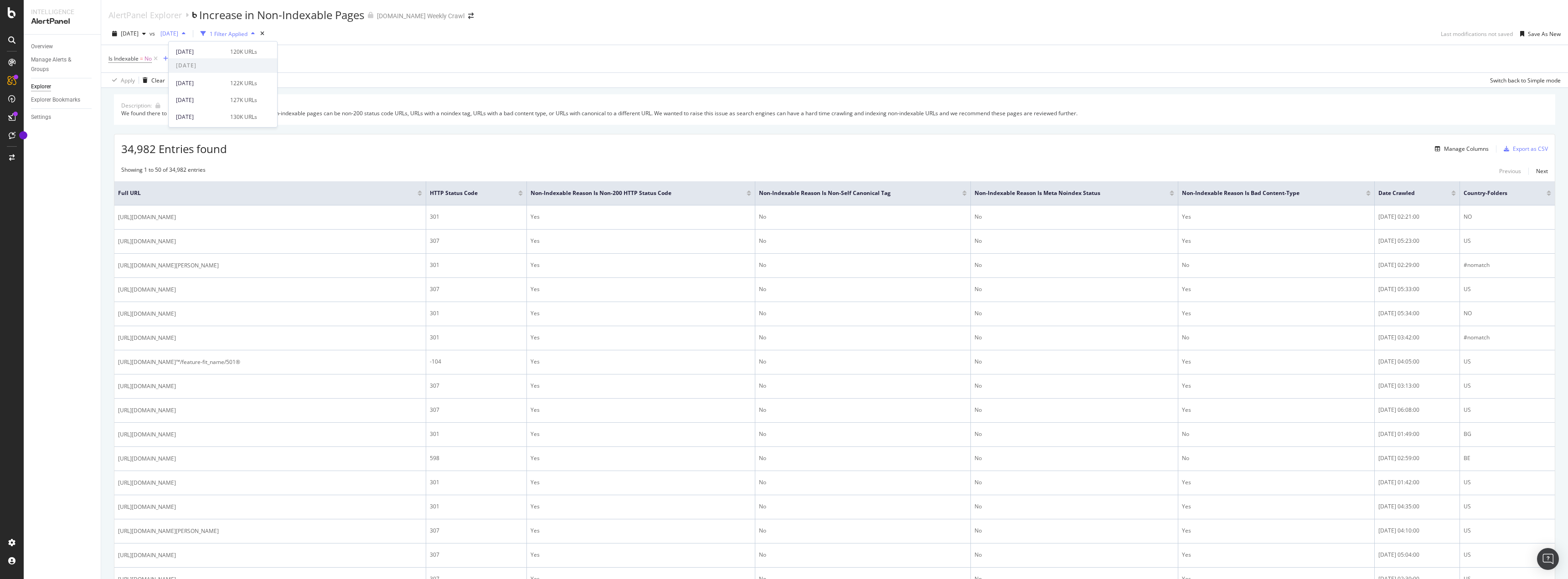
click at [178, 35] on span "[DATE]" at bounding box center [167, 33] width 21 height 8
click at [178, 32] on span "[DATE]" at bounding box center [167, 33] width 21 height 8
click at [231, 71] on div "[DATE] 127K URLs" at bounding box center [223, 77] width 108 height 13
click at [178, 31] on span "[DATE]" at bounding box center [167, 33] width 21 height 8
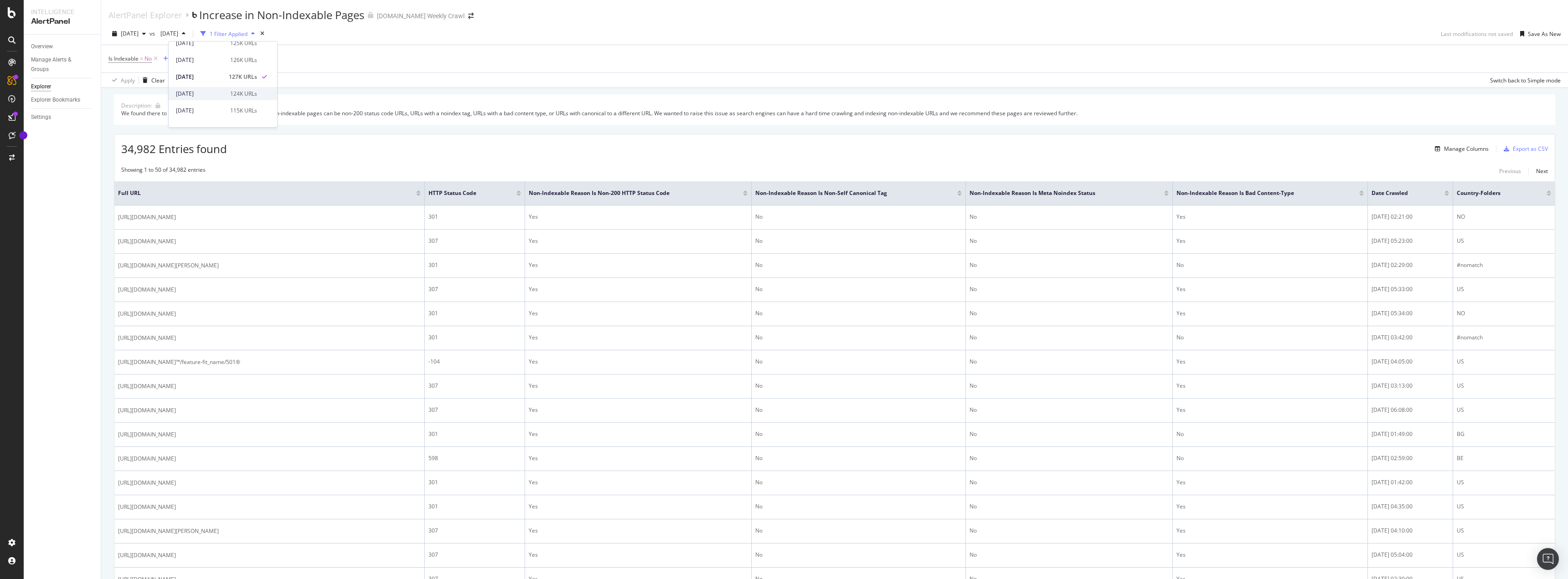
scroll to position [91, 0]
click at [230, 108] on div "115K URLs" at bounding box center [243, 109] width 27 height 8
click at [178, 36] on span "[DATE]" at bounding box center [167, 33] width 21 height 8
click at [221, 51] on div "[DATE]" at bounding box center [200, 52] width 49 height 8
click at [194, 38] on div "Previous" at bounding box center [175, 33] width 37 height 13
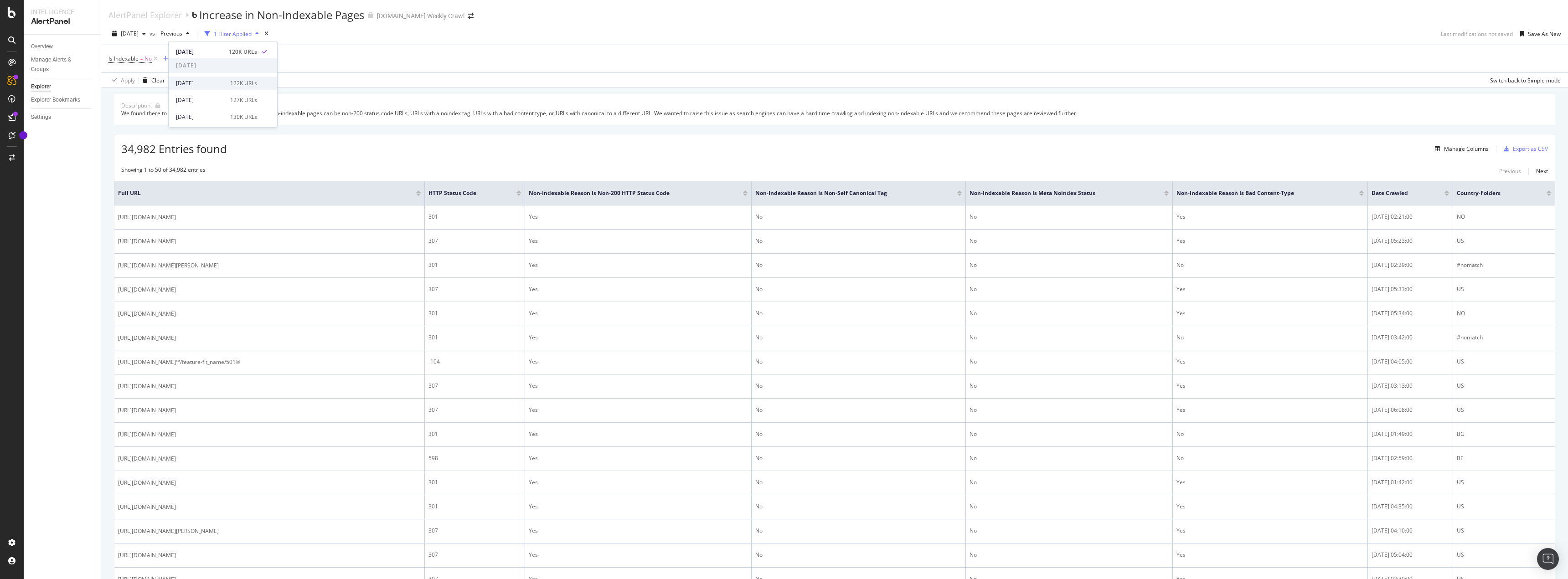
click at [231, 88] on div "2025 Aug. 31st 122K URLs" at bounding box center [223, 83] width 108 height 13
click at [139, 32] on span "[DATE]" at bounding box center [129, 33] width 18 height 8
click at [167, 95] on div "2025 Aug. 31st 122K URLs" at bounding box center [169, 100] width 108 height 13
click at [139, 35] on span "[DATE]" at bounding box center [129, 33] width 18 height 8
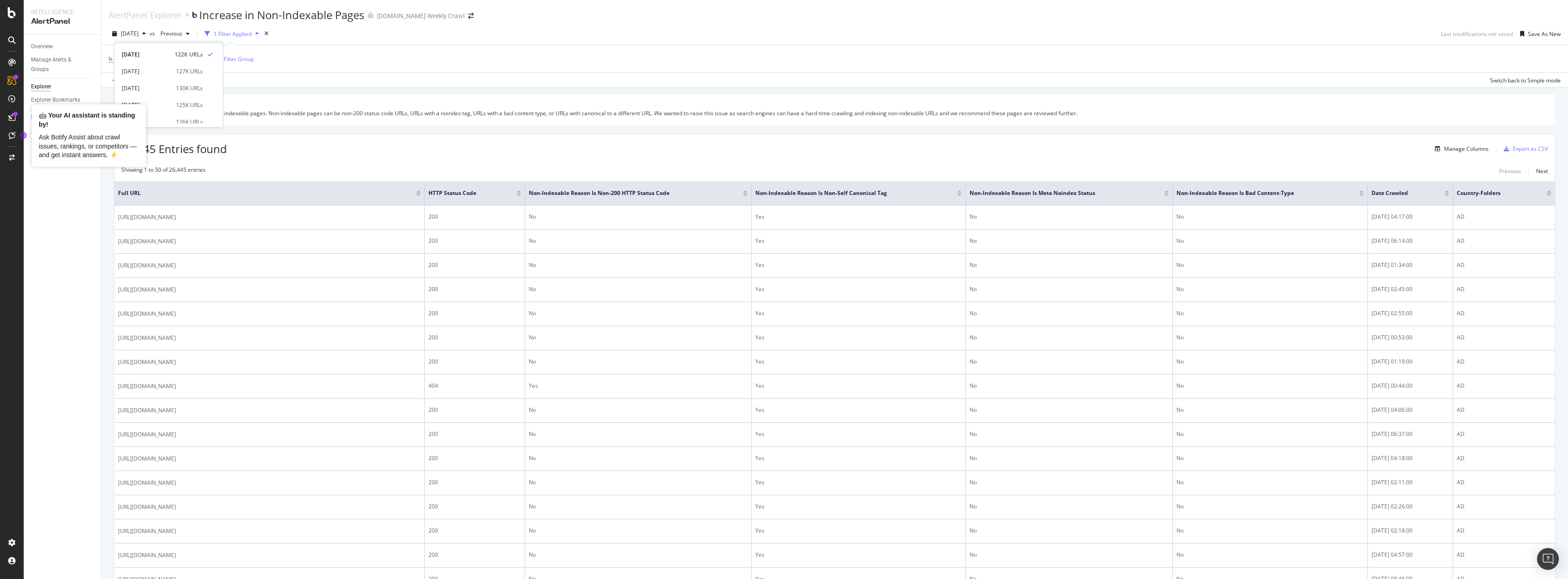
click at [29, 234] on div "Overview Manage Alerts & Groups Explorer Explorer Bookmarks Settings" at bounding box center [62, 307] width 77 height 544
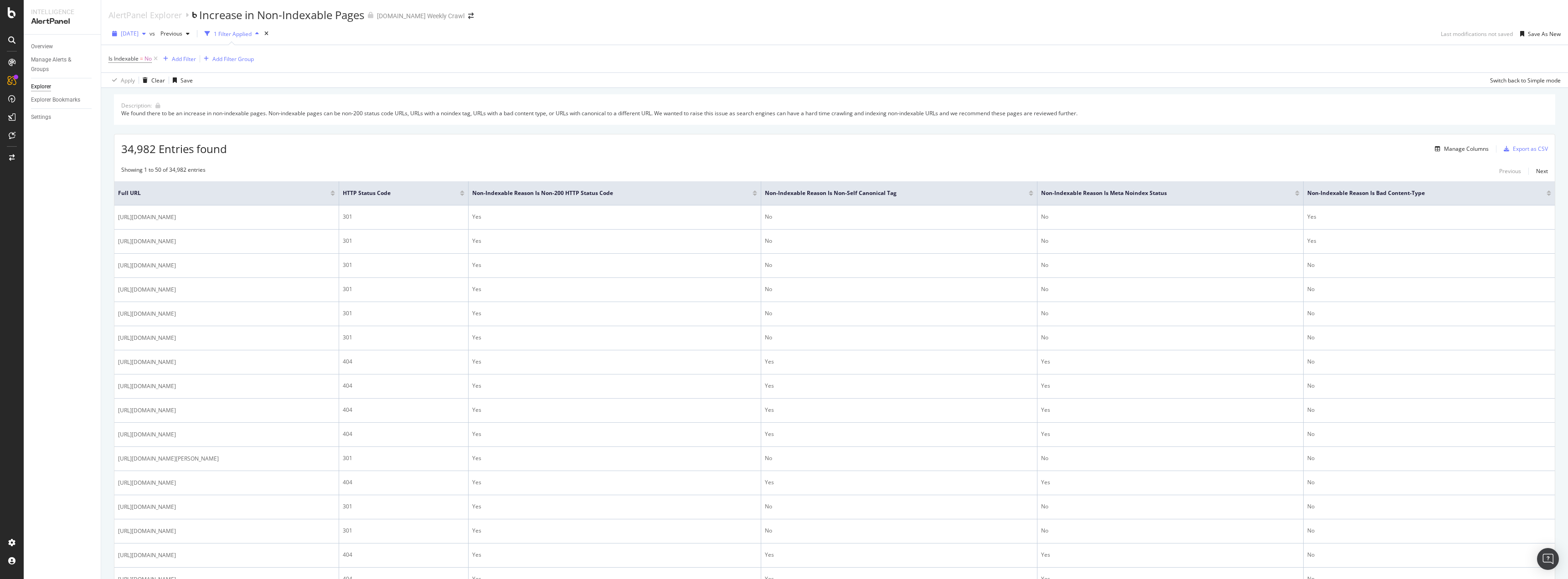
click at [139, 36] on span "[DATE]" at bounding box center [129, 33] width 18 height 8
click at [150, 29] on div "[DATE]" at bounding box center [128, 33] width 41 height 13
click at [172, 28] on div "vs Previous" at bounding box center [172, 33] width 44 height 15
click at [175, 29] on div "Previous" at bounding box center [175, 33] width 37 height 13
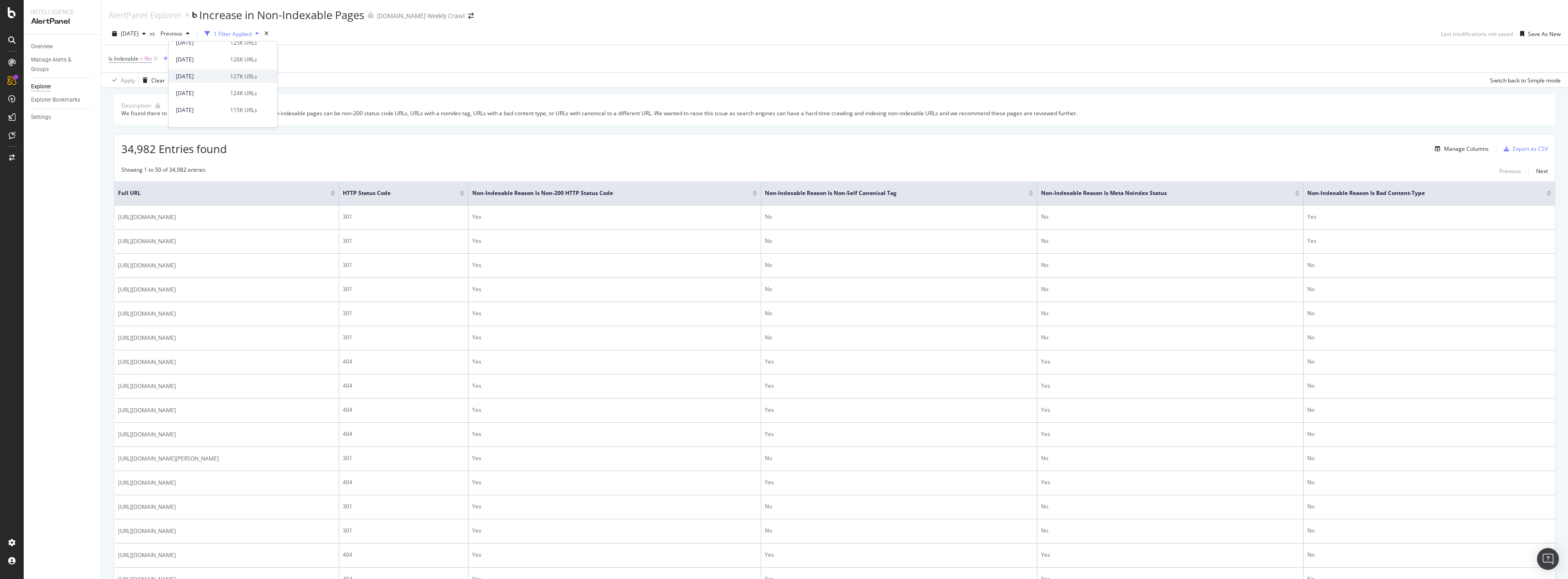
click at [226, 72] on div "[DATE] 127K URLs" at bounding box center [216, 76] width 81 height 8
click at [178, 60] on div "Add Filter" at bounding box center [184, 59] width 24 height 8
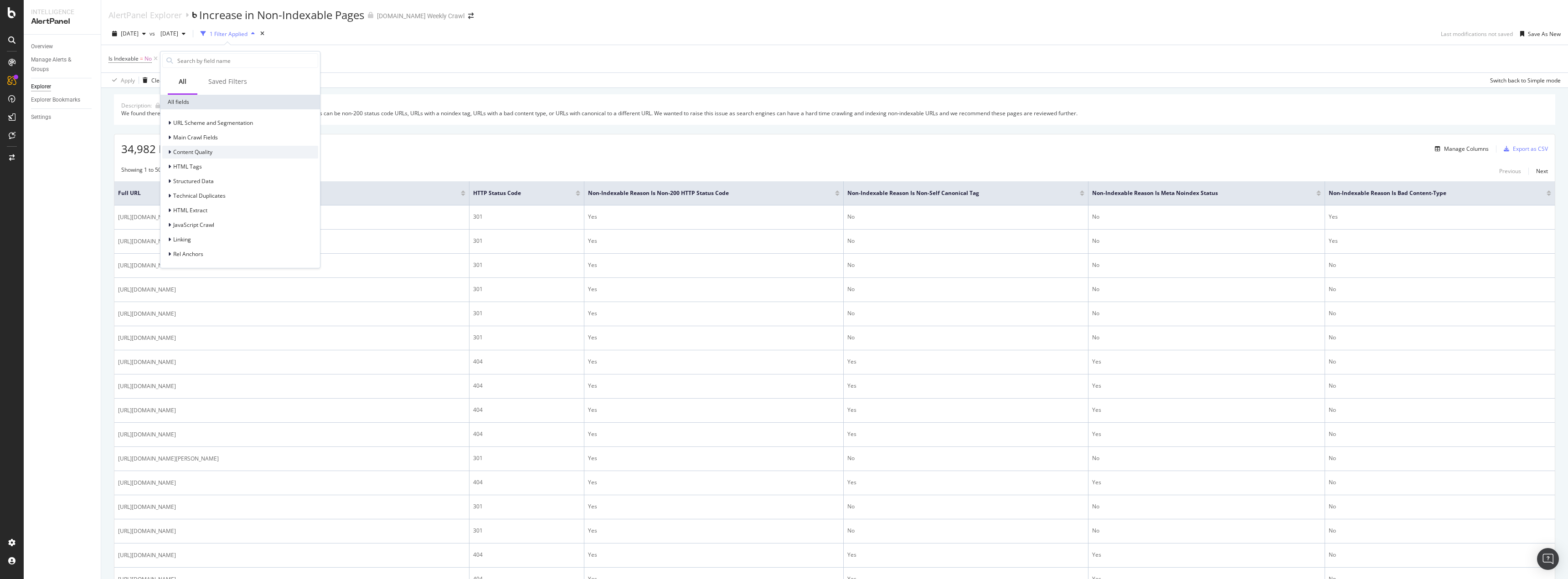
click at [203, 150] on span "Content Quality" at bounding box center [193, 151] width 39 height 8
click at [204, 136] on span "Main Crawl Fields" at bounding box center [195, 137] width 44 height 8
click at [216, 124] on span "URL Scheme and Segmentation" at bounding box center [213, 122] width 80 height 8
click at [224, 128] on div "facets Level" at bounding box center [246, 133] width 145 height 11
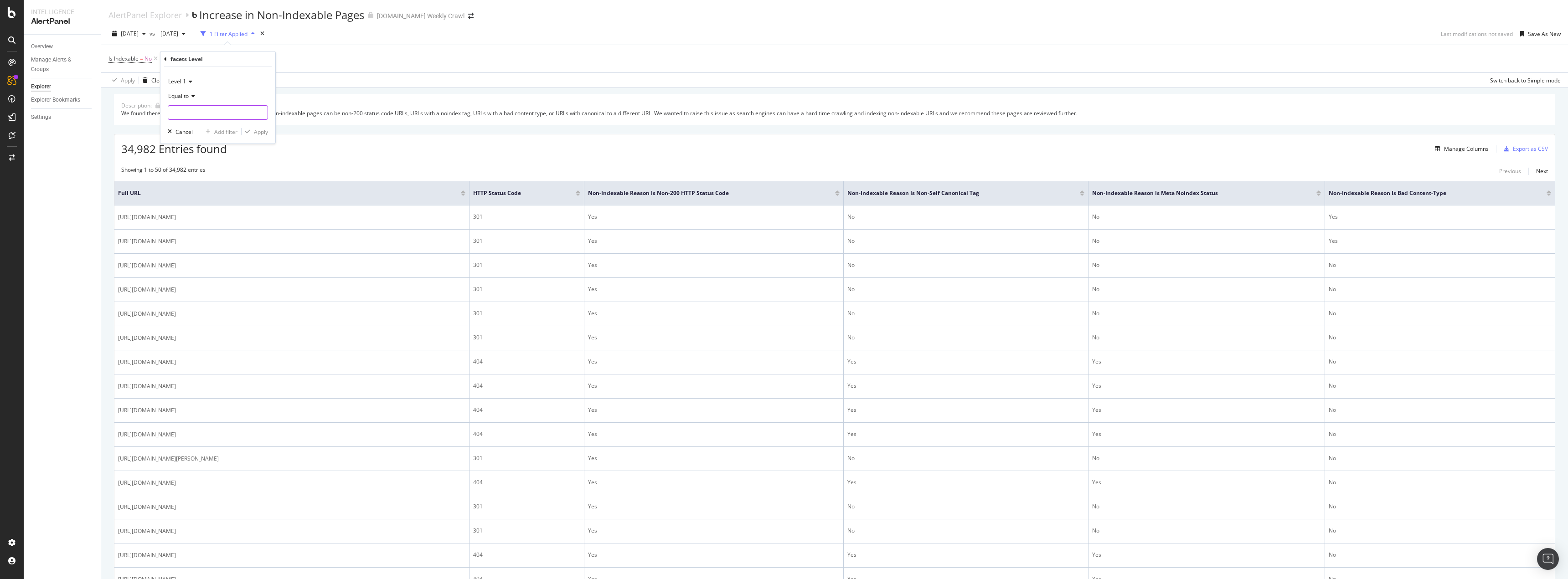
click at [236, 120] on div at bounding box center [218, 113] width 100 height 15
click at [186, 78] on span "Level 1" at bounding box center [177, 81] width 18 height 8
click at [186, 78] on div "Level 1" at bounding box center [218, 81] width 100 height 15
click at [219, 73] on div "Level 1 Equal to Cancel Add filter Apply" at bounding box center [218, 105] width 115 height 77
click at [166, 59] on div "facets Level" at bounding box center [218, 59] width 108 height 15
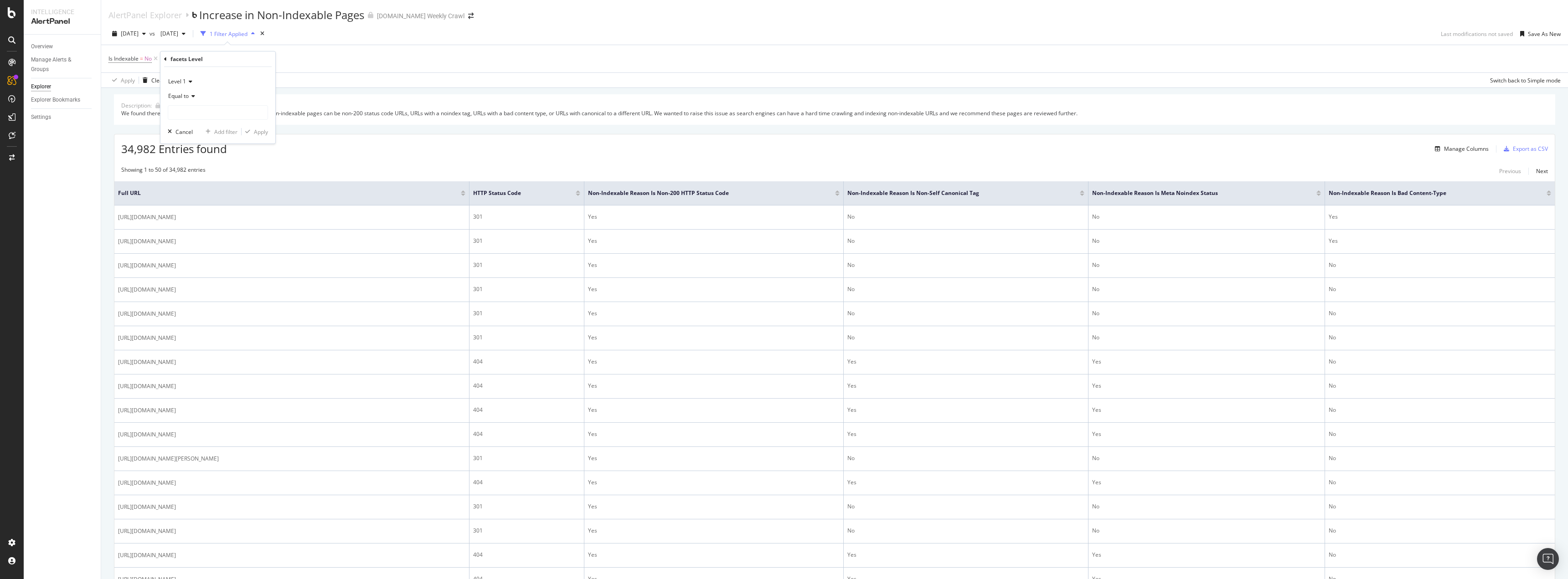
click at [166, 57] on icon at bounding box center [166, 59] width 2 height 5
click at [177, 195] on span "Technical Duplicates" at bounding box center [200, 195] width 52 height 8
click at [201, 117] on div "URL Scheme and Segmentation" at bounding box center [240, 123] width 156 height 13
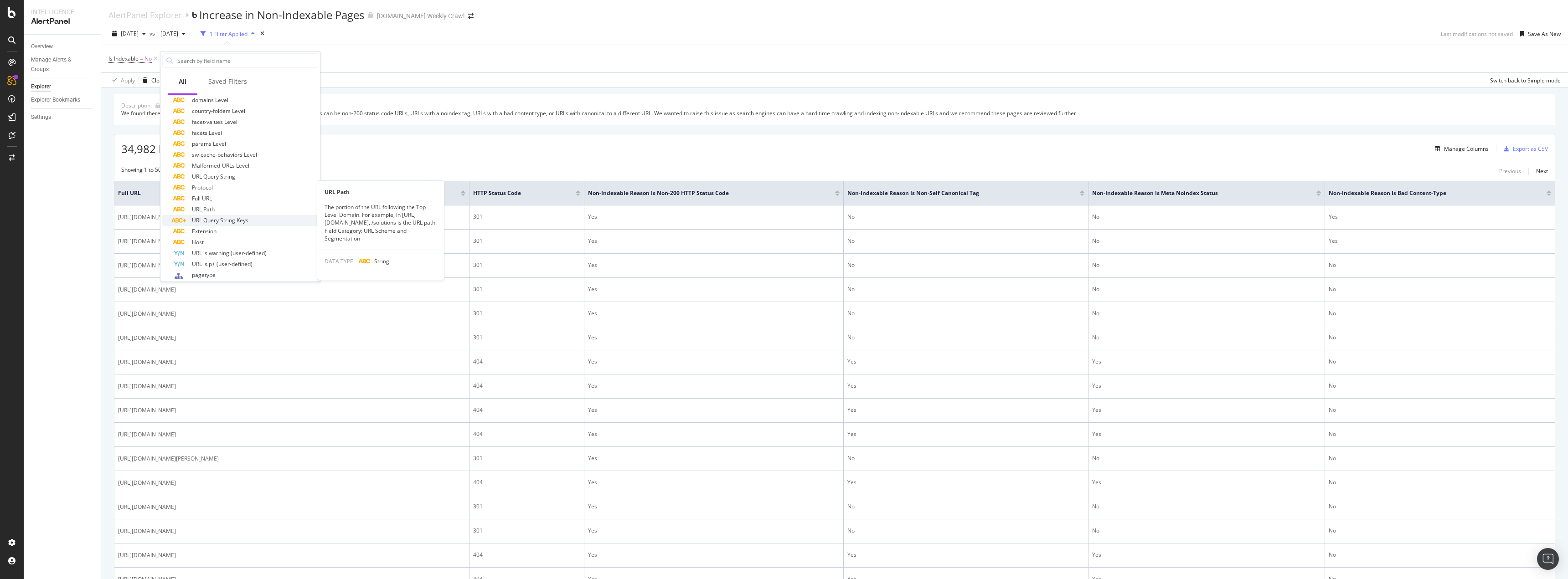
scroll to position [91, 0]
click at [222, 233] on div "pagetype" at bounding box center [246, 229] width 145 height 12
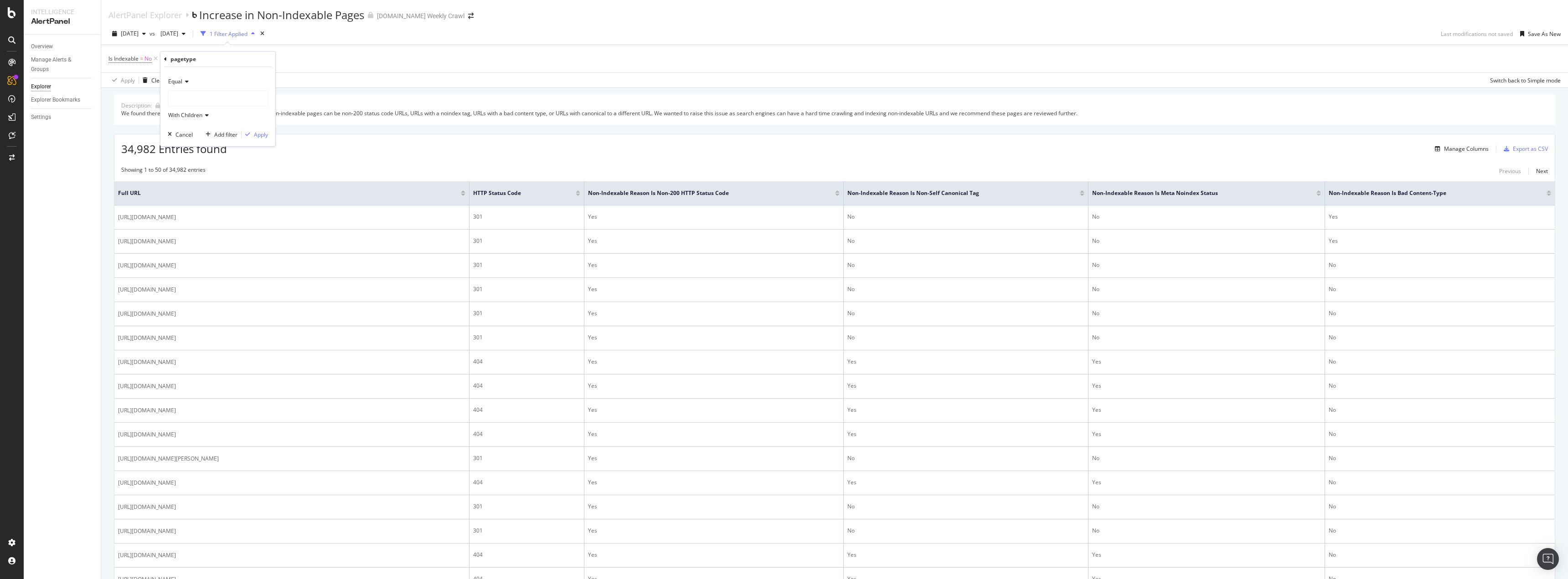
click at [197, 96] on div at bounding box center [217, 99] width 99 height 15
click at [212, 120] on span "56,277 URLS" at bounding box center [212, 117] width 34 height 8
click at [253, 137] on div "button" at bounding box center [248, 134] width 12 height 5
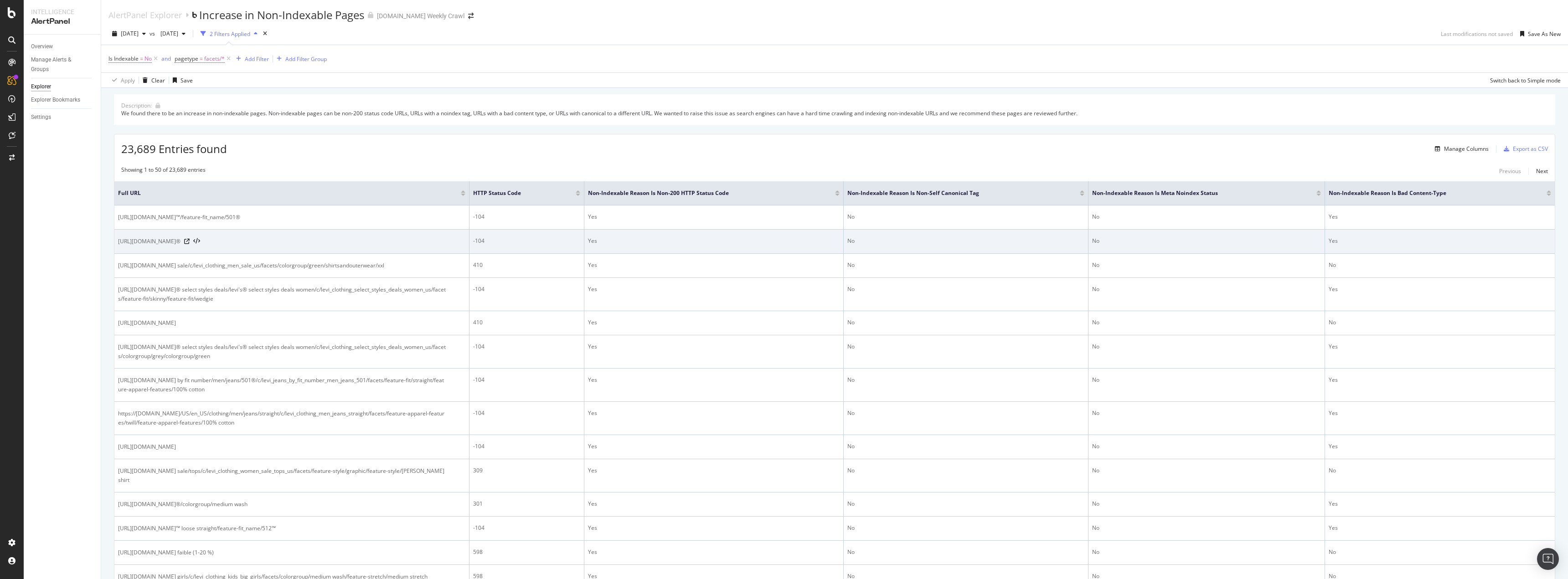
drag, startPoint x: 680, startPoint y: 228, endPoint x: 687, endPoint y: 246, distance: 19.3
click at [687, 245] on div "Yes" at bounding box center [713, 240] width 251 height 8
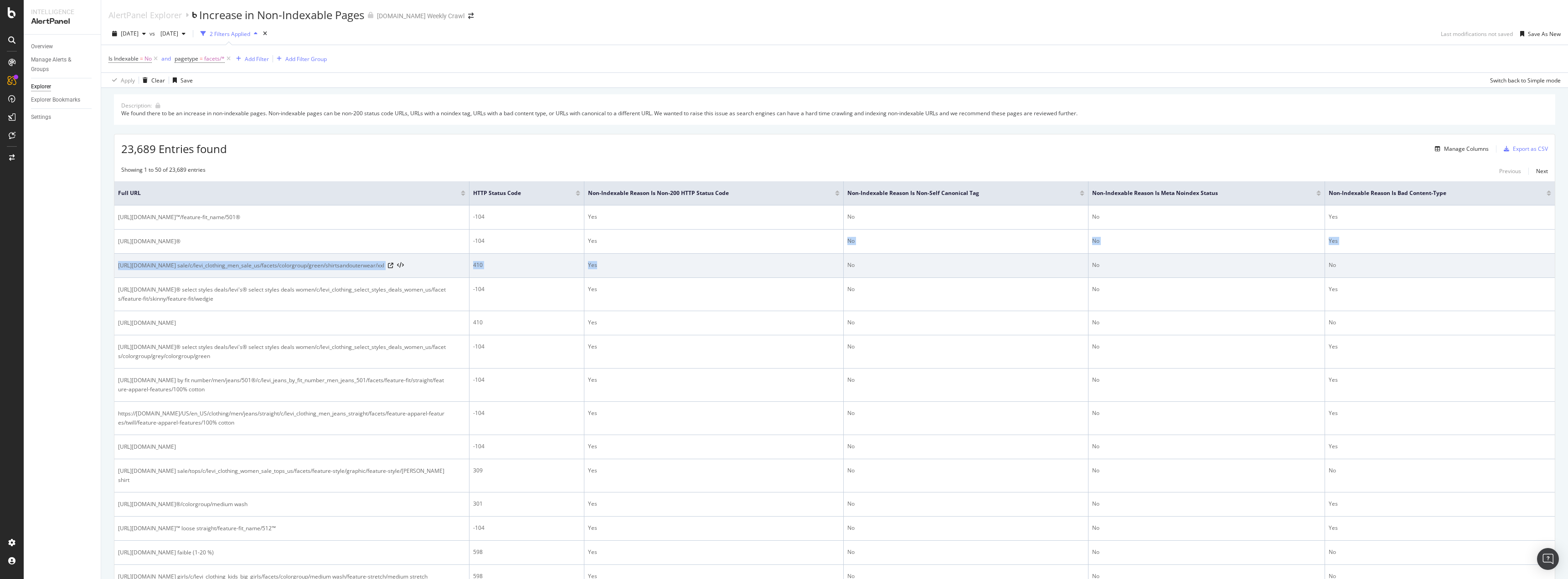
drag, startPoint x: 712, startPoint y: 262, endPoint x: 724, endPoint y: 268, distance: 13.4
click at [724, 268] on td "Yes" at bounding box center [714, 266] width 259 height 24
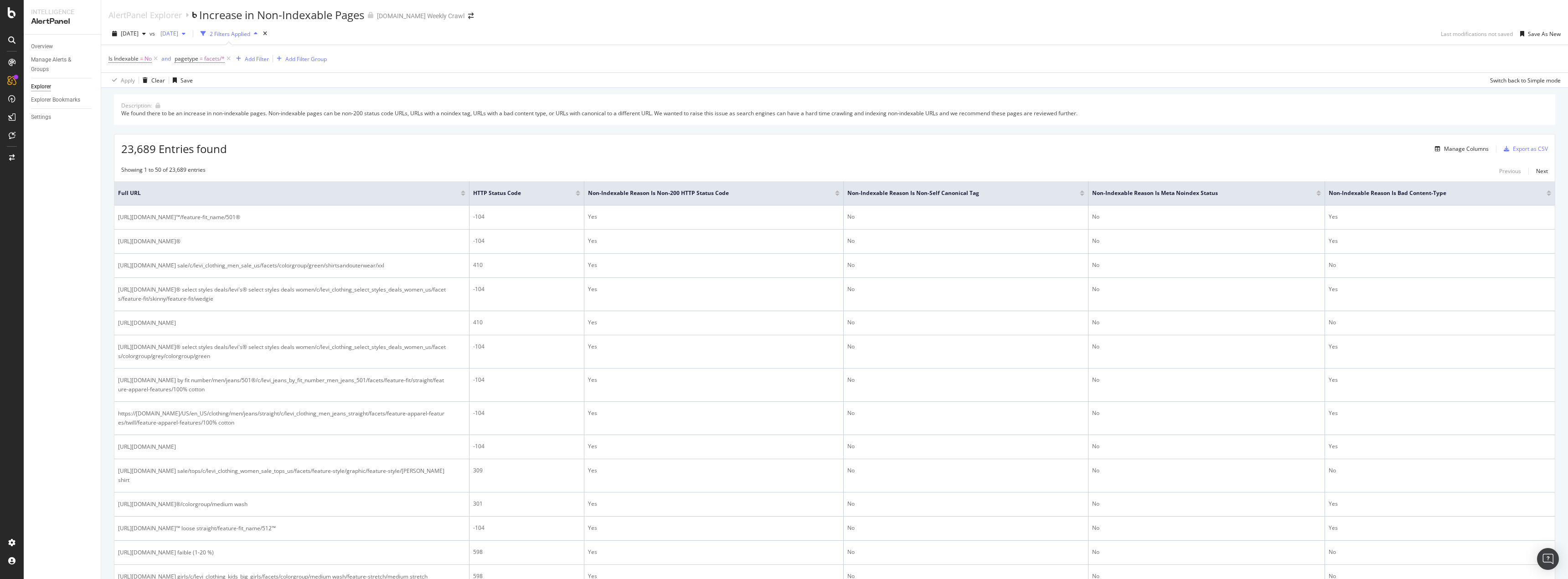
click at [189, 38] on div "[DATE]" at bounding box center [173, 33] width 32 height 13
drag, startPoint x: 231, startPoint y: 112, endPoint x: 246, endPoint y: 74, distance: 40.9
click at [246, 74] on div "[DATE] [DATE] 122K URLs [DATE] 127K URLs [DATE] 130K URLs [DATE] 125K URLs [DAT…" at bounding box center [223, 327] width 108 height 537
click at [248, 100] on div "[DATE] 129K URLs" at bounding box center [223, 106] width 108 height 13
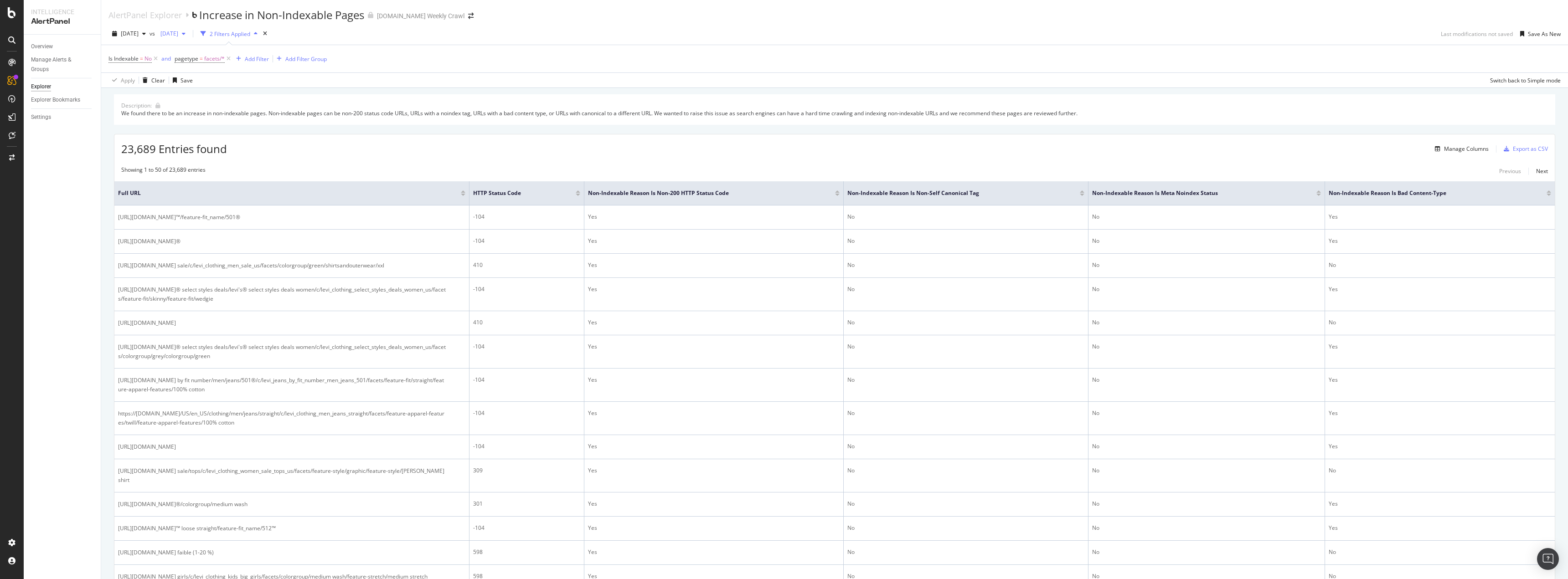
click at [178, 32] on span "[DATE]" at bounding box center [167, 33] width 21 height 8
click at [233, 52] on div "120K URLs" at bounding box center [243, 52] width 27 height 8
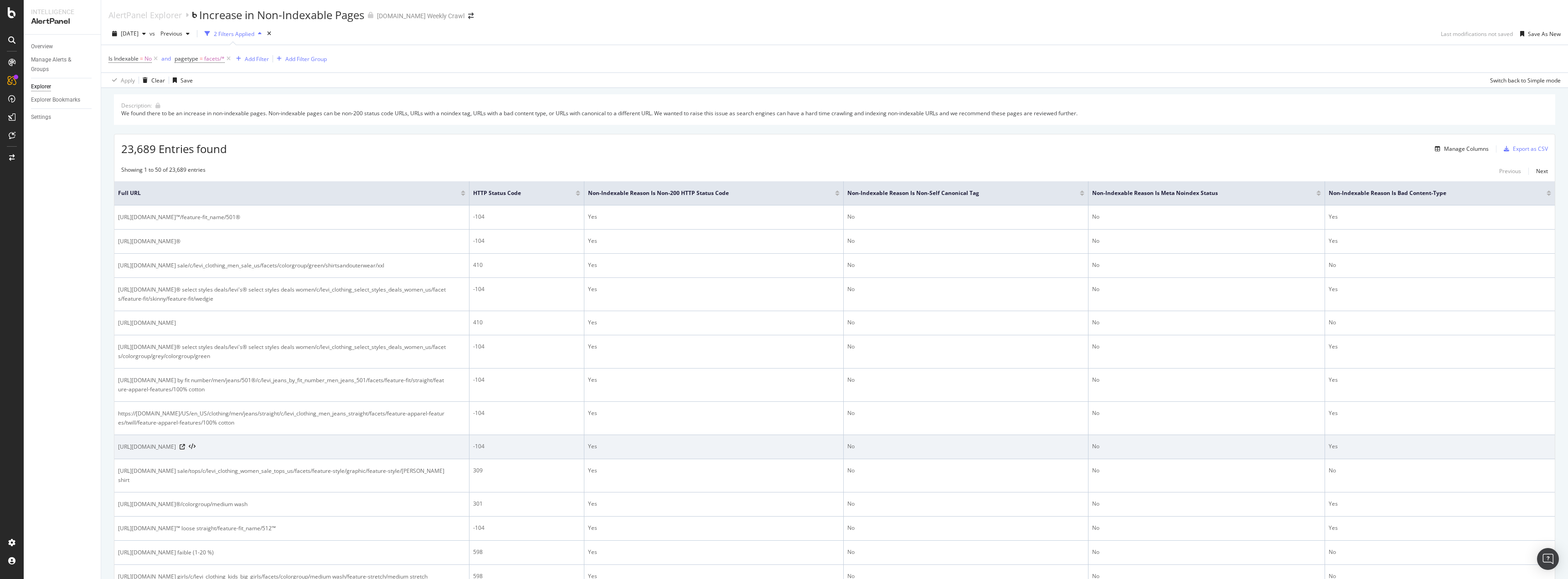
click at [1332, 451] on div "Yes" at bounding box center [1440, 446] width 222 height 8
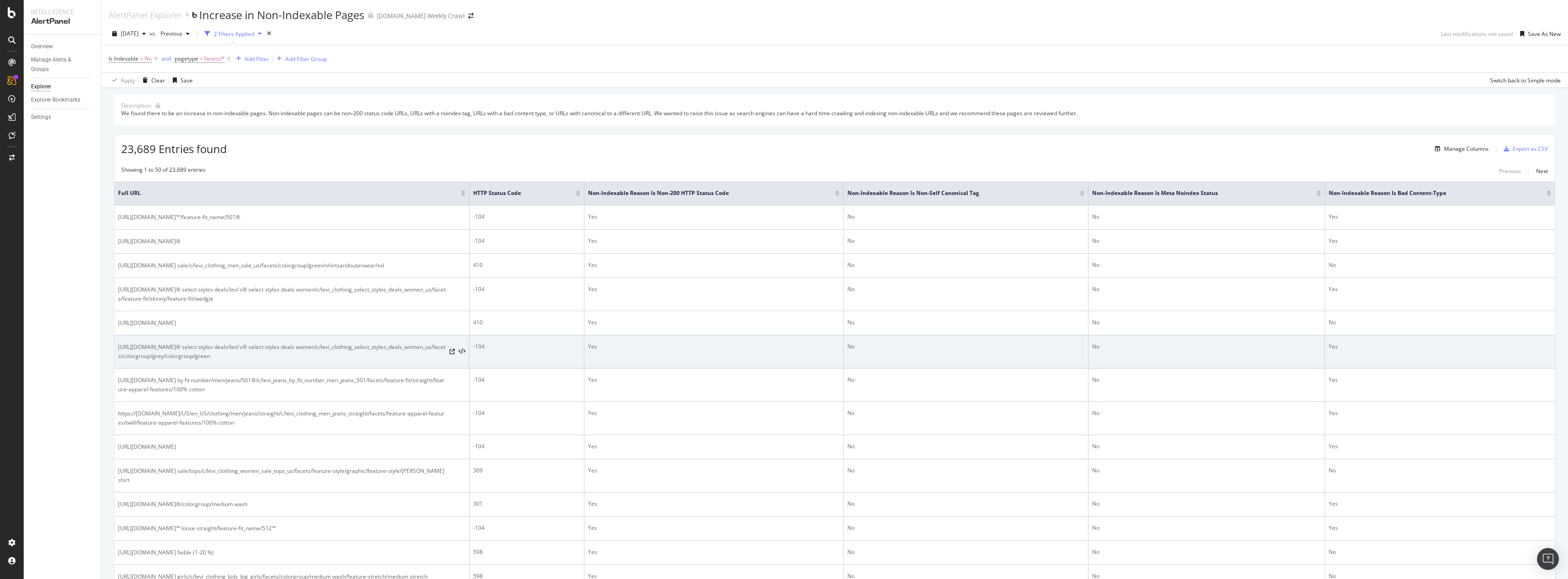
click at [649, 353] on td "Yes" at bounding box center [714, 352] width 259 height 33
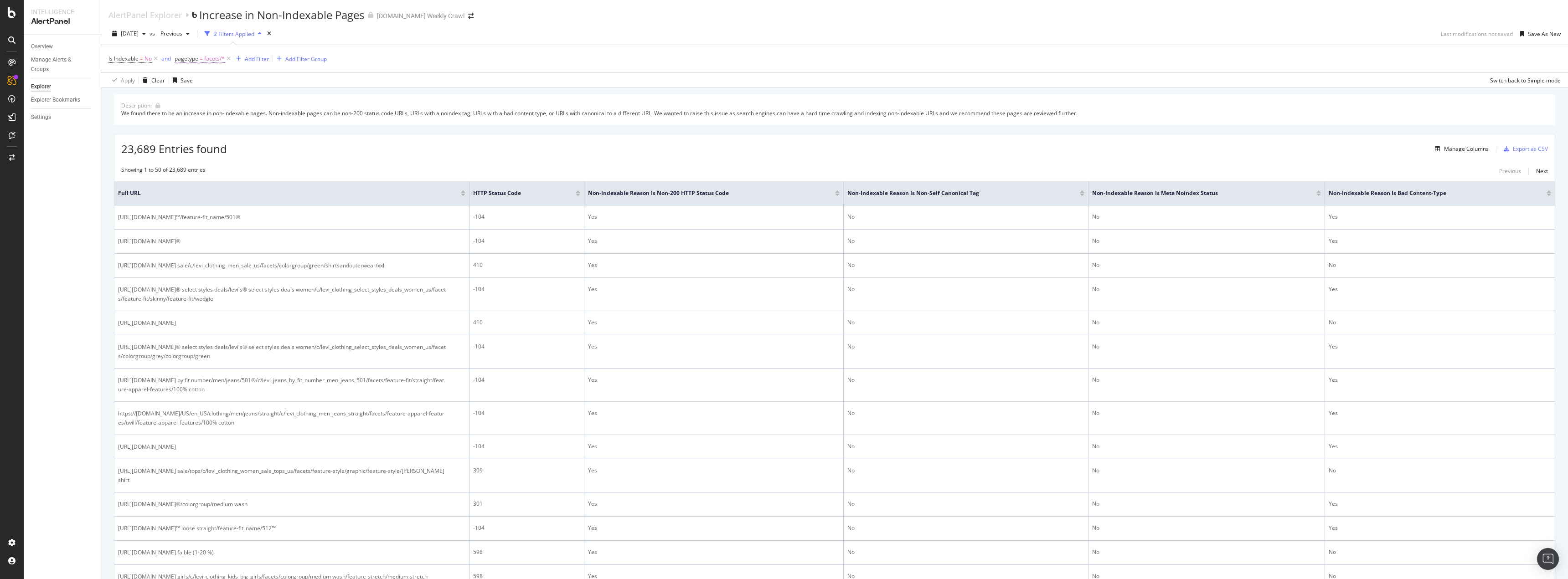
click at [183, 56] on span "pagetype" at bounding box center [186, 58] width 24 height 8
click at [186, 60] on span "pagetype" at bounding box center [186, 58] width 24 height 8
click at [480, 81] on div "Apply Clear Save Switch back to Simple mode" at bounding box center [835, 80] width 1467 height 15
click at [208, 57] on span "facets/*" at bounding box center [214, 58] width 21 height 13
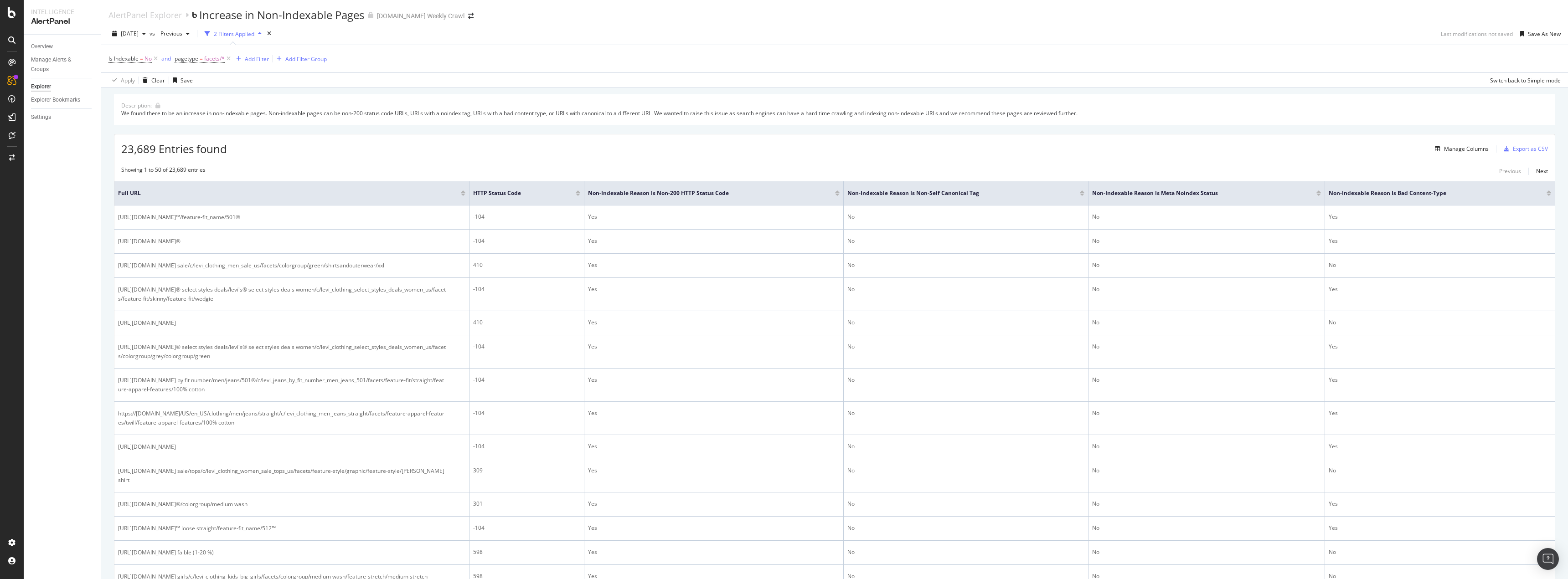
click at [415, 52] on div "Is Indexable = No and pagetype = facets/* Add Filter Add Filter Group" at bounding box center [835, 58] width 1452 height 27
click at [190, 56] on span "pagetype" at bounding box center [186, 58] width 24 height 8
click at [281, 134] on div "Apply" at bounding box center [276, 133] width 14 height 8
click at [1513, 148] on div "Export as CSV" at bounding box center [1530, 148] width 35 height 8
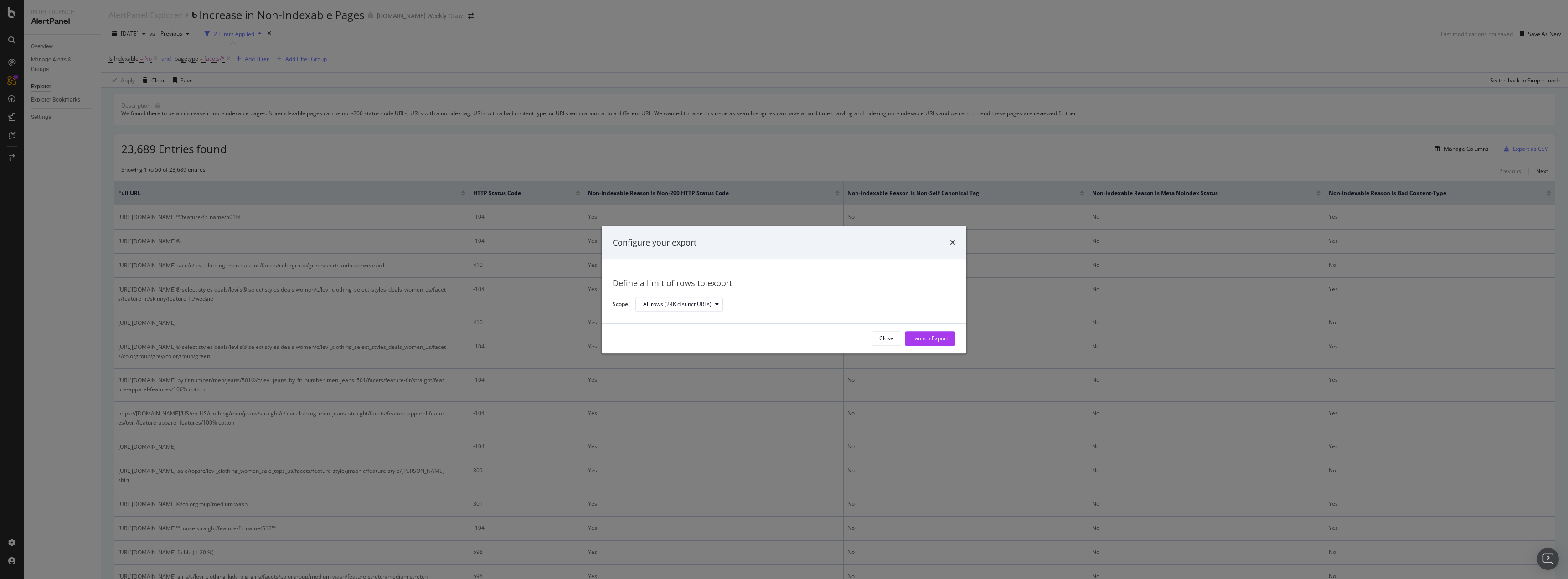
click at [952, 238] on div "times" at bounding box center [953, 242] width 5 height 12
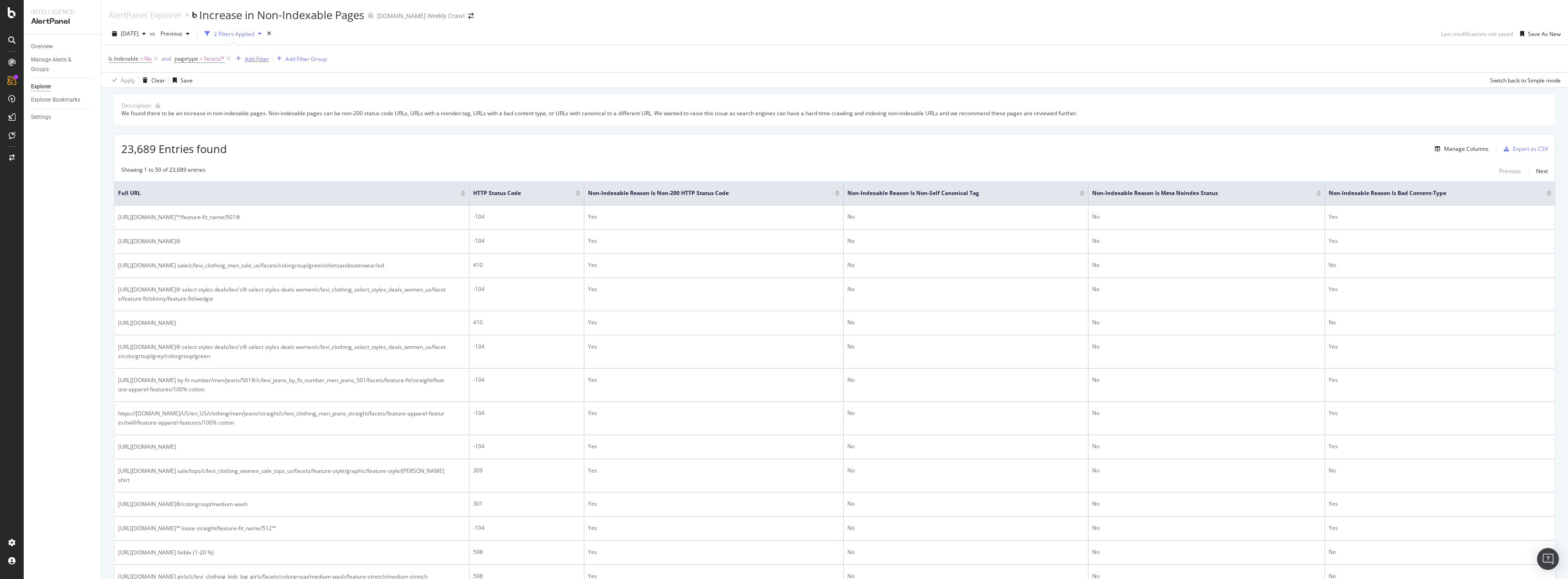
click at [262, 60] on div "Add Filter" at bounding box center [257, 59] width 24 height 8
type input "u"
type input "coun"
click at [251, 124] on icon at bounding box center [251, 123] width 8 height 7
click at [289, 98] on div at bounding box center [290, 99] width 99 height 15
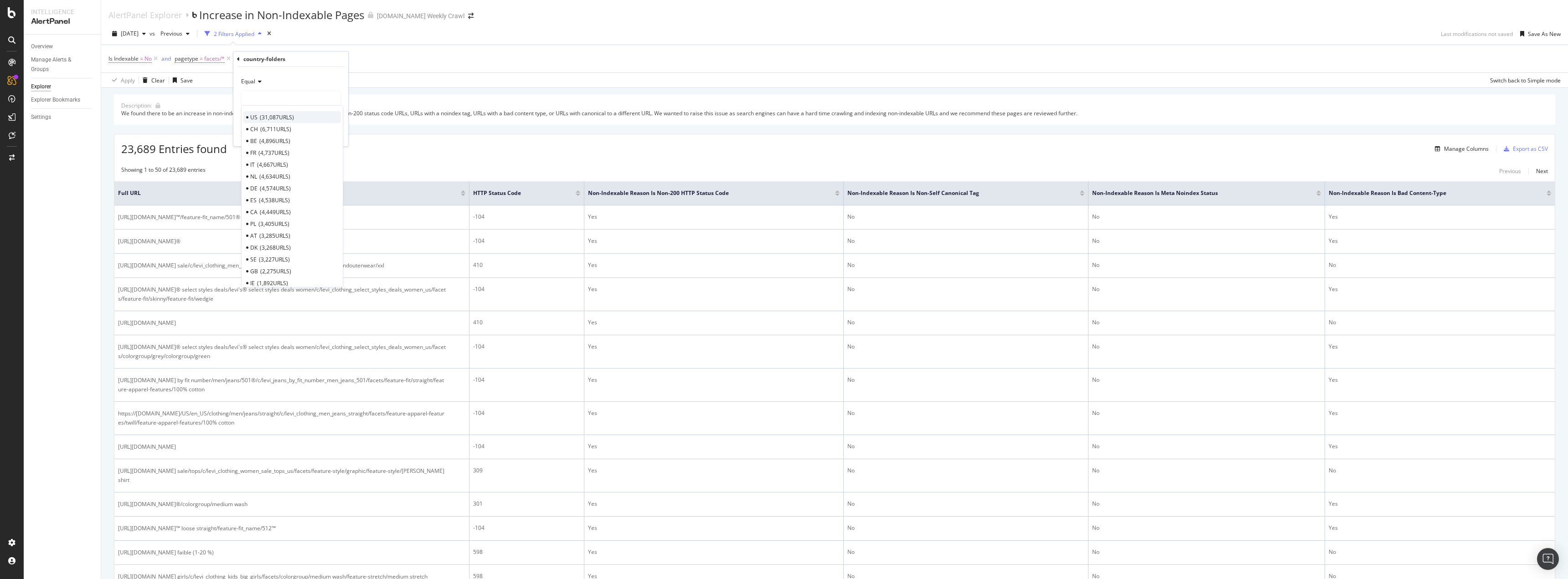
click at [275, 118] on span "31,087 URLS" at bounding box center [277, 117] width 34 height 8
click at [329, 137] on div "Apply" at bounding box center [334, 134] width 14 height 8
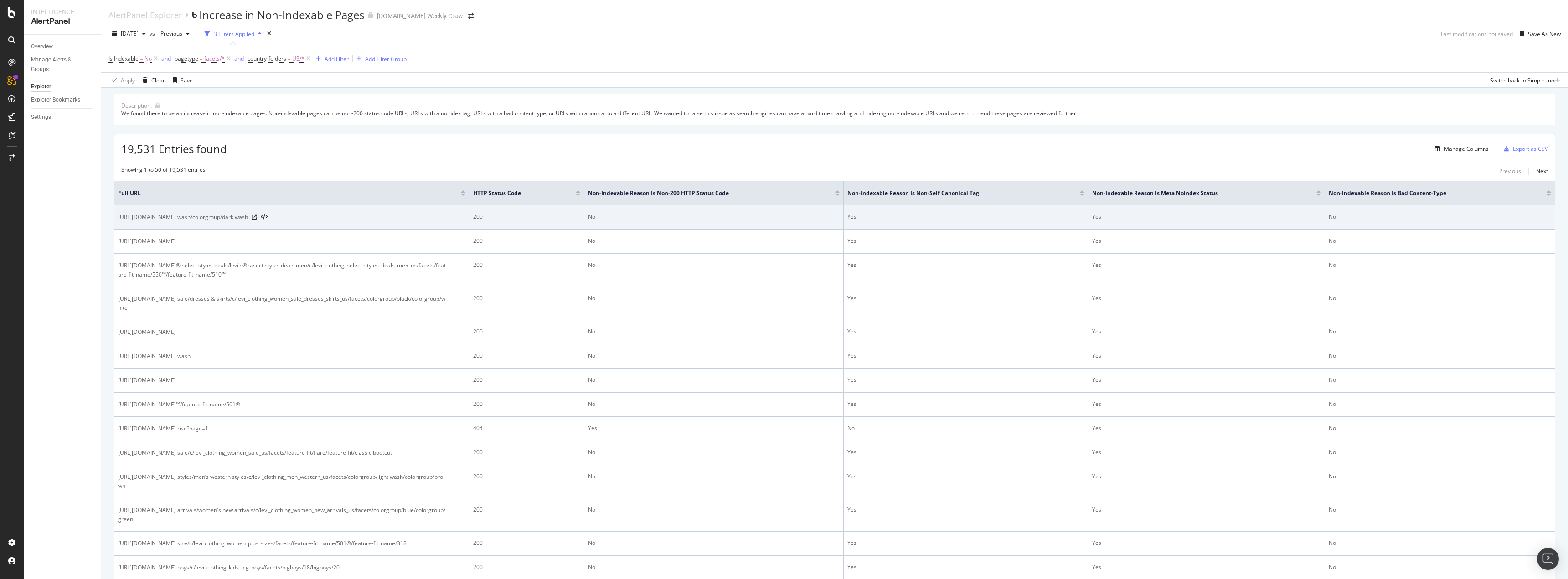
click at [248, 220] on span "https://www.levi.com/US/en_US/clothing/men/outerwear/c/levi_clothing_men_outerw…" at bounding box center [183, 217] width 130 height 9
drag, startPoint x: 380, startPoint y: 209, endPoint x: 381, endPoint y: 218, distance: 9.1
click at [381, 218] on td "https://www.levi.com/US/en_US/clothing/men/outerwear/c/levi_clothing_men_outerw…" at bounding box center [292, 218] width 355 height 24
click at [248, 218] on span "https://www.levi.com/US/en_US/clothing/men/outerwear/c/levi_clothing_men_outerw…" at bounding box center [183, 217] width 130 height 9
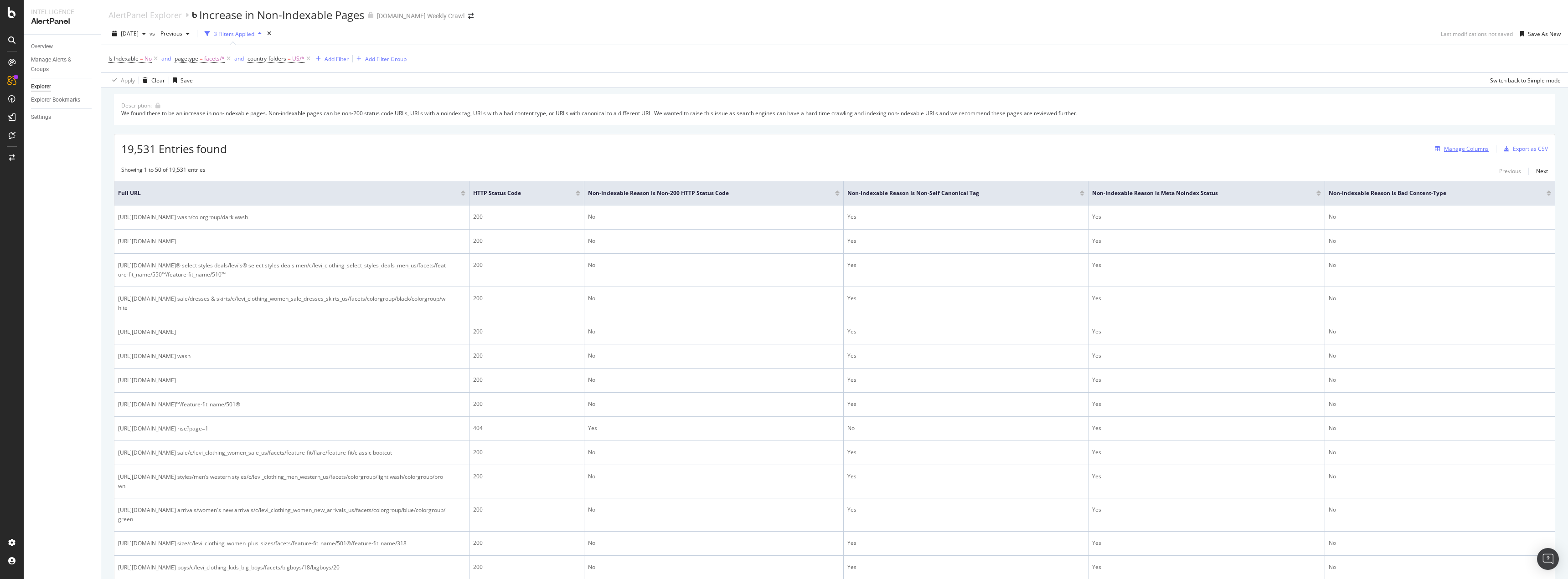
click at [1465, 148] on div "Manage Columns" at bounding box center [1466, 148] width 44 height 8
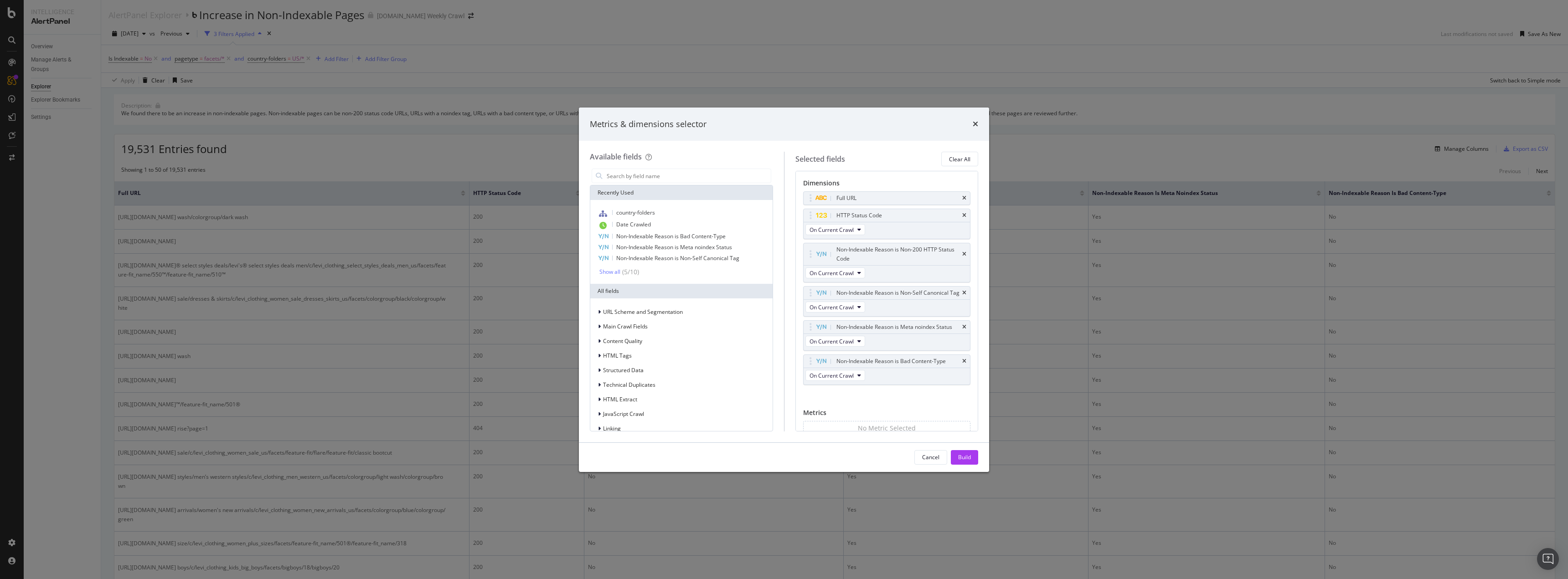
click at [1051, 185] on div "Metrics & dimensions selector Available fields Recently Used country-folders Da…" at bounding box center [784, 290] width 1568 height 579
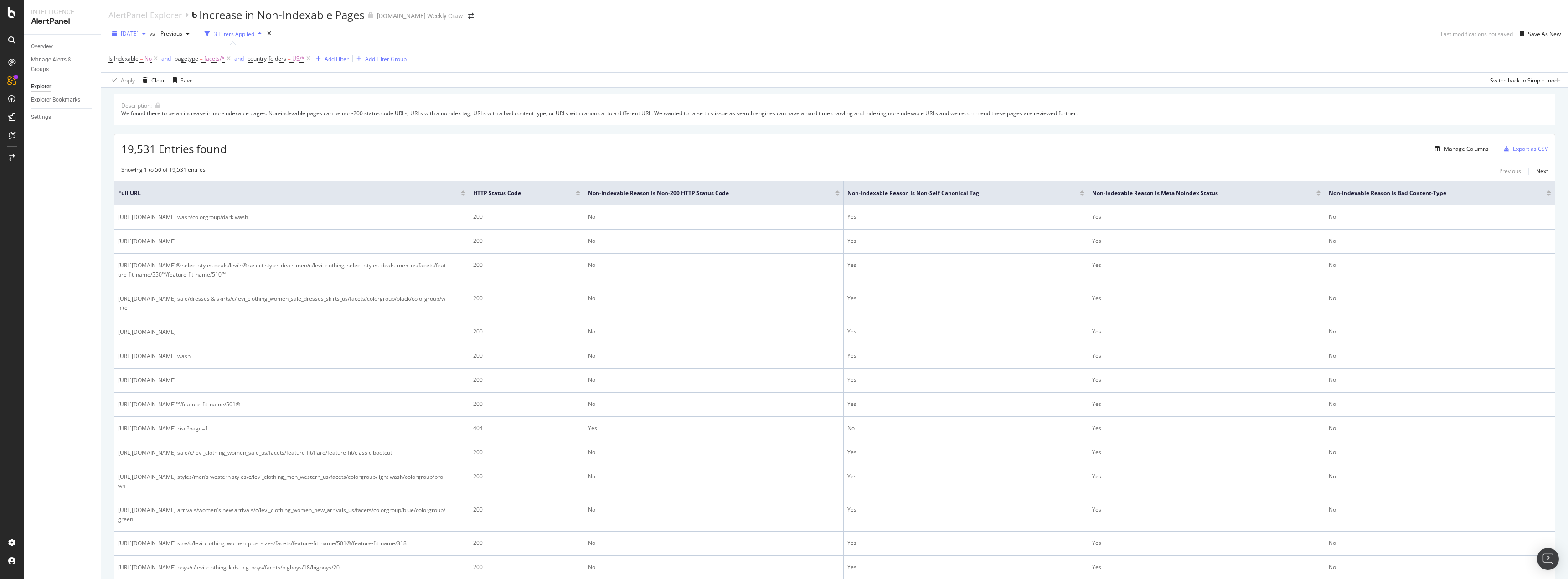
click at [150, 32] on div "button" at bounding box center [144, 33] width 11 height 5
click at [194, 33] on div "button" at bounding box center [188, 33] width 11 height 5
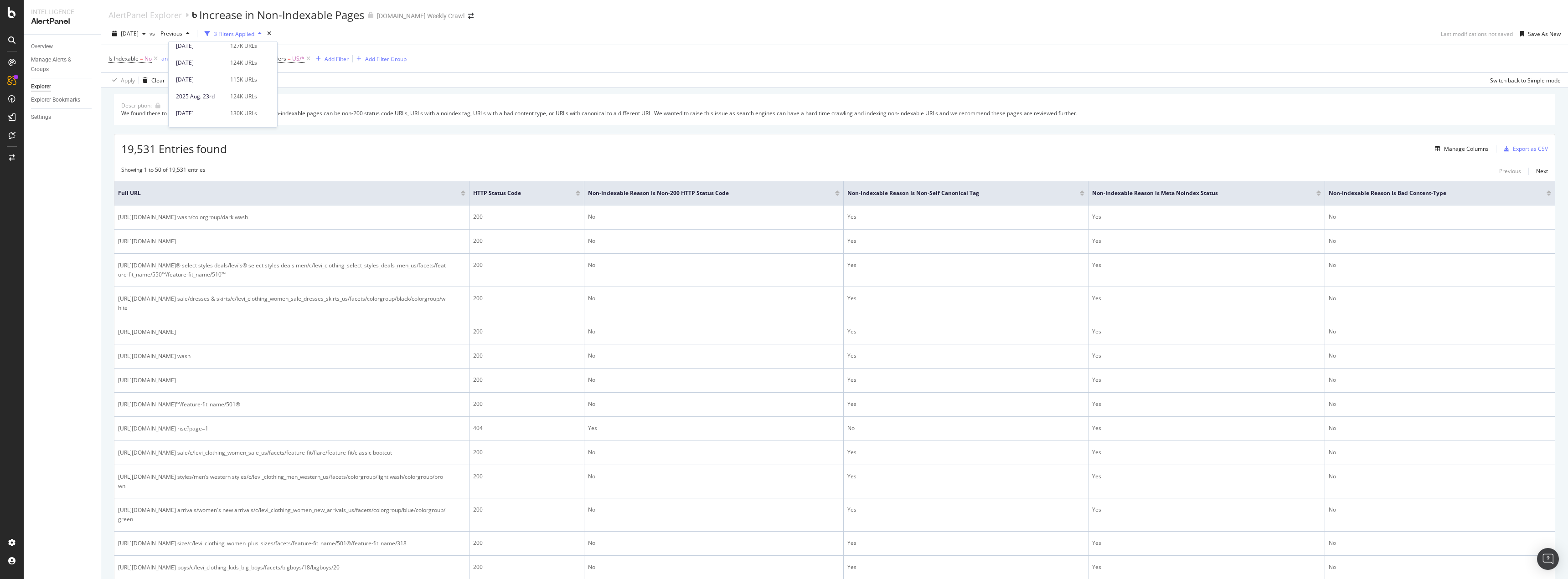
scroll to position [137, 0]
click at [220, 82] on div "2025 Aug. 23rd" at bounding box center [200, 81] width 49 height 8
click at [187, 36] on span "2025 Aug. 23rd" at bounding box center [178, 33] width 43 height 8
click at [229, 109] on div "2025 Aug. 27th 126K URLs" at bounding box center [223, 105] width 108 height 13
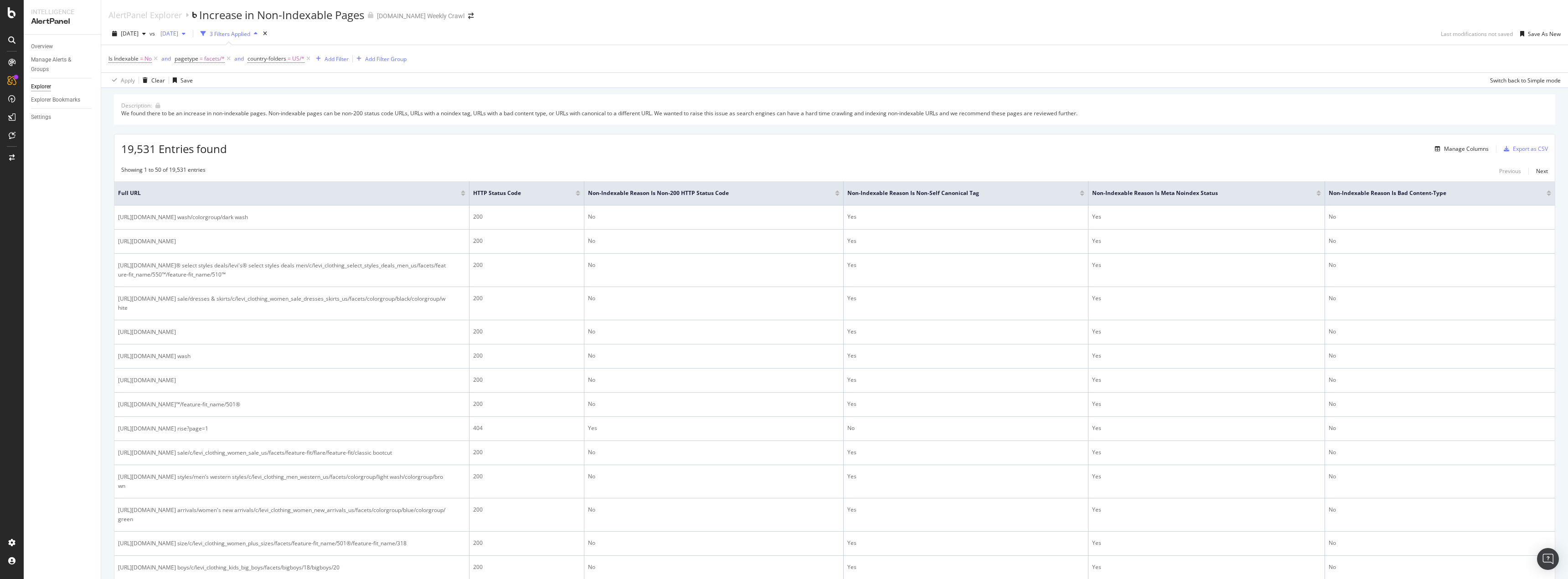
click at [178, 35] on span "[DATE]" at bounding box center [167, 33] width 21 height 8
click at [235, 81] on div "122K URLs" at bounding box center [243, 83] width 27 height 8
click at [178, 34] on span "[DATE]" at bounding box center [167, 33] width 21 height 8
click at [218, 54] on div "[DATE]" at bounding box center [200, 52] width 49 height 8
click at [183, 35] on span "Previous" at bounding box center [170, 33] width 26 height 8
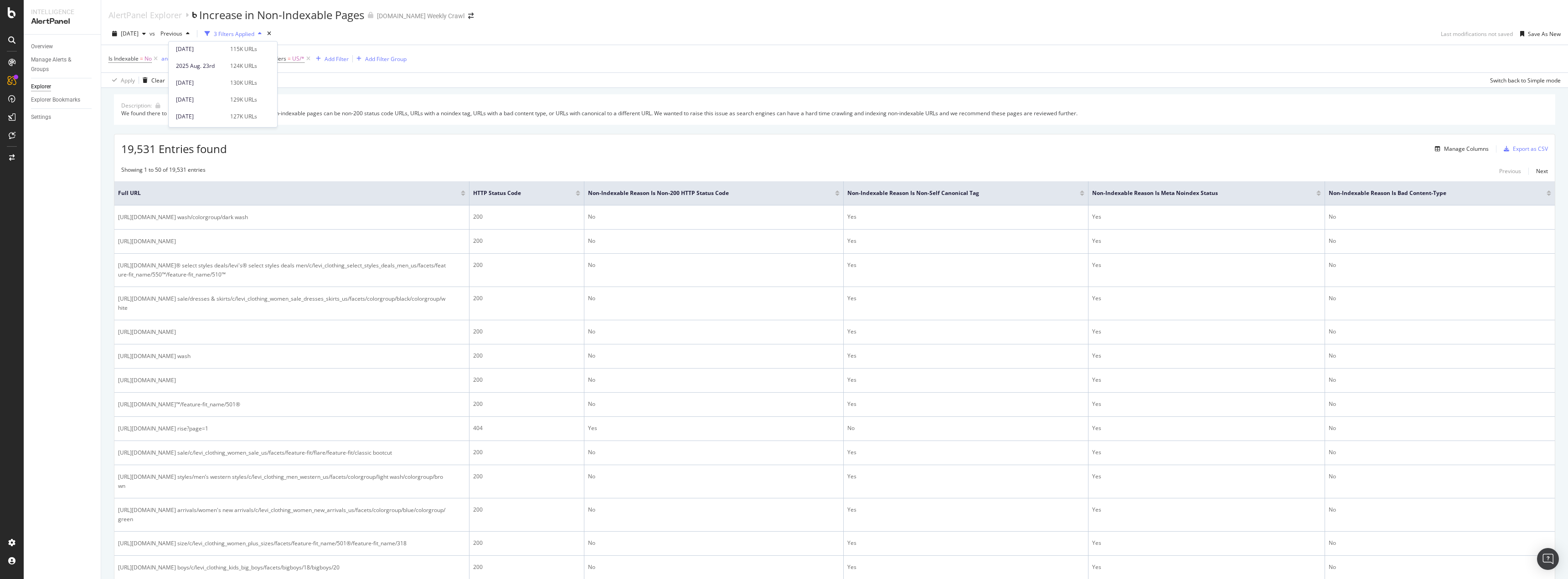
scroll to position [227, 0]
click at [225, 111] on div "2025 Aug. 16th 129K URLs" at bounding box center [216, 108] width 81 height 8
click at [178, 31] on span "[DATE]" at bounding box center [167, 33] width 21 height 8
click at [213, 52] on div "[DATE]" at bounding box center [200, 52] width 49 height 8
drag, startPoint x: 286, startPoint y: 150, endPoint x: 286, endPoint y: 161, distance: 11.0
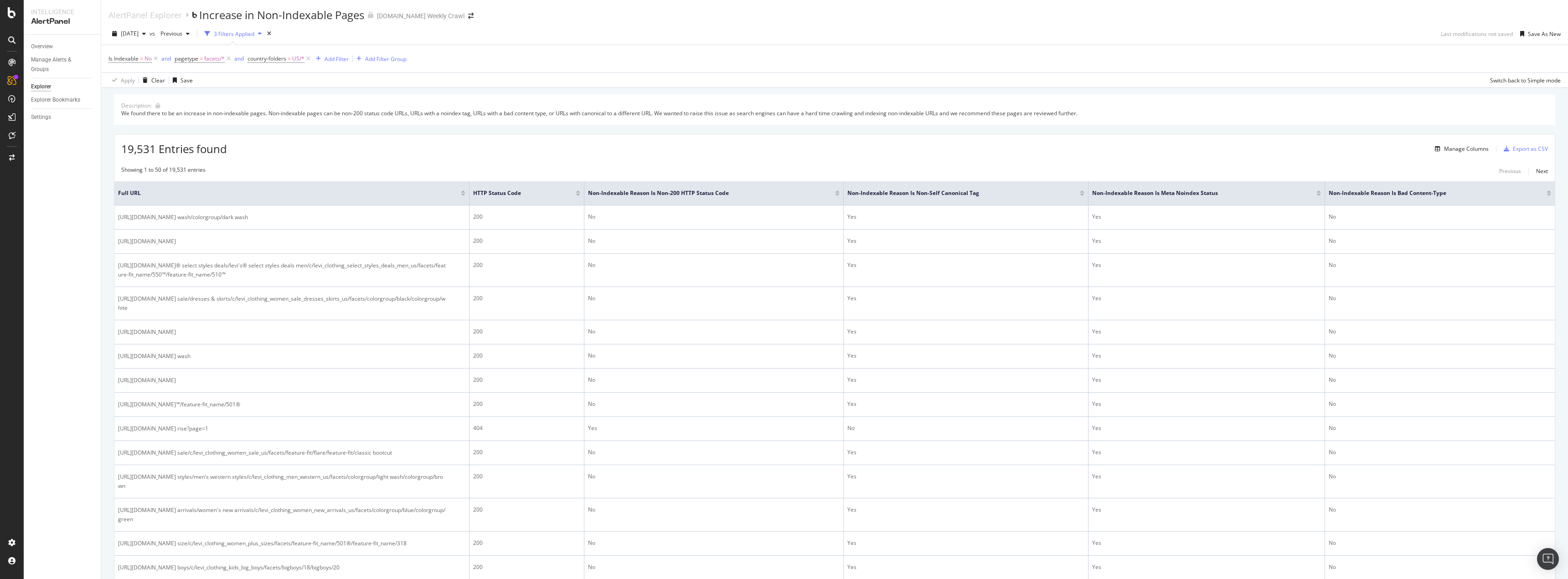
click at [1467, 149] on div "Manage Columns" at bounding box center [1466, 148] width 44 height 8
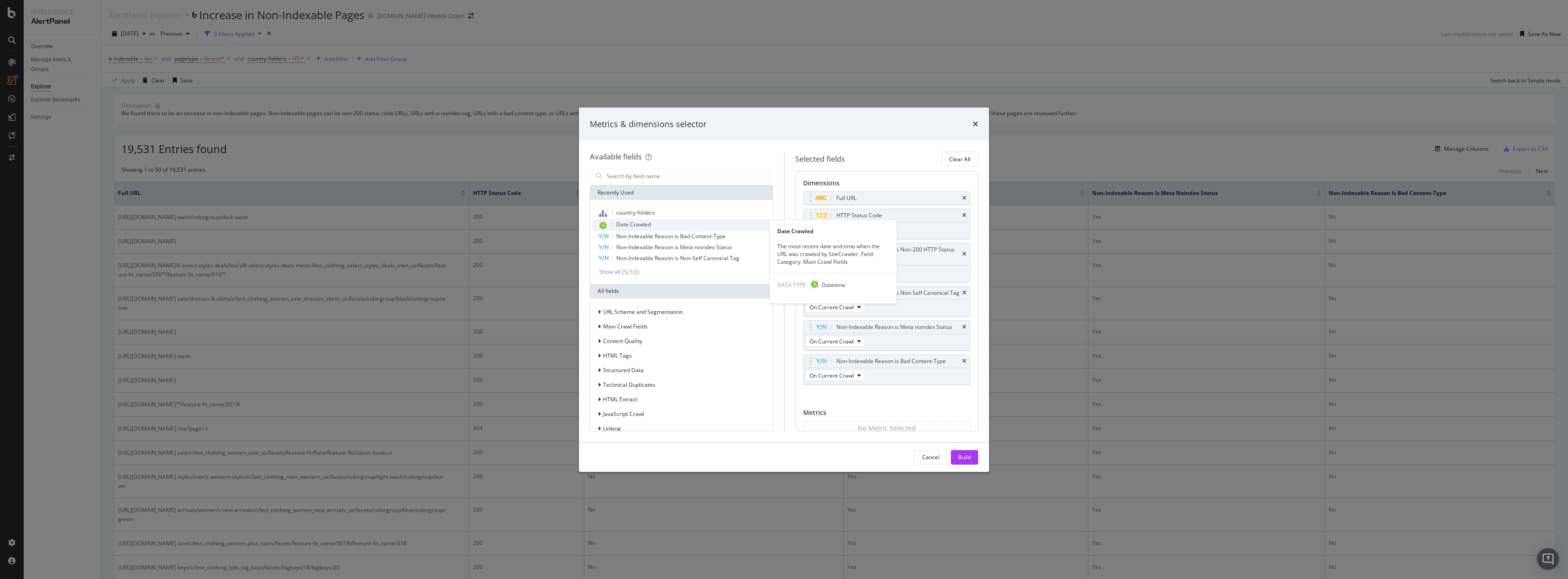
click at [646, 221] on span "Date Crawled" at bounding box center [633, 224] width 35 height 8
click at [961, 451] on div "Build" at bounding box center [964, 457] width 13 height 13
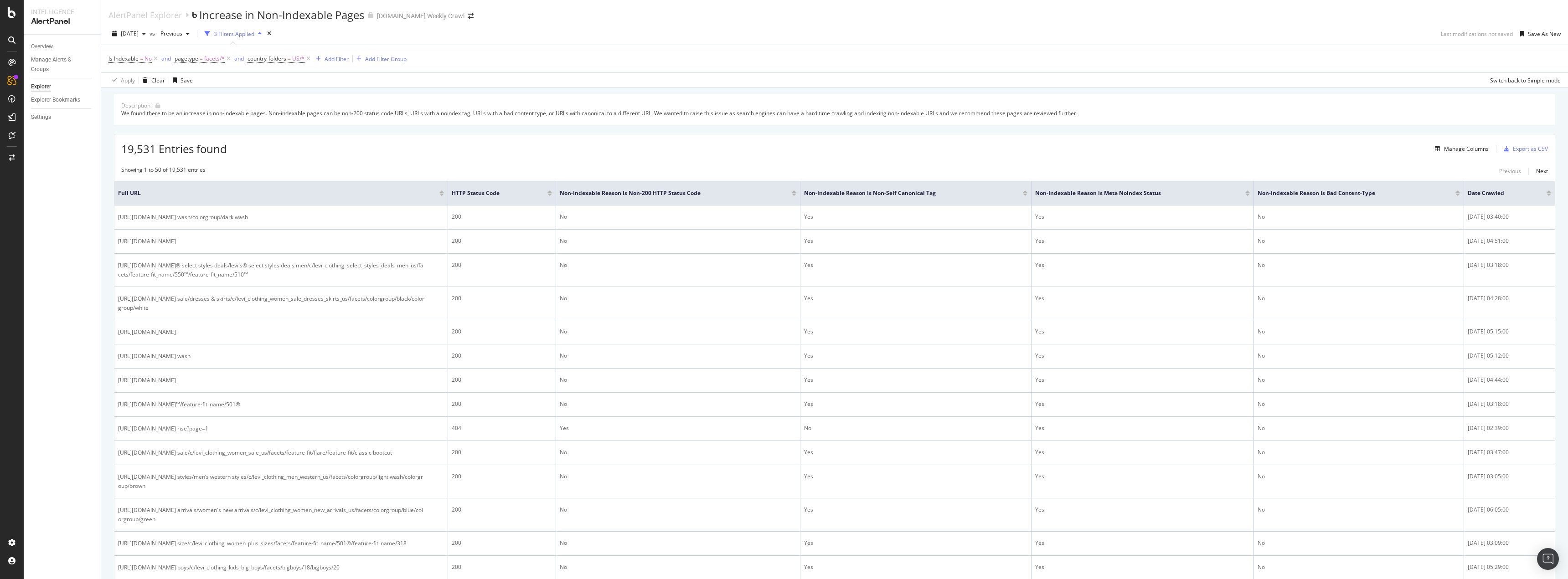
click at [1319, 170] on div "Showing 1 to 50 of 19,531 entries Previous Next" at bounding box center [835, 172] width 1440 height 11
click at [1535, 148] on div "Export as CSV" at bounding box center [1530, 148] width 35 height 8
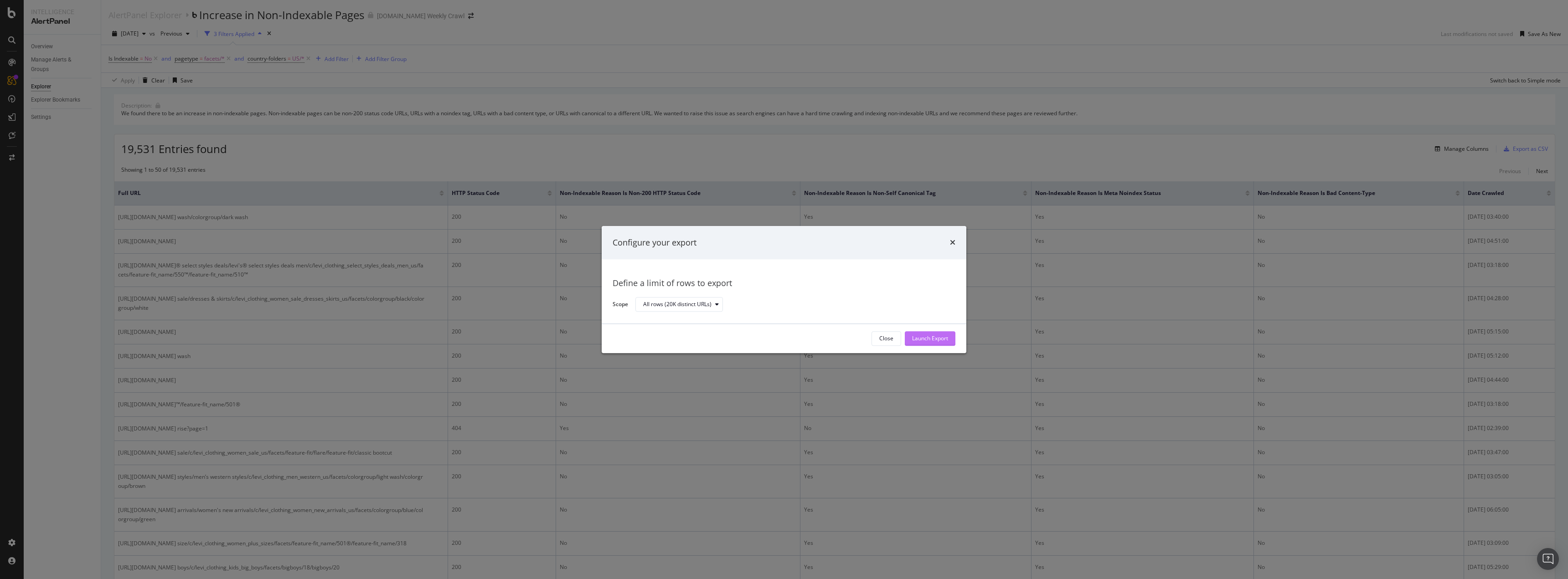
click at [934, 334] on div "Launch Export" at bounding box center [929, 338] width 36 height 13
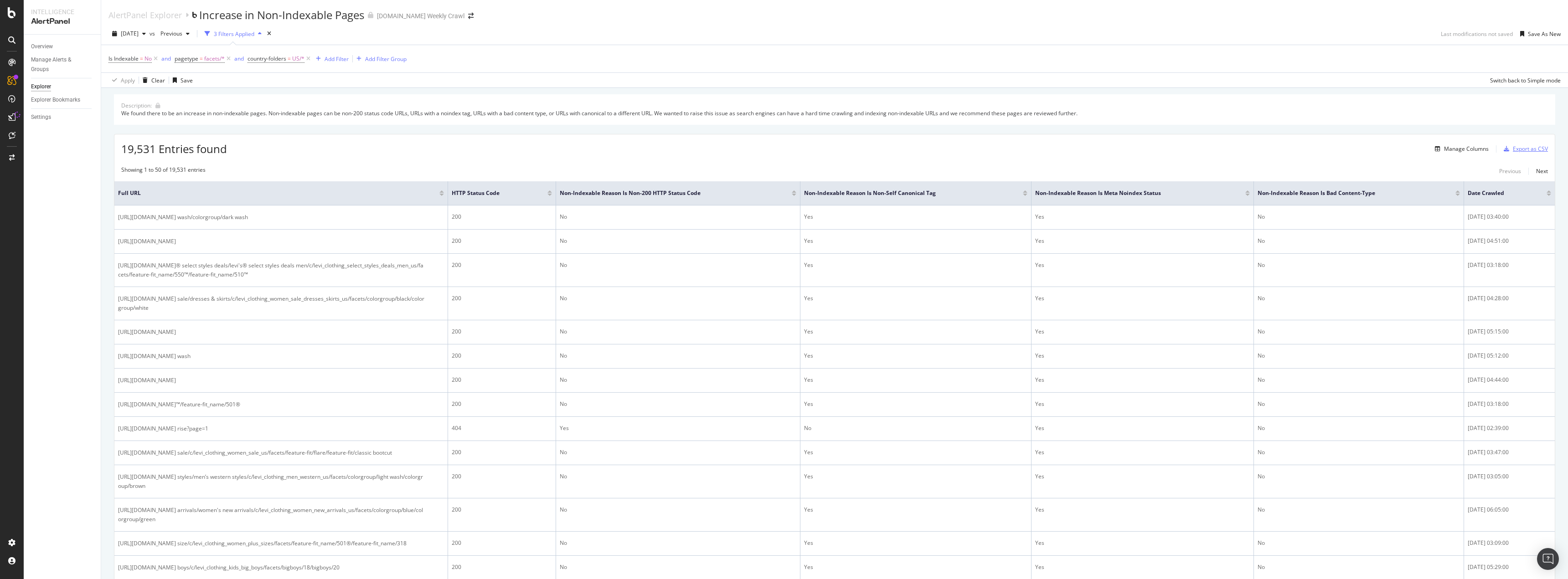
click at [1519, 147] on div "Export as CSV" at bounding box center [1530, 148] width 35 height 8
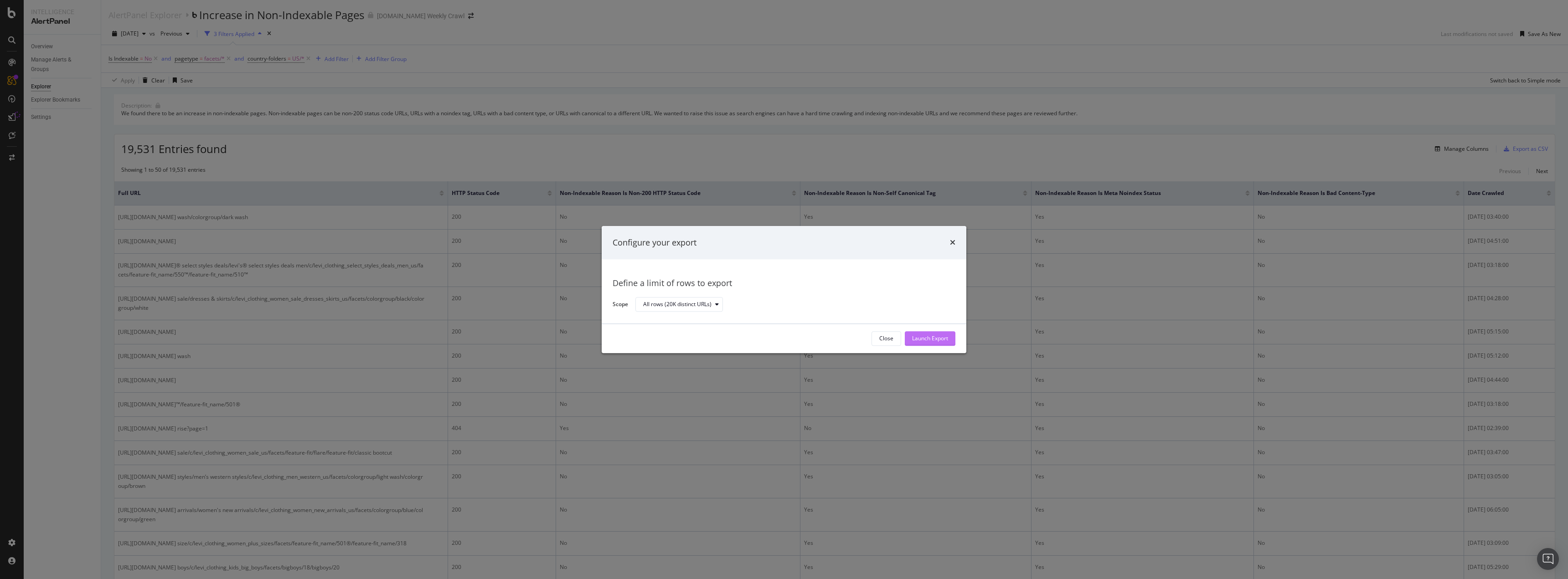
click at [929, 336] on div "Launch Export" at bounding box center [929, 338] width 36 height 8
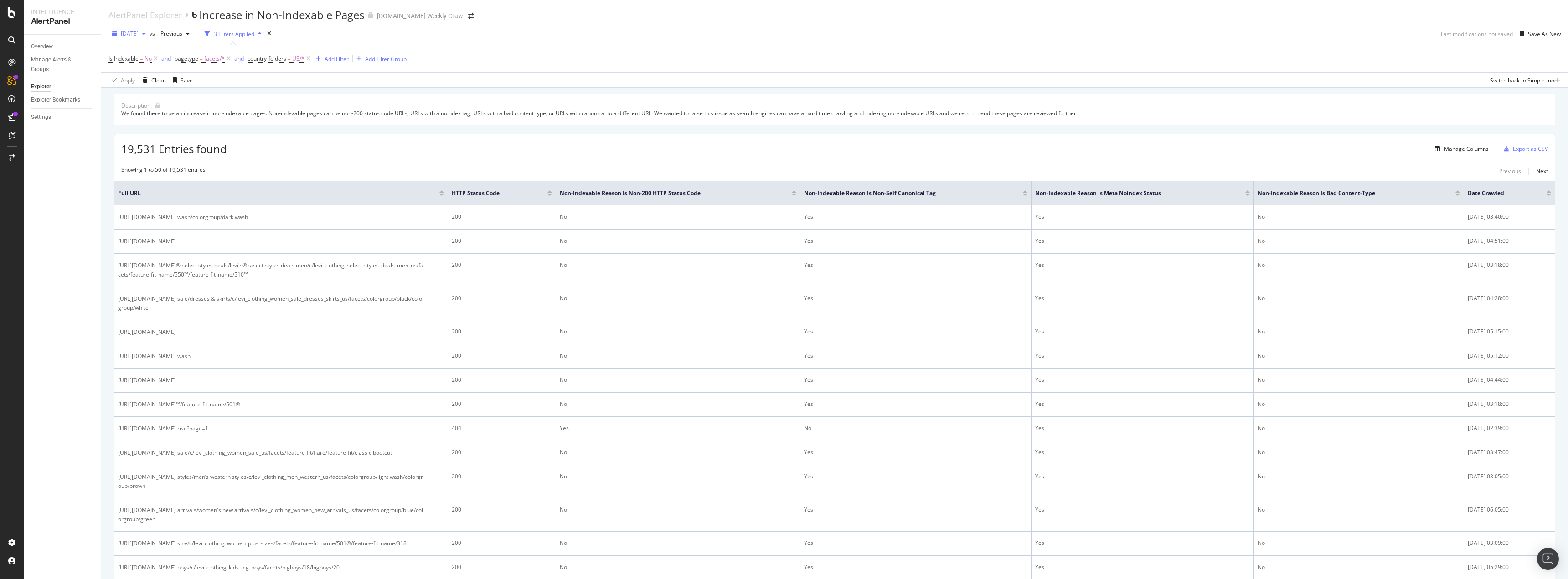
click at [150, 40] on div "[DATE]" at bounding box center [128, 33] width 41 height 13
drag, startPoint x: 169, startPoint y: 93, endPoint x: 254, endPoint y: 112, distance: 87.1
click at [254, 112] on body "Intelligence AlertPanel Overview Manage Alerts & Groups Explorer Explorer Bookm…" at bounding box center [784, 290] width 1568 height 579
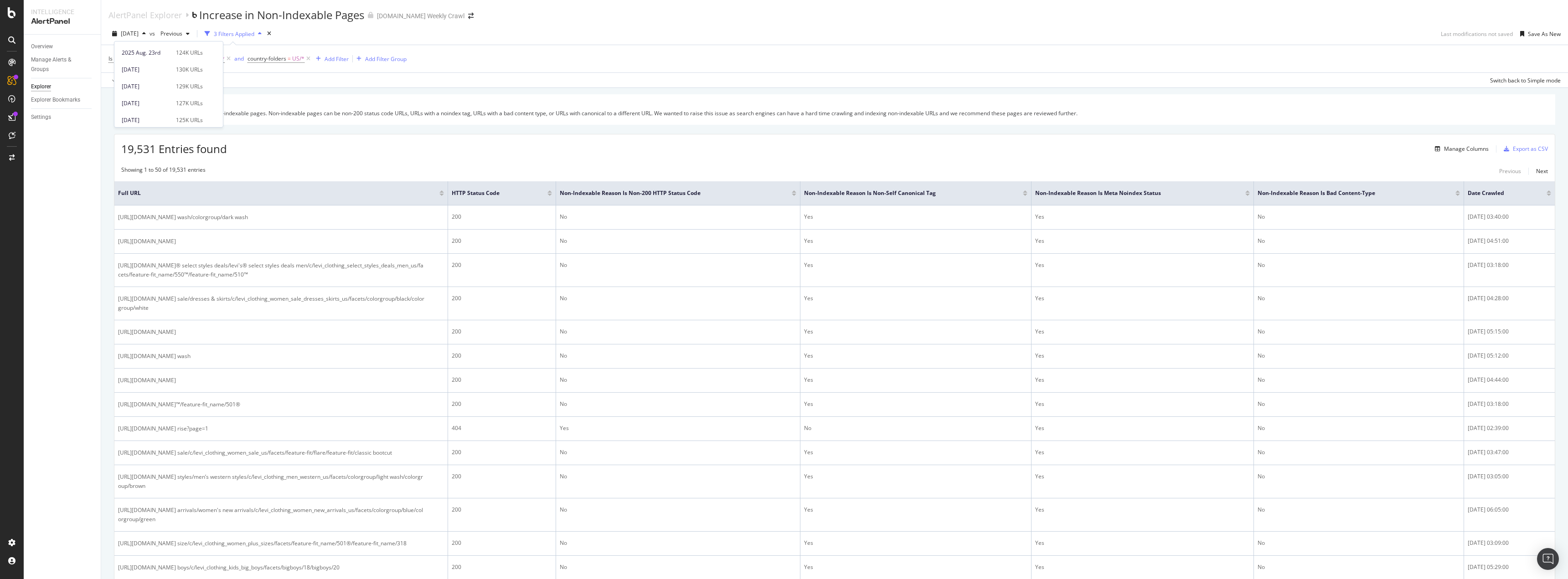
drag, startPoint x: 54, startPoint y: 159, endPoint x: 108, endPoint y: 97, distance: 82.2
click at [54, 159] on div "Overview Manage Alerts & Groups Explorer Explorer Bookmarks Settings" at bounding box center [62, 307] width 77 height 544
click at [139, 35] on span "[DATE]" at bounding box center [129, 33] width 18 height 8
click at [163, 80] on div "[DATE]" at bounding box center [146, 76] width 49 height 8
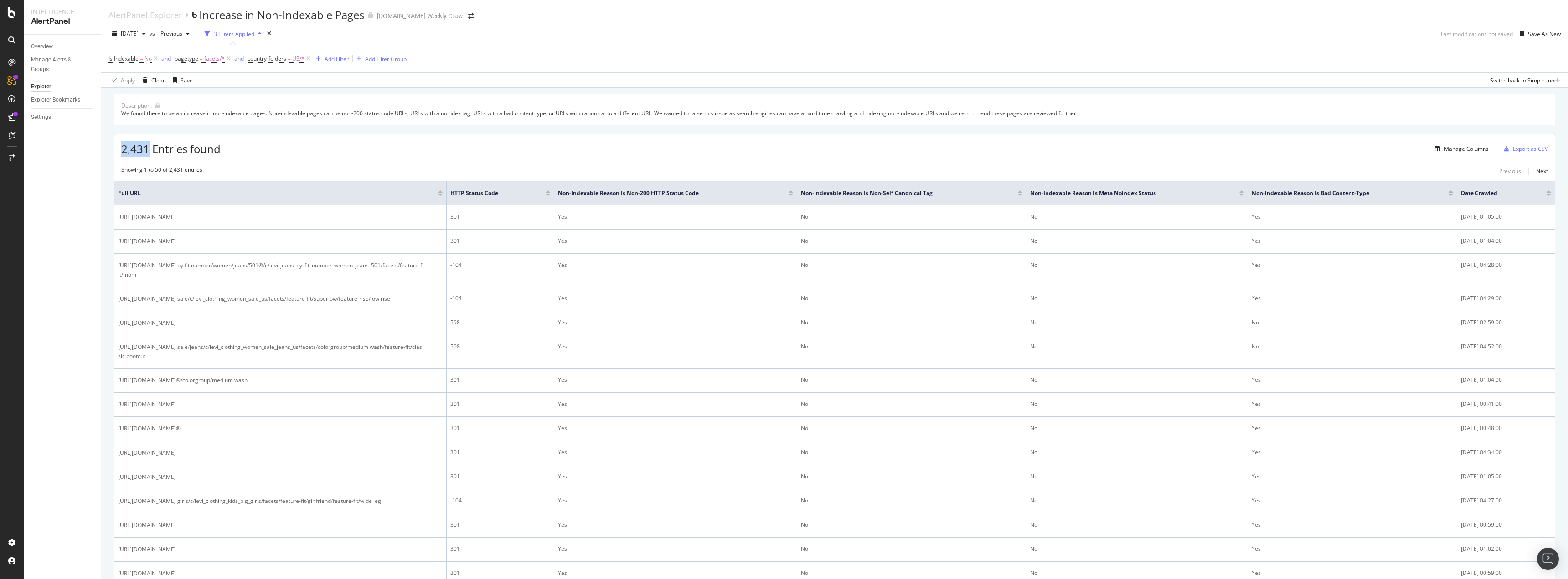
drag, startPoint x: 150, startPoint y: 150, endPoint x: 117, endPoint y: 150, distance: 33.0
click at [117, 150] on div "2,431 Entries found Manage Columns Export as CSV" at bounding box center [835, 145] width 1440 height 23
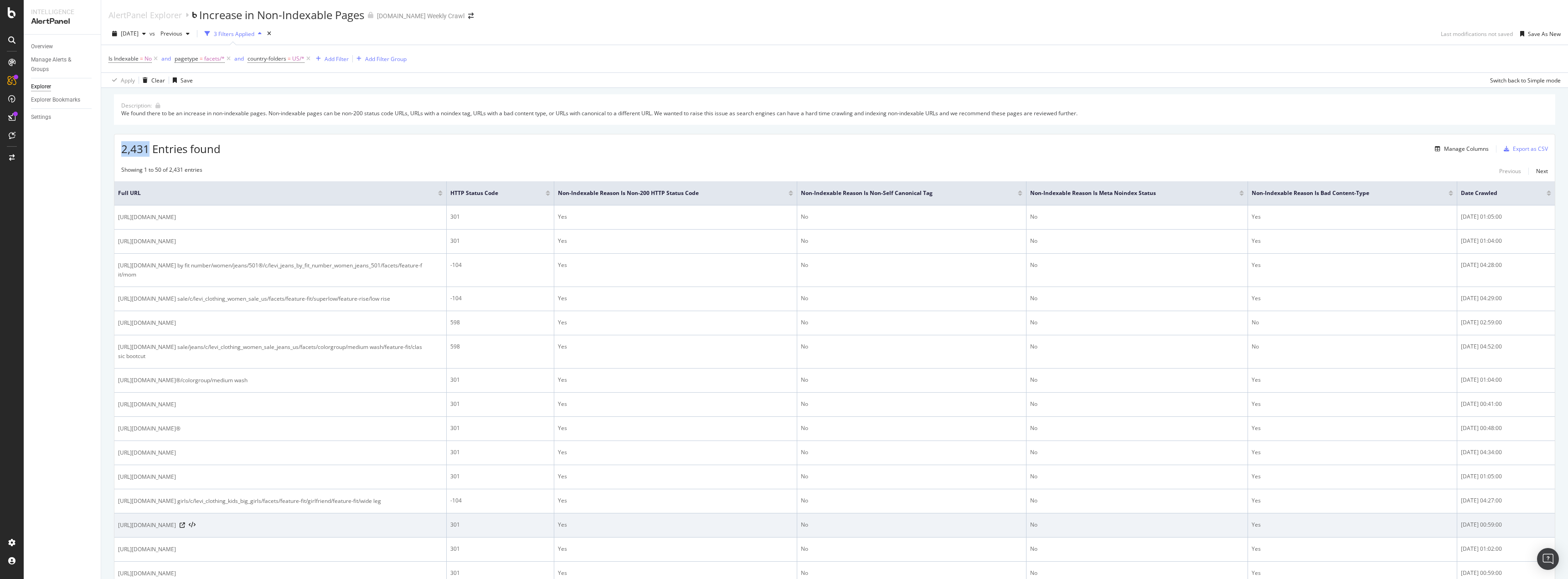
copy span "2,431"
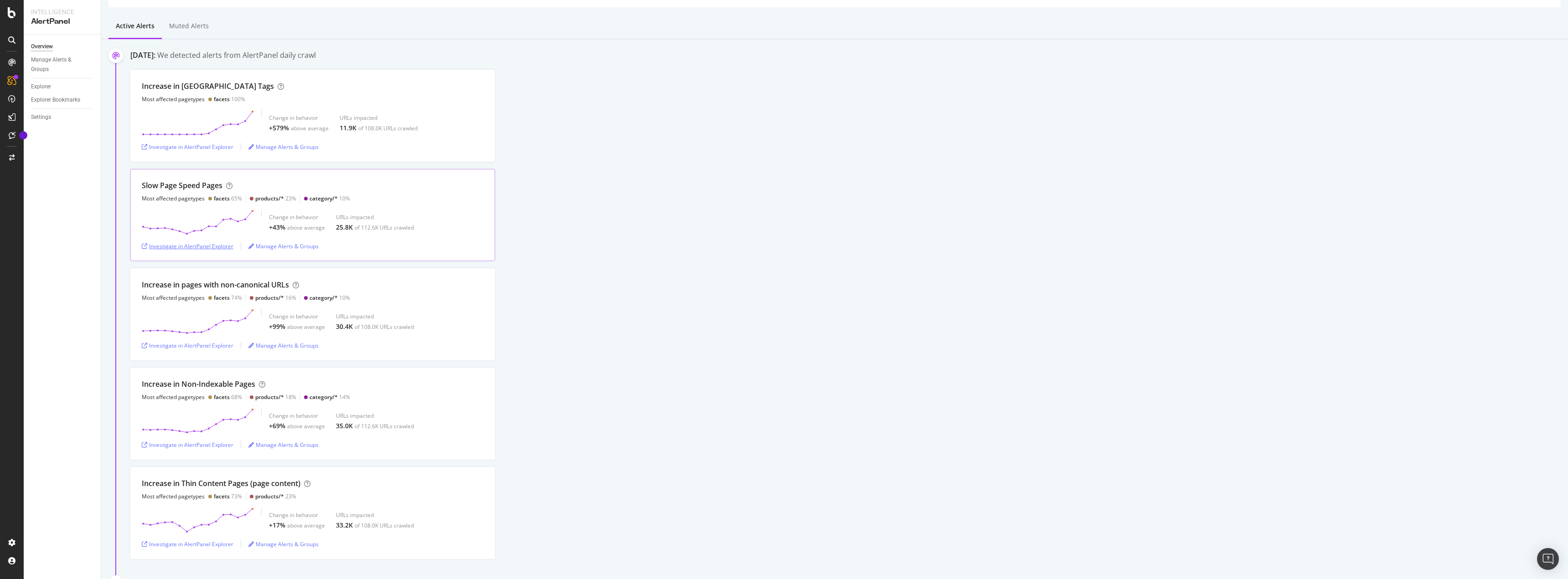
scroll to position [91, 0]
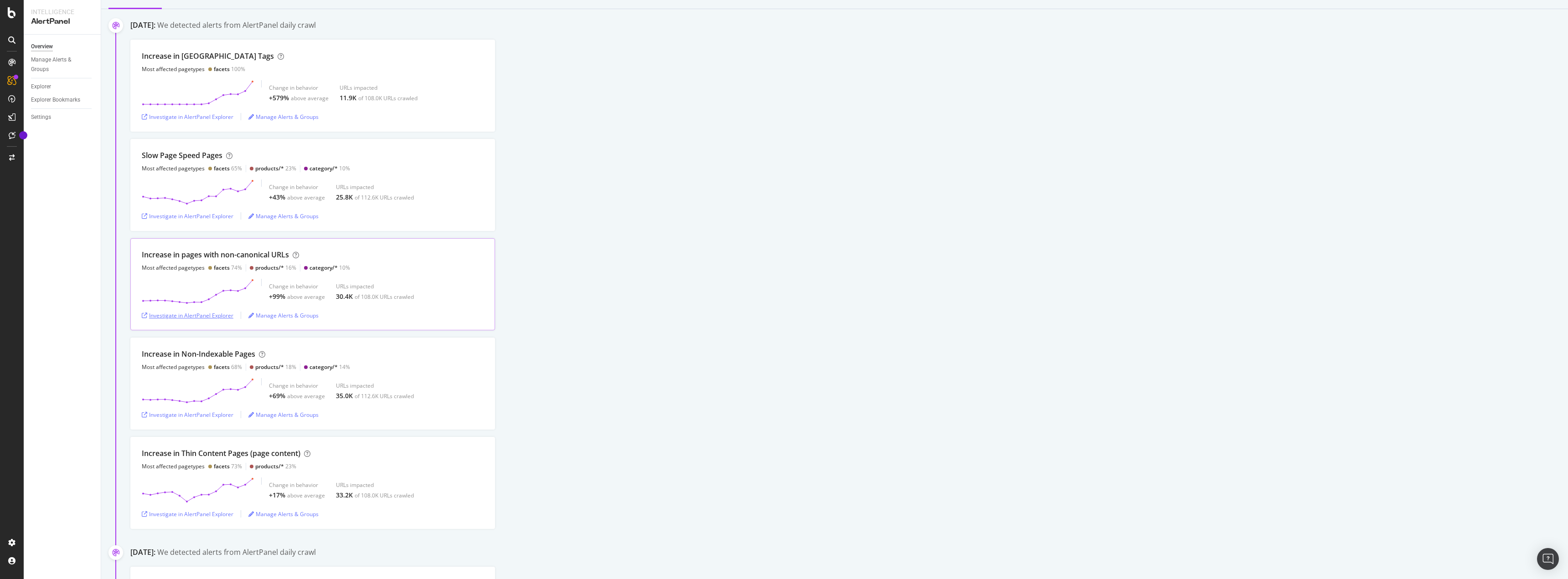
click at [209, 316] on div "Investigate in AlertPanel Explorer" at bounding box center [187, 315] width 92 height 8
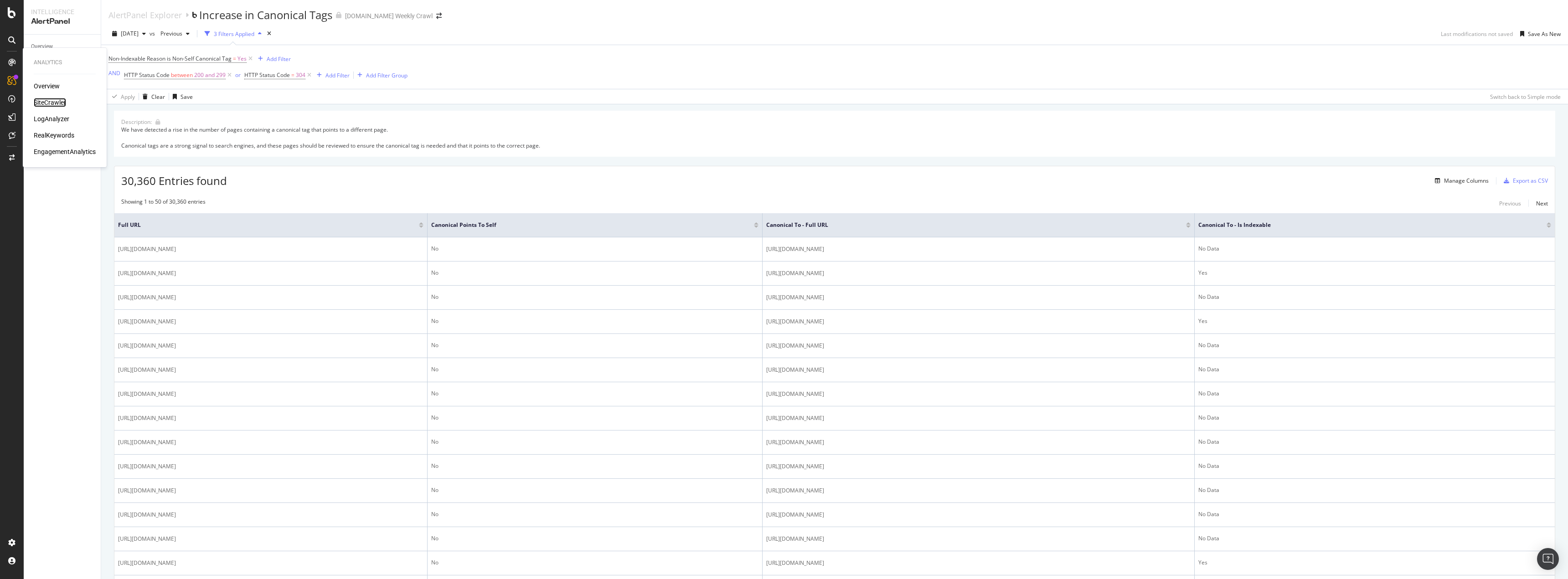
click at [42, 105] on div "SiteCrawler" at bounding box center [49, 102] width 32 height 9
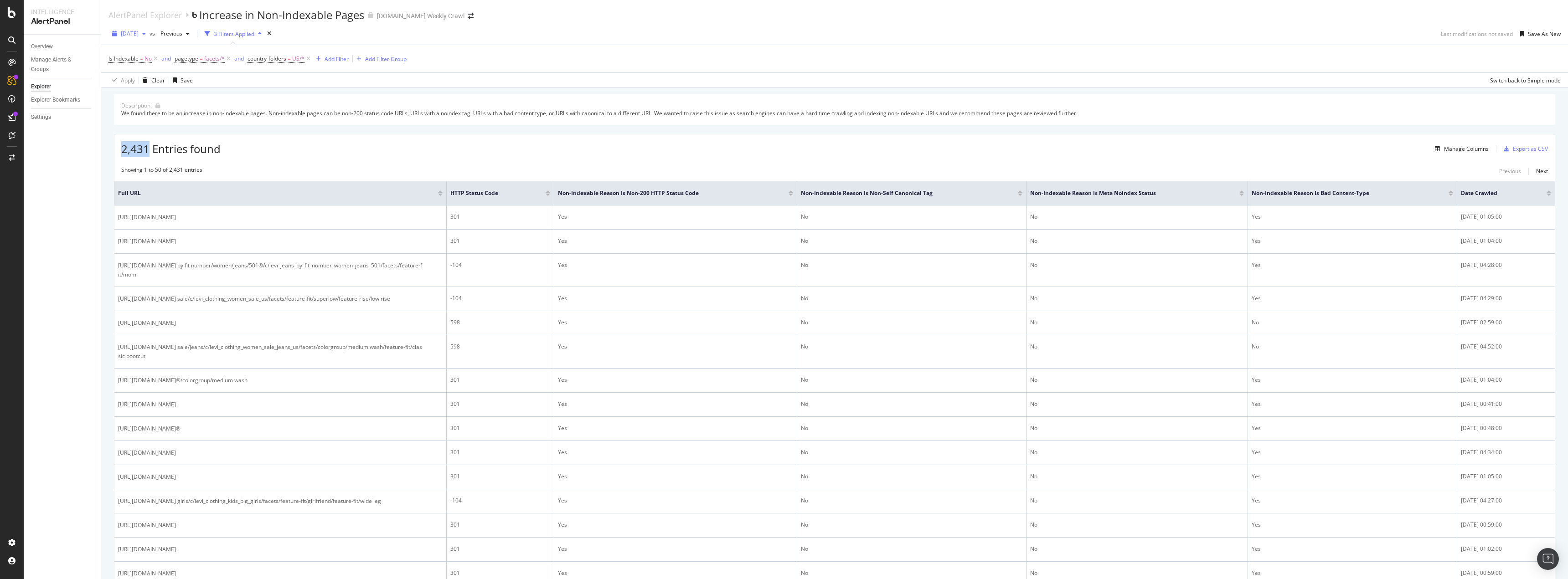
click at [139, 35] on span "[DATE]" at bounding box center [129, 33] width 18 height 8
click at [164, 52] on div "[DATE]" at bounding box center [146, 52] width 49 height 8
click at [222, 19] on div "Increase in Non-Indexable Pages" at bounding box center [281, 15] width 165 height 15
click at [40, 82] on div "Explorer" at bounding box center [41, 87] width 20 height 10
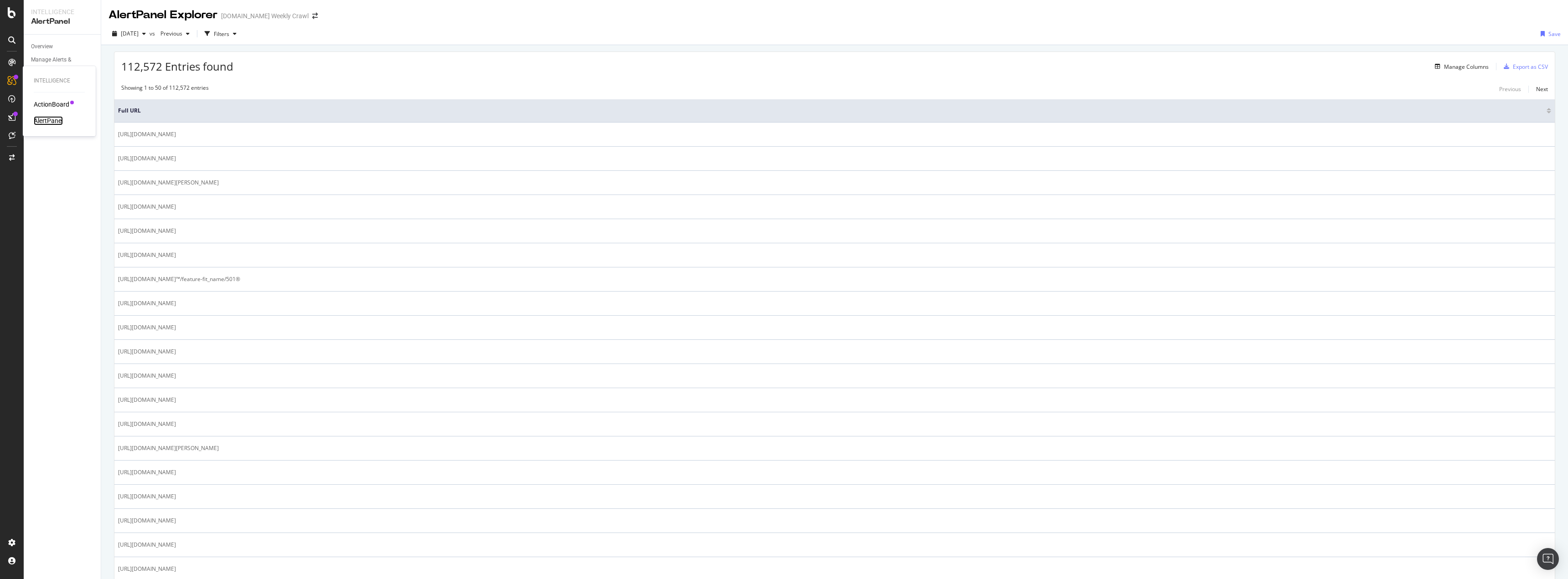
click at [47, 120] on div "AlertPanel" at bounding box center [48, 120] width 29 height 9
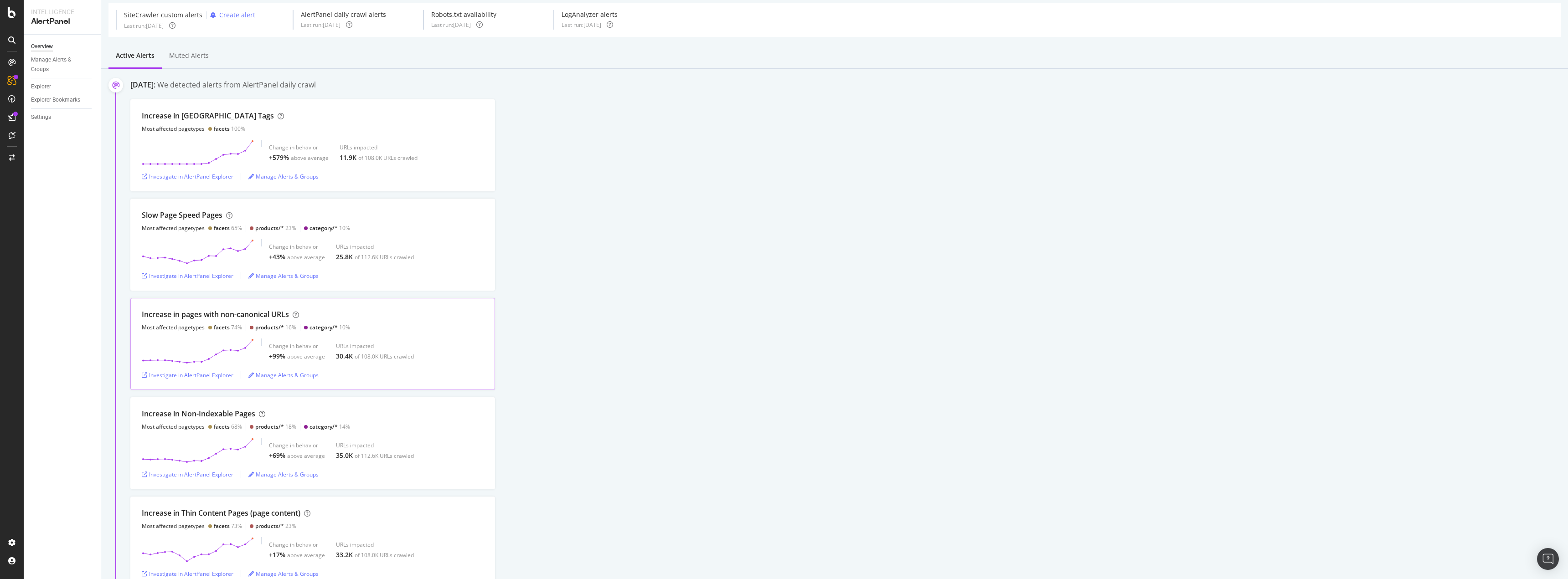
scroll to position [91, 0]
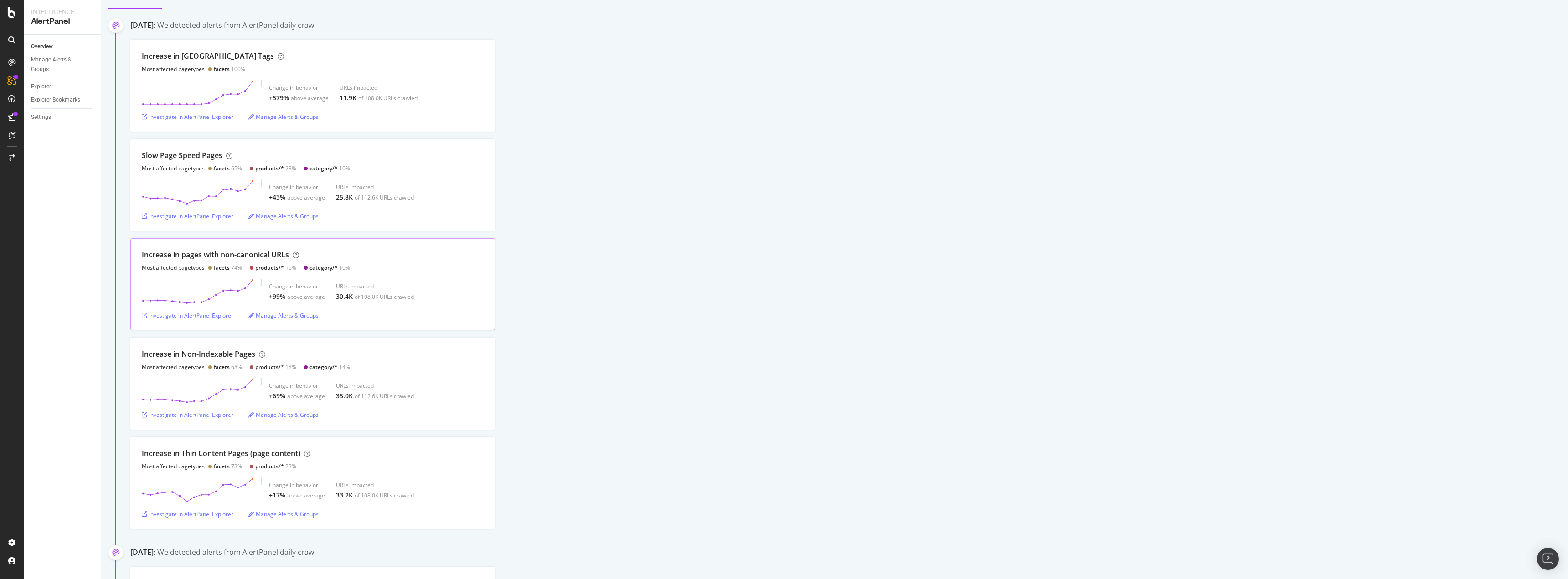
click at [220, 317] on div "Investigate in AlertPanel Explorer" at bounding box center [187, 315] width 92 height 8
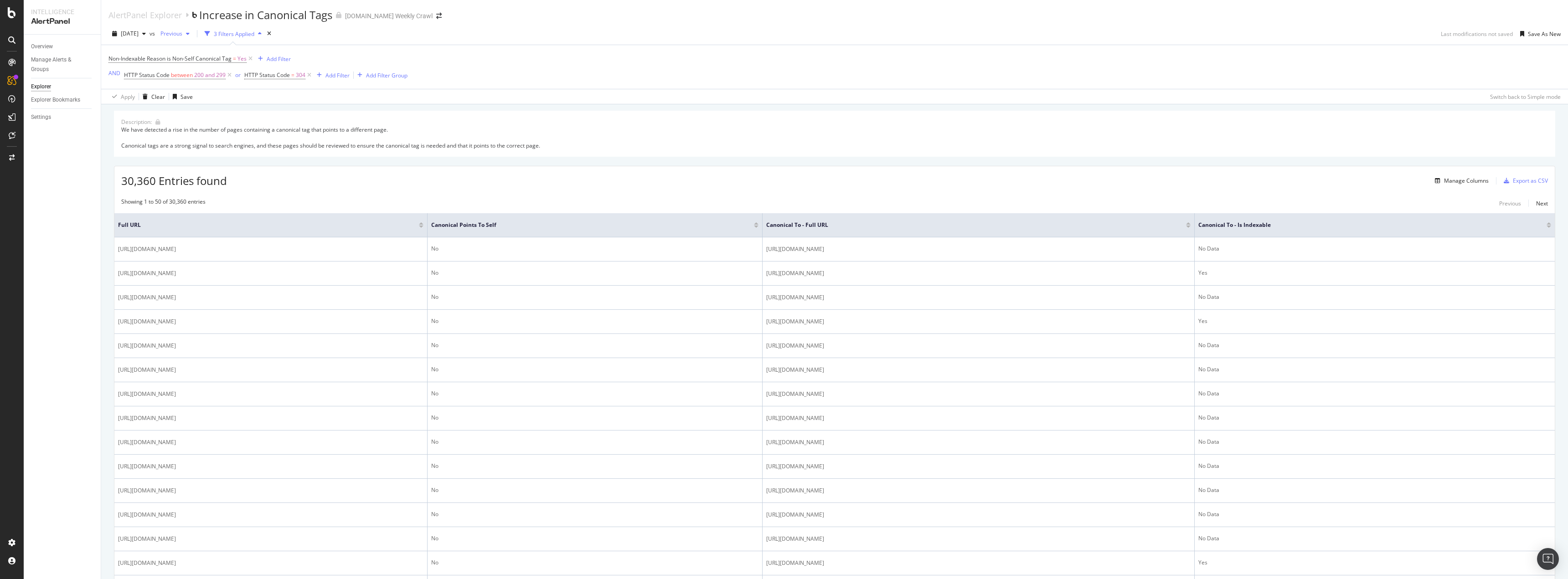
click at [177, 33] on span "Previous" at bounding box center [170, 33] width 26 height 8
click at [382, 134] on div "We have detected a rise in the number of pages containing a canonical tag that …" at bounding box center [835, 137] width 1427 height 23
click at [332, 74] on div "Add Filter" at bounding box center [338, 75] width 24 height 8
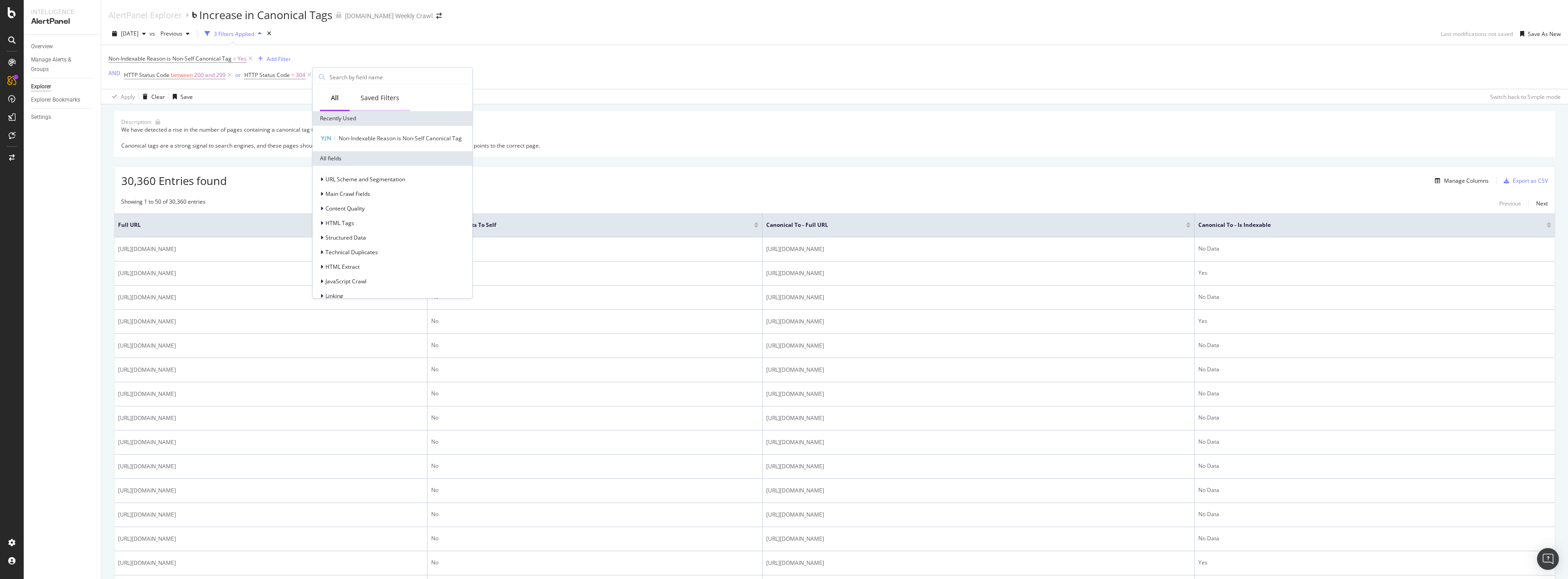
drag, startPoint x: 371, startPoint y: 98, endPoint x: 366, endPoint y: 97, distance: 5.1
click at [372, 97] on div "Saved Filters" at bounding box center [380, 98] width 39 height 9
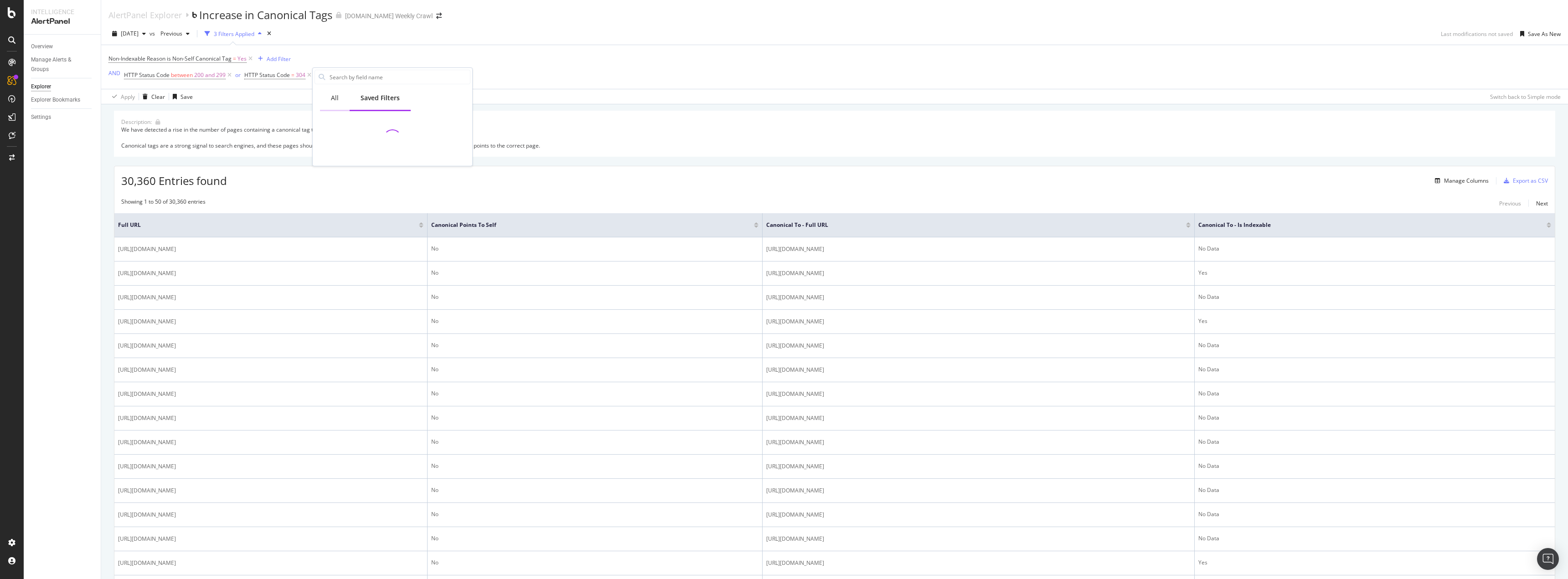
click at [340, 94] on div "All" at bounding box center [335, 99] width 30 height 25
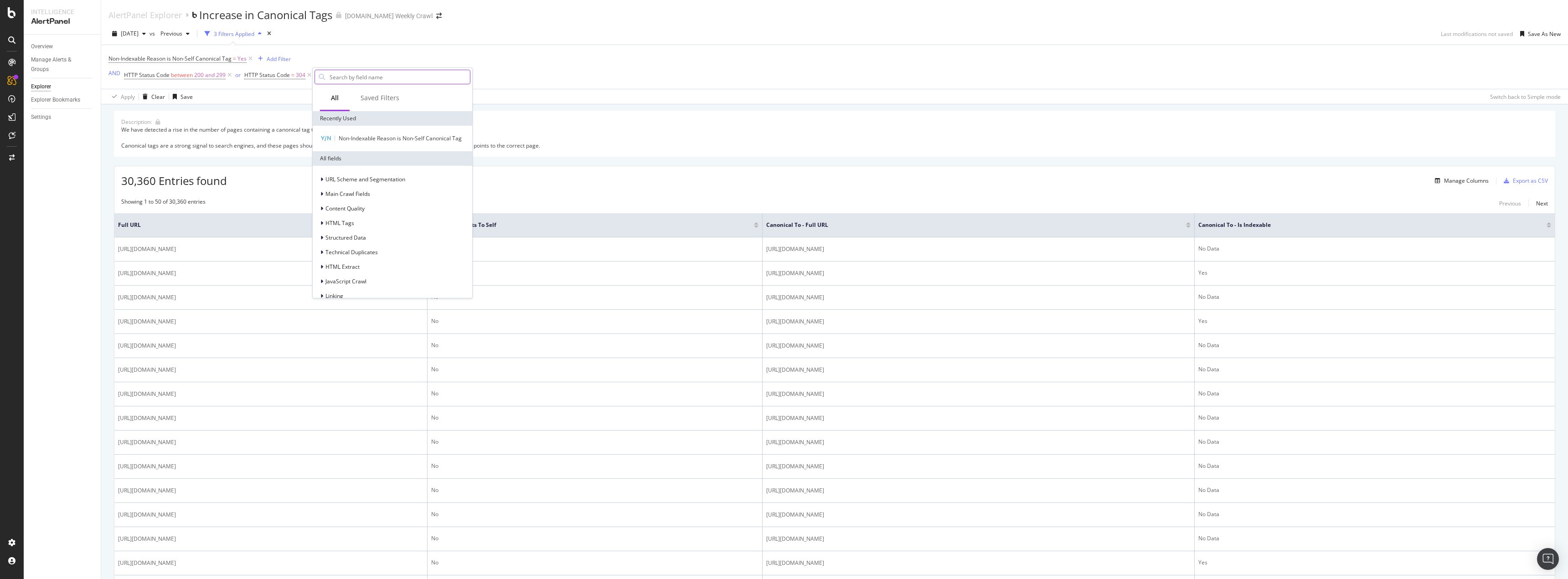
click at [363, 80] on input "text" at bounding box center [399, 77] width 141 height 13
type input "country"
click at [387, 134] on div "country-folders" at bounding box center [398, 139] width 145 height 12
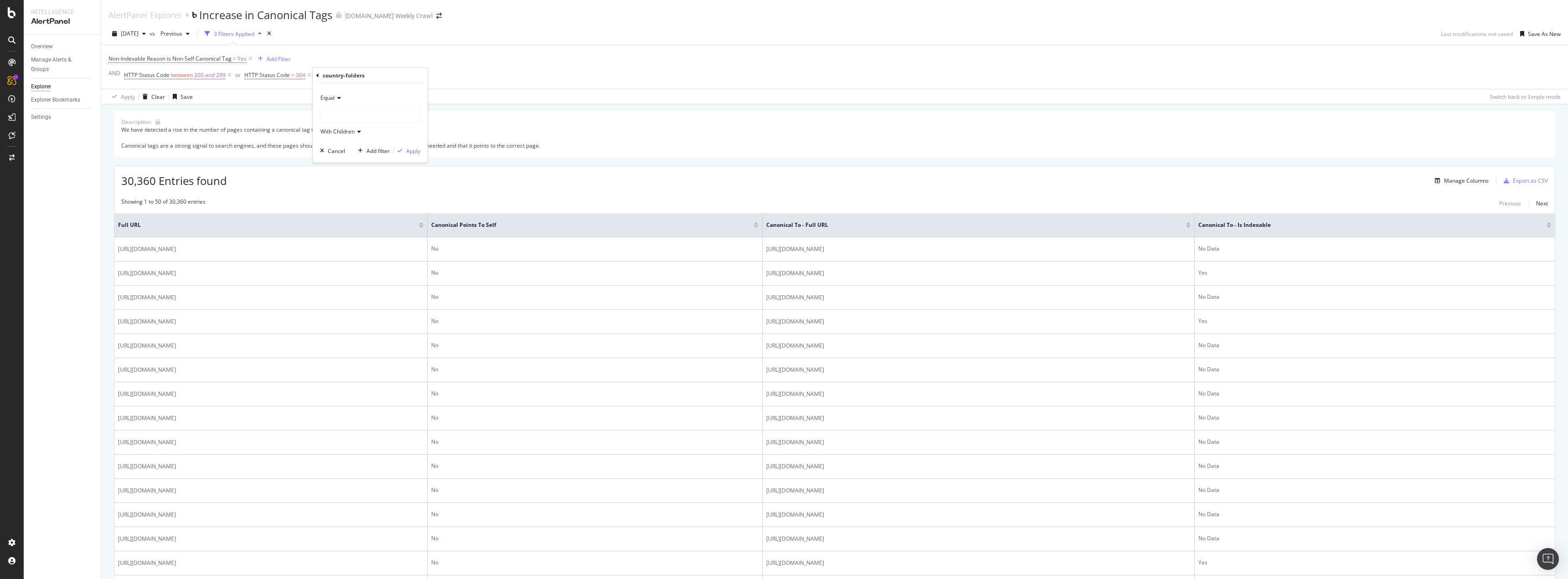
click at [354, 116] on div at bounding box center [369, 115] width 99 height 15
click at [366, 135] on span "31,087 URLS" at bounding box center [356, 133] width 34 height 8
click at [420, 148] on div "Equal US With Children Cancel Add filter Apply" at bounding box center [370, 123] width 115 height 79
click at [419, 148] on div "Apply" at bounding box center [413, 151] width 14 height 8
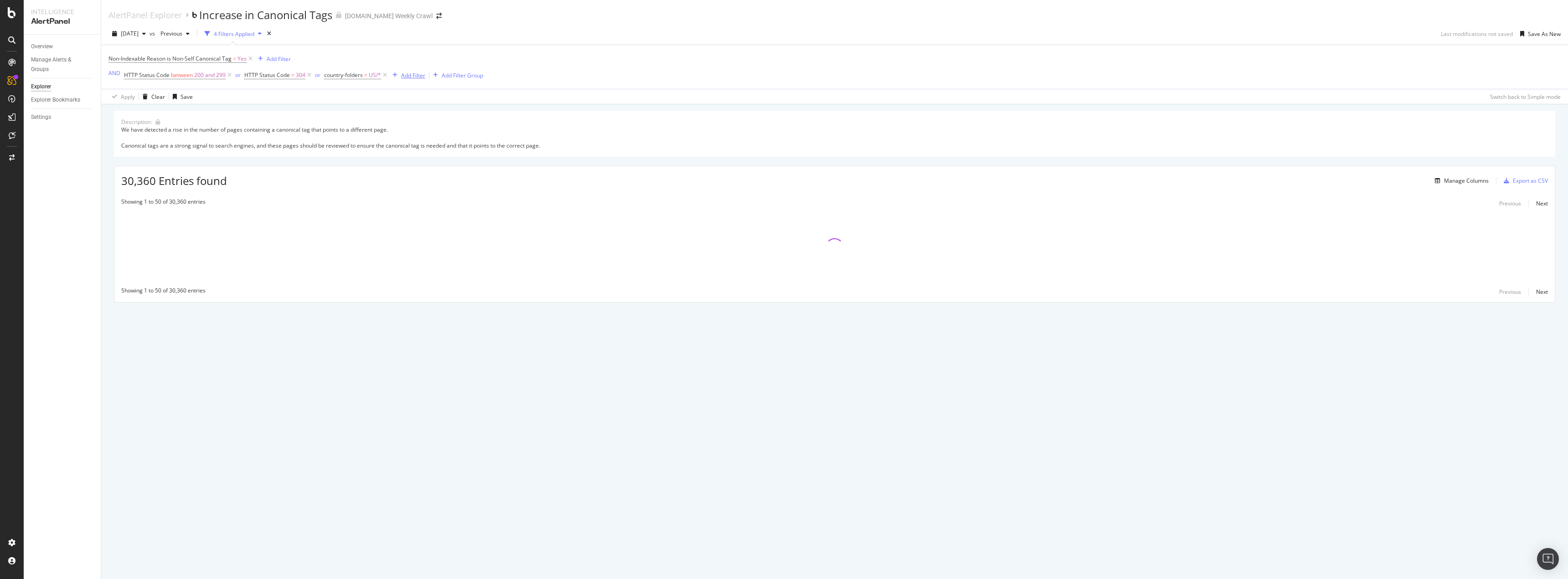
click at [416, 77] on div "Add Filter" at bounding box center [413, 75] width 24 height 8
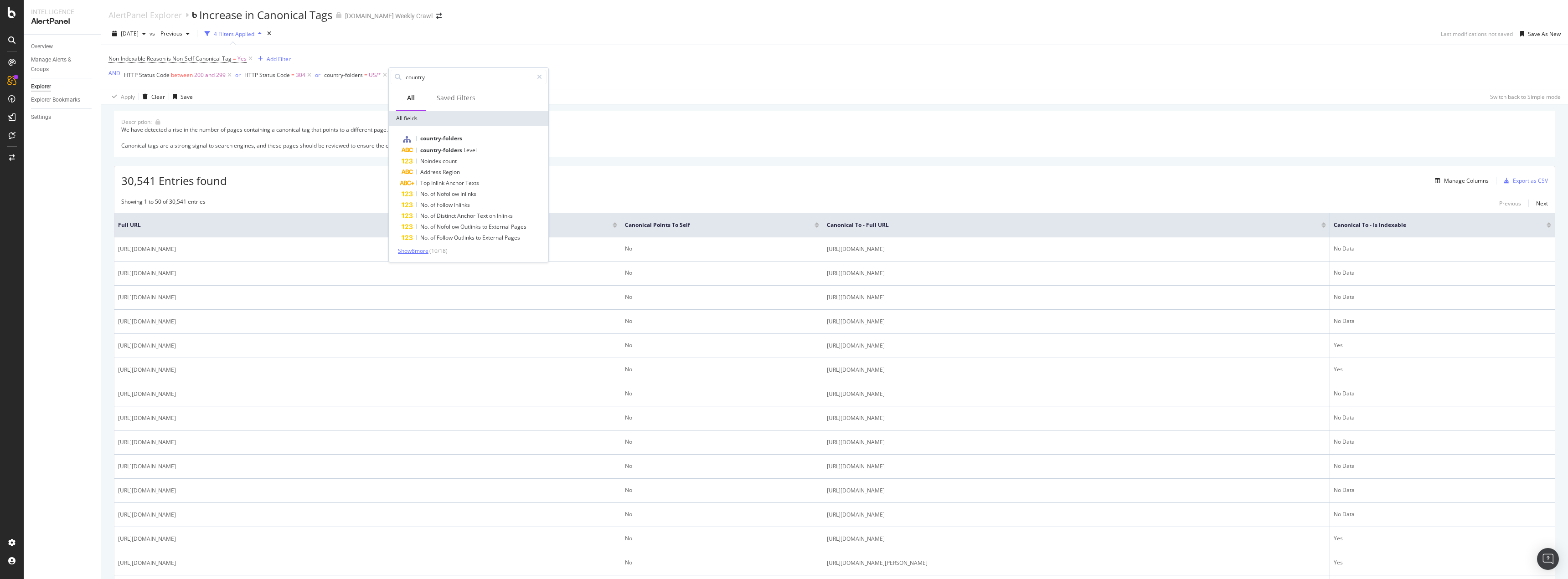
click at [429, 249] on span "Show 8 more" at bounding box center [413, 251] width 30 height 8
click at [433, 79] on input "country" at bounding box center [469, 77] width 128 height 13
type input "facet"
click at [440, 150] on div "facets" at bounding box center [474, 150] width 145 height 12
click at [436, 131] on icon at bounding box center [434, 131] width 6 height 5
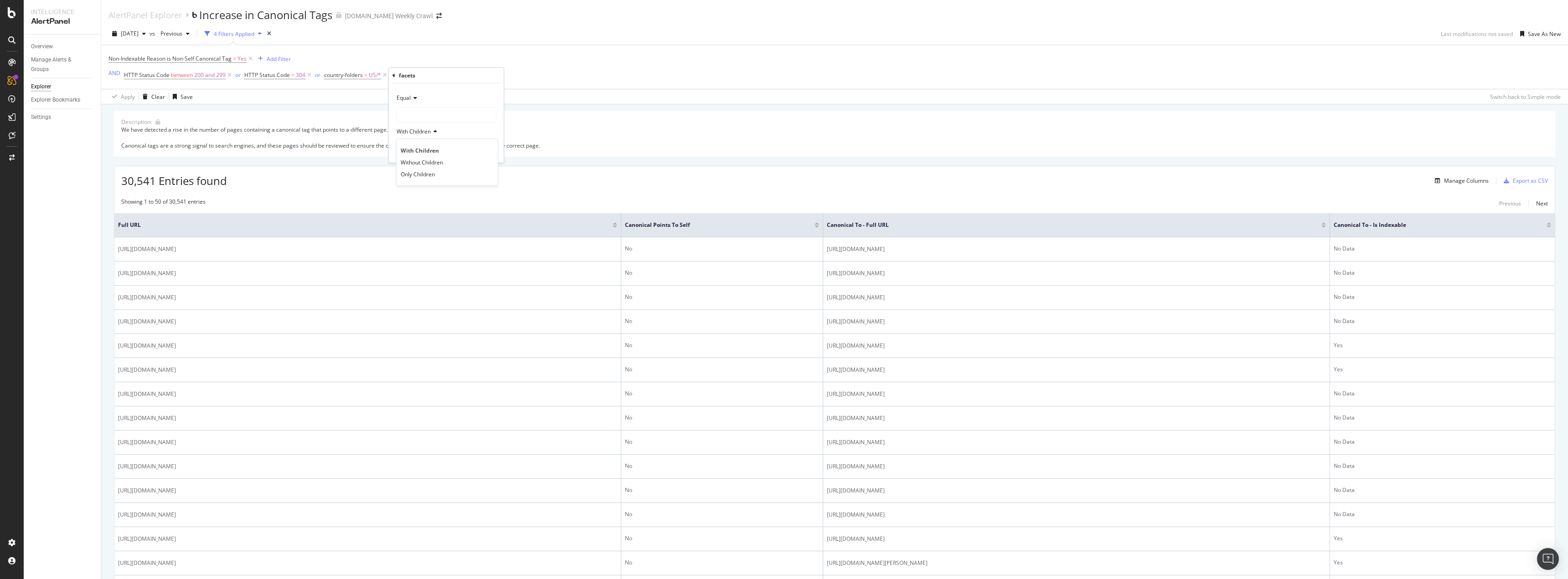
click at [435, 131] on icon at bounding box center [434, 131] width 6 height 5
click at [459, 108] on div at bounding box center [446, 115] width 99 height 15
click at [458, 111] on div at bounding box center [446, 115] width 99 height 15
click at [485, 148] on div "Apply" at bounding box center [489, 151] width 14 height 8
